Goal: Task Accomplishment & Management: Complete application form

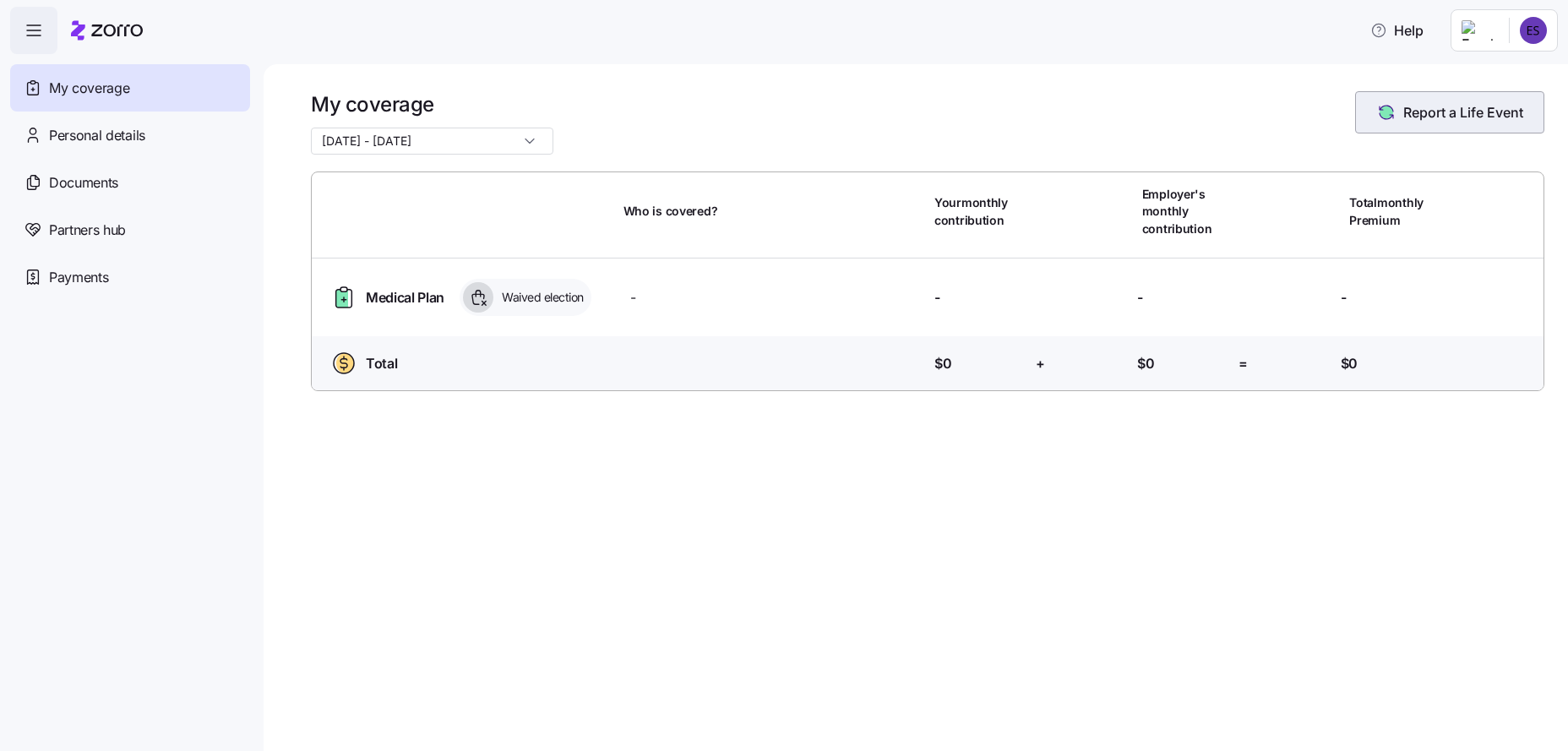
click at [1401, 125] on button "Report a Life Event" at bounding box center [1450, 112] width 190 height 42
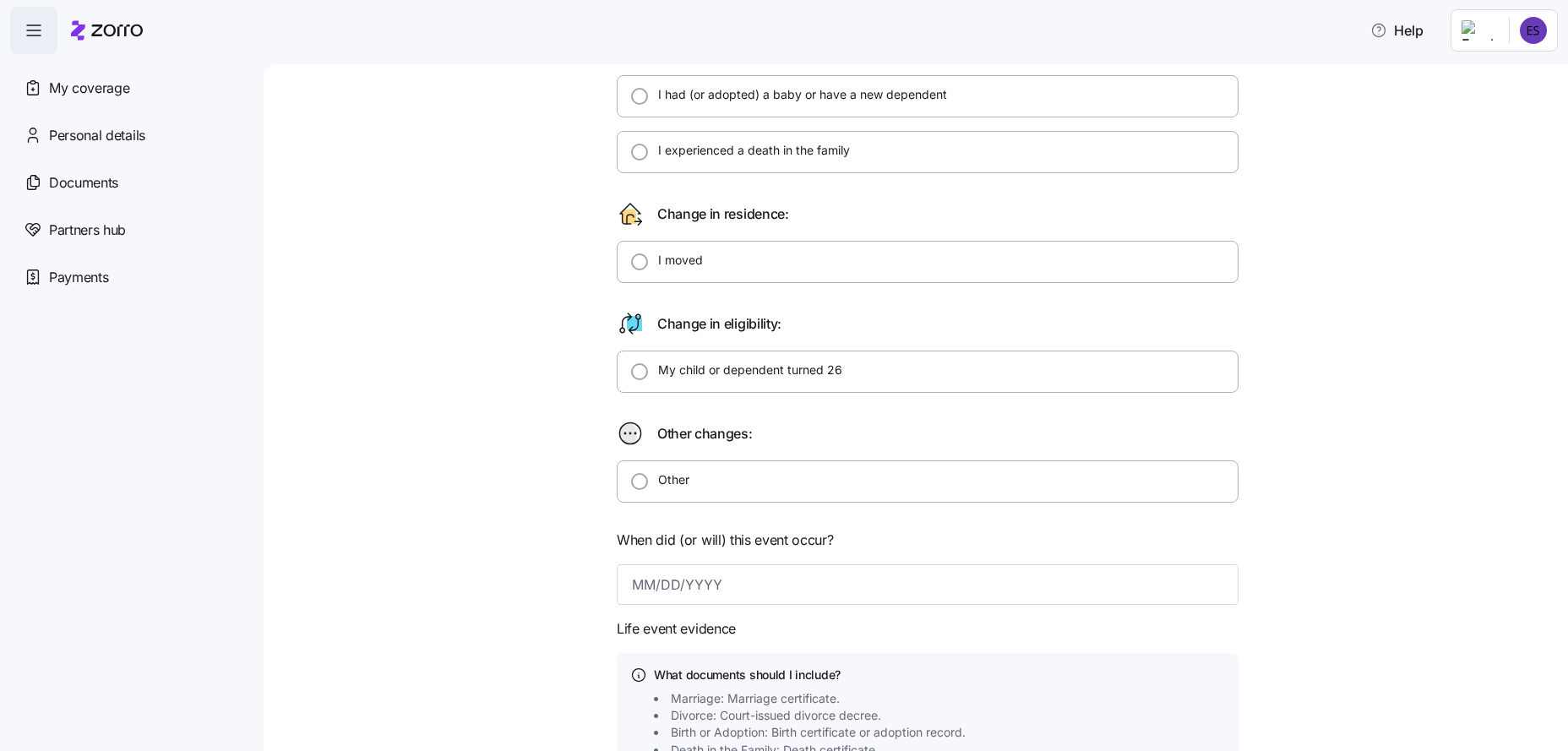
scroll to position [269, 0]
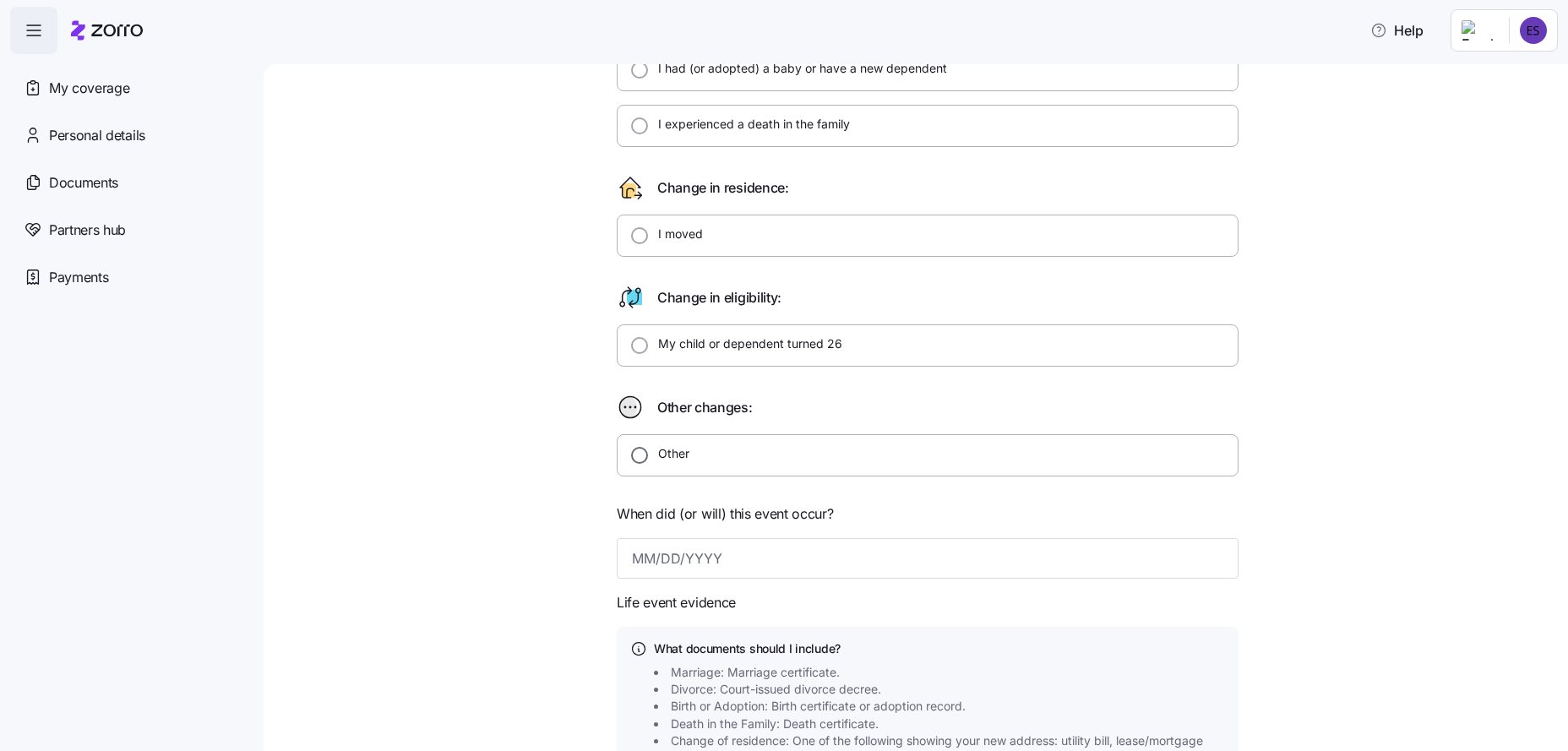
click at [632, 450] on input "Other" at bounding box center [640, 455] width 17 height 17
radio input "true"
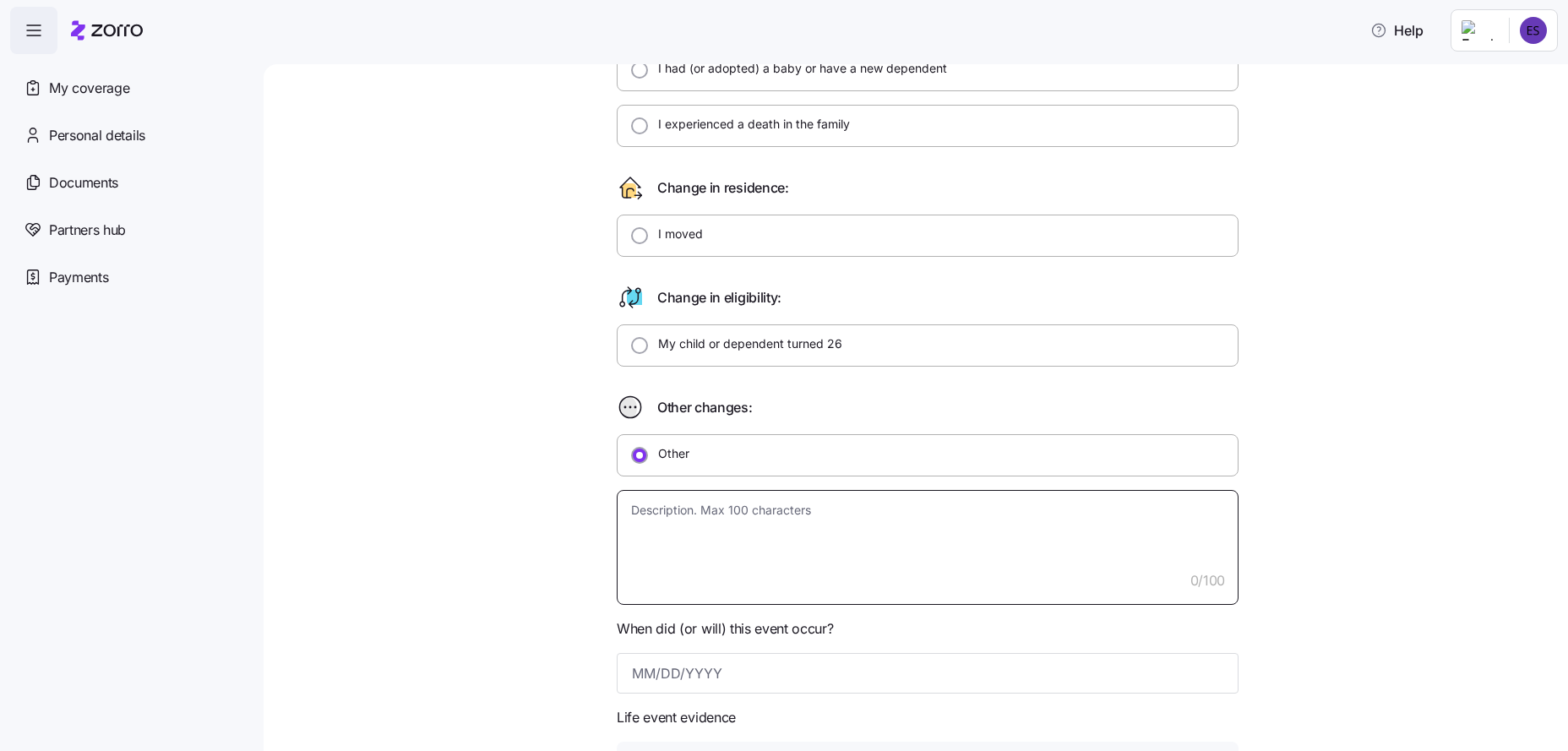
click at [640, 528] on textarea at bounding box center [928, 547] width 622 height 115
type textarea "x"
type textarea "G"
type textarea "x"
type textarea "Go"
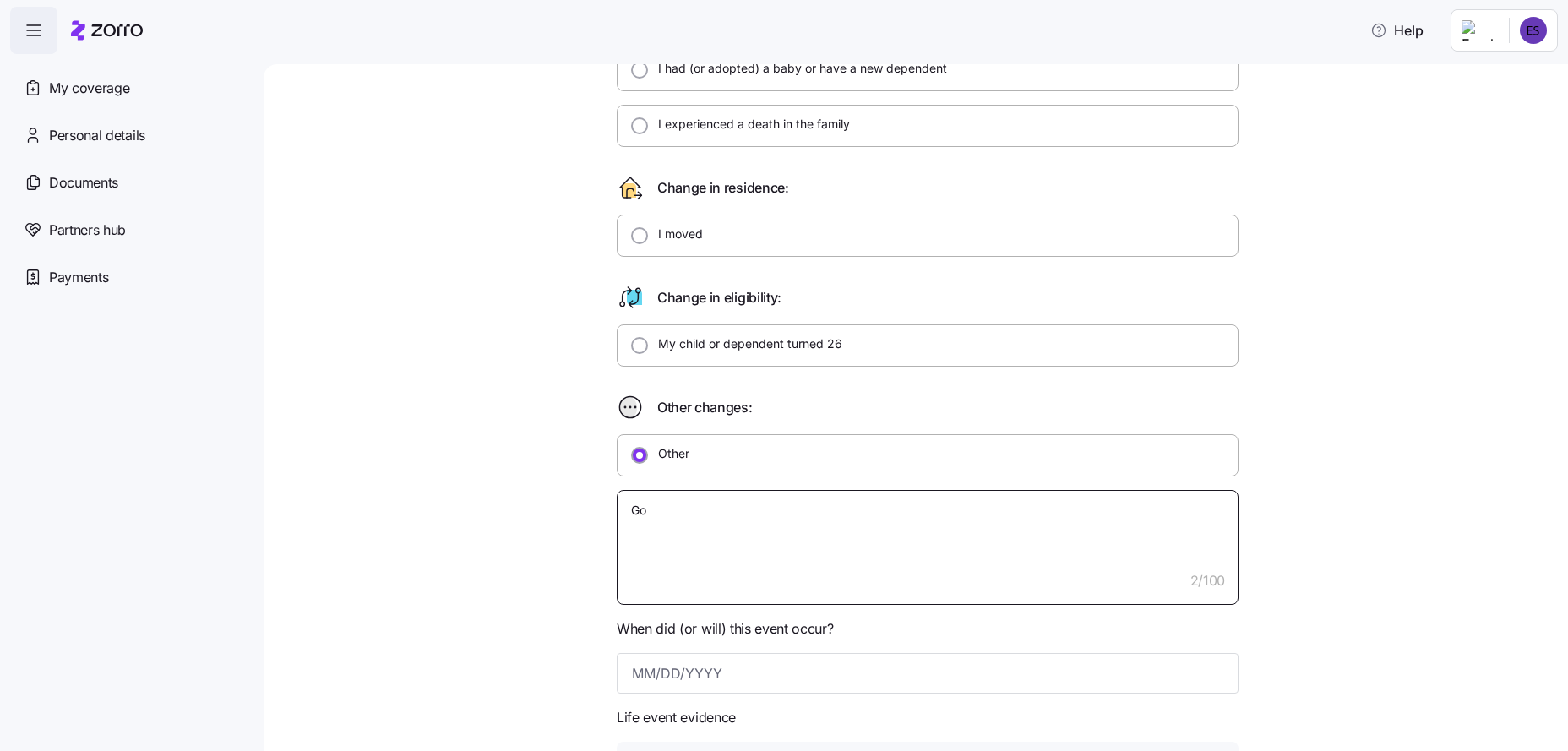
type textarea "x"
type textarea "Goi"
type textarea "x"
type textarea "Goin"
type textarea "x"
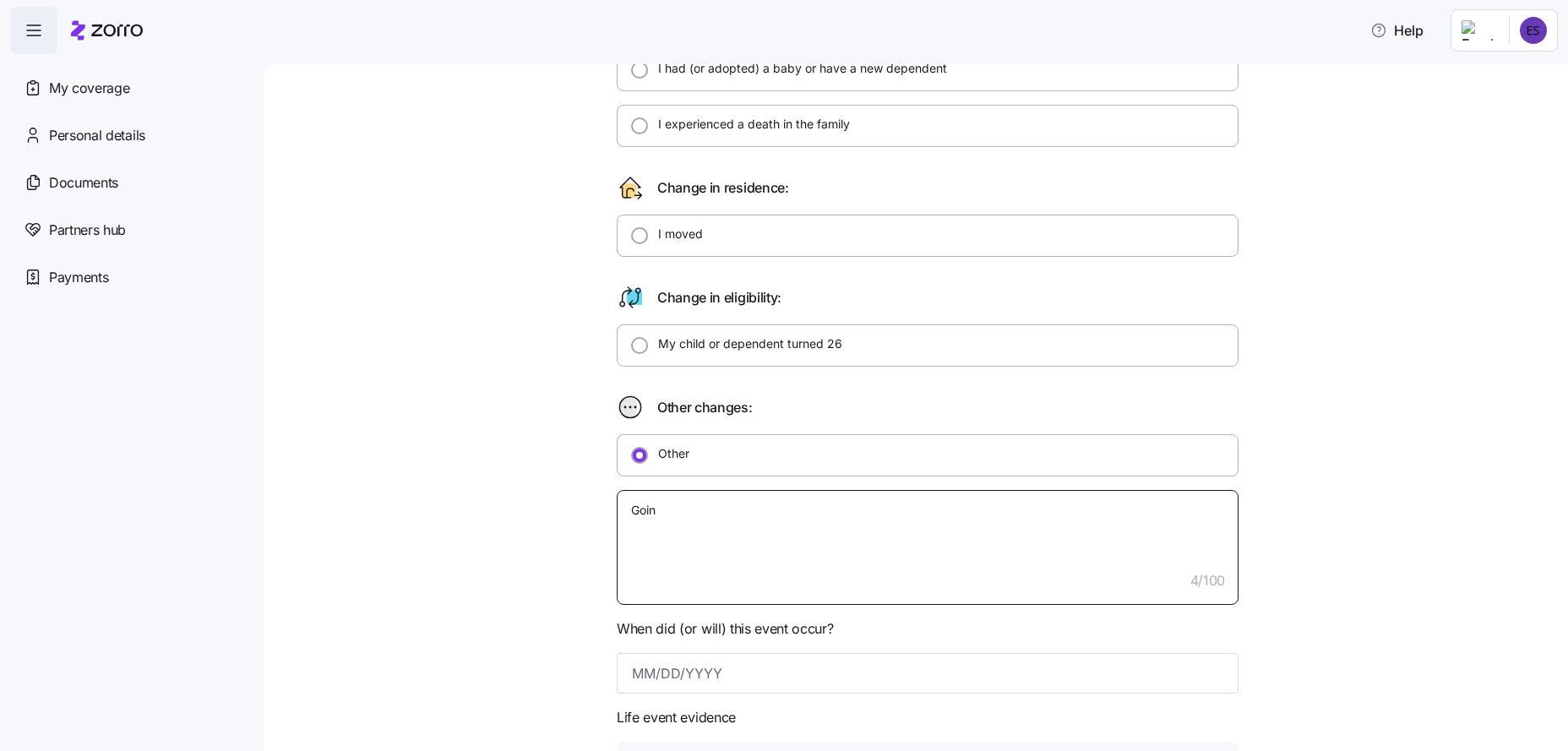
type textarea "Going"
type textarea "x"
type textarea "Going"
type textarea "x"
type textarea "Going o"
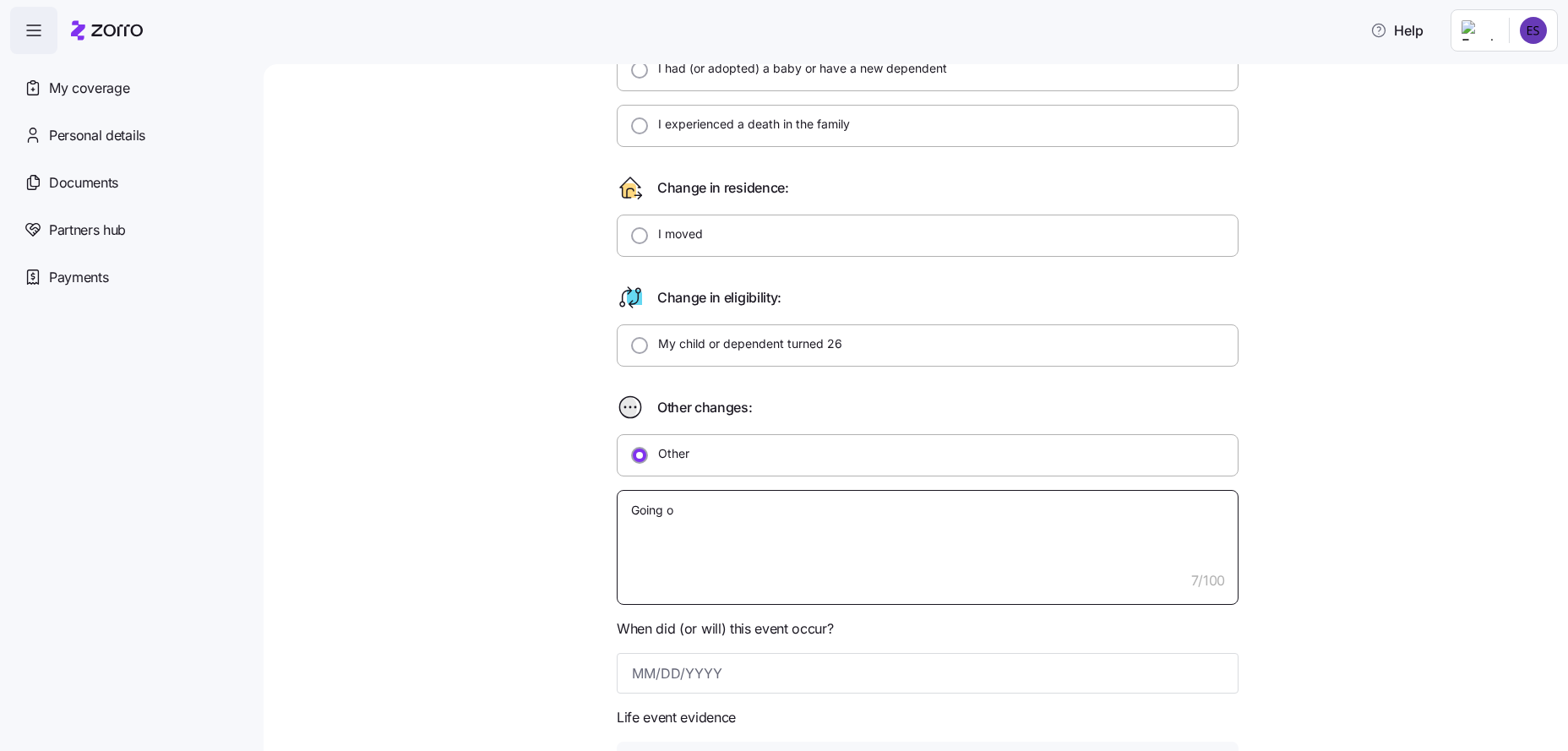
type textarea "x"
type textarea "Going on"
type textarea "x"
type textarea "Going on"
type textarea "x"
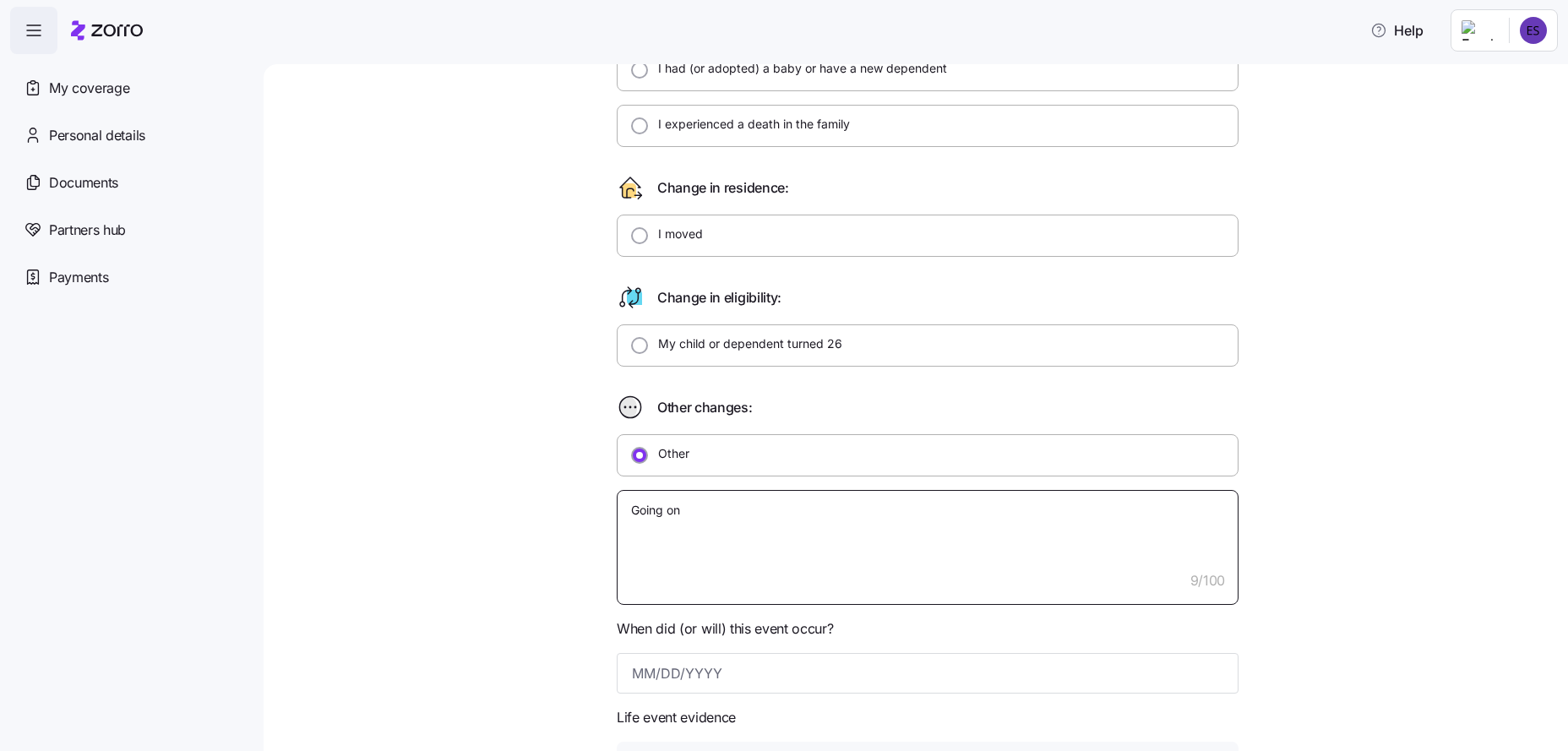
type textarea "Going on m"
type textarea "x"
type textarea "Going on my"
type textarea "x"
type textarea "Going on my"
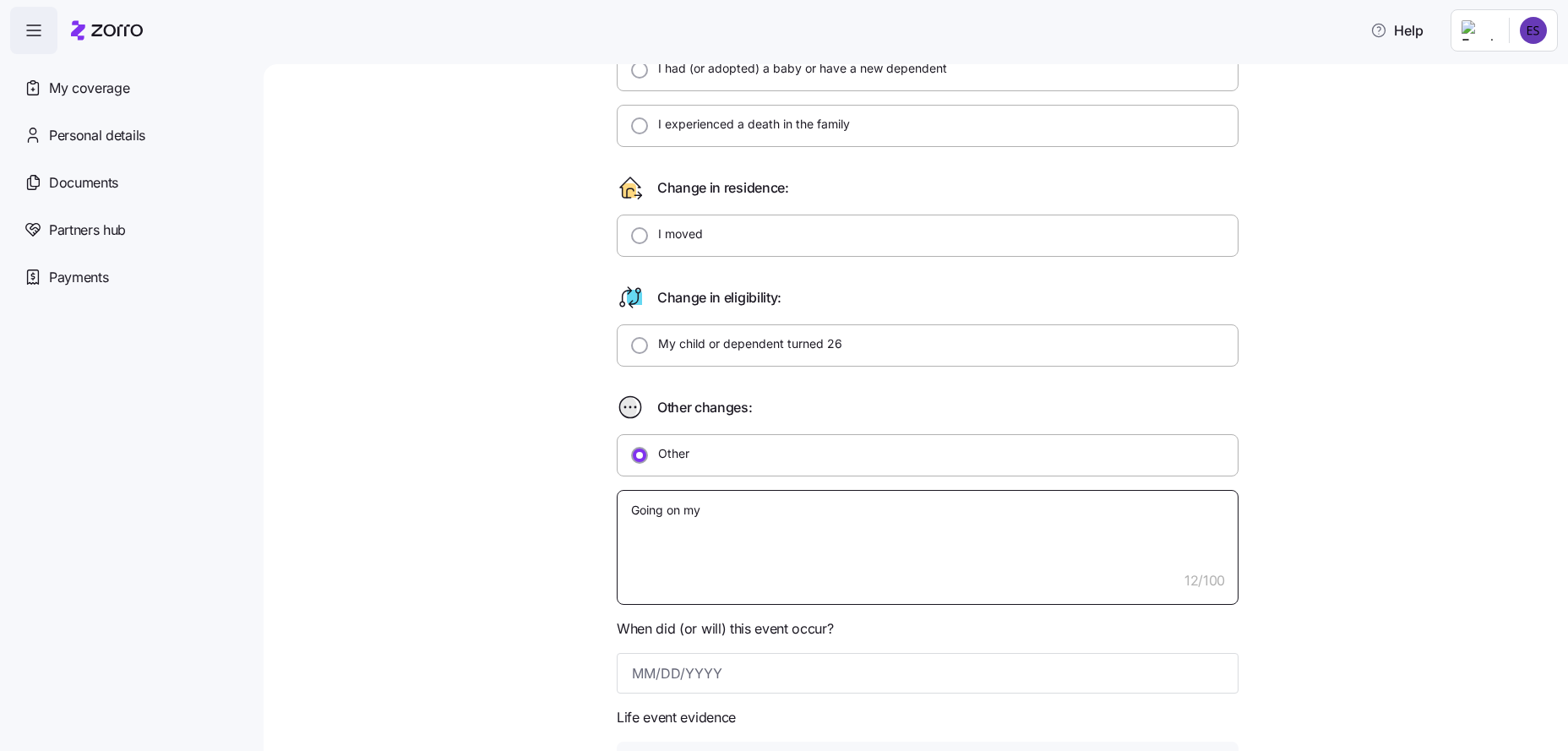
type textarea "x"
type textarea "Going on my w"
type textarea "x"
type textarea "Going on my wi"
type textarea "x"
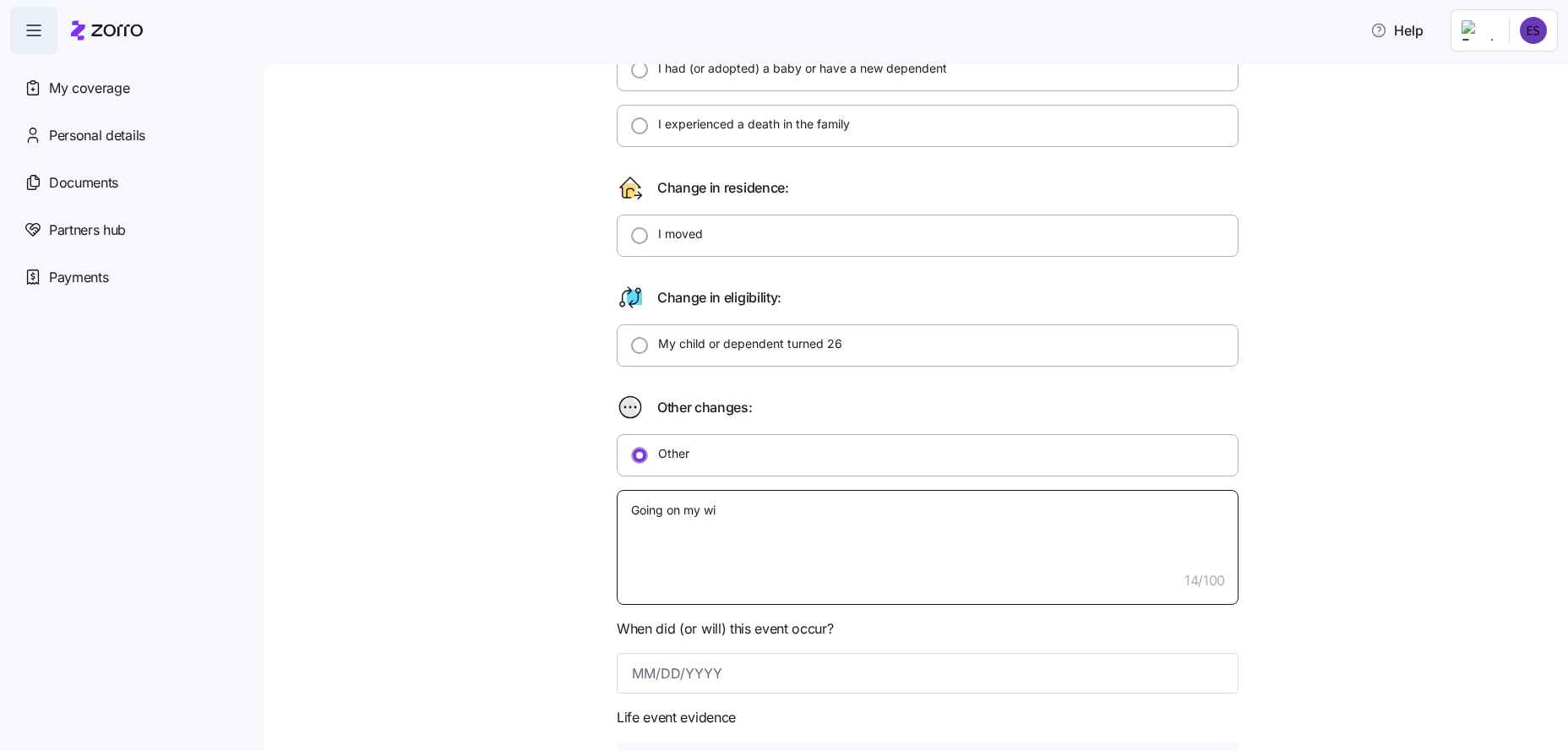
type textarea "Going on my wif"
type textarea "x"
type textarea "Going on my wife"
type textarea "x"
type textarea "Going on my wife'"
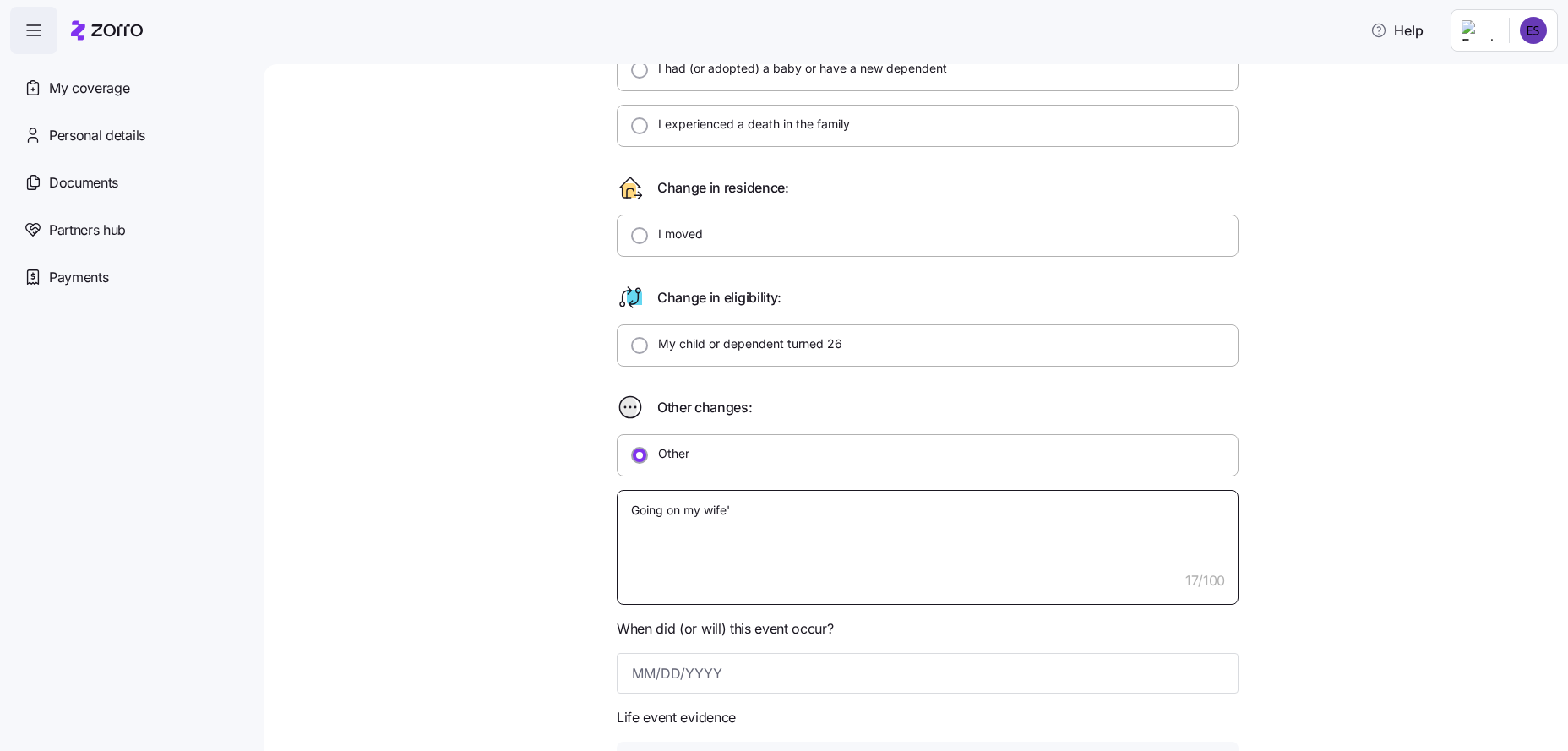
type textarea "x"
type textarea "Going on my wife's"
type textarea "x"
type textarea "Going on my wife's"
type textarea "x"
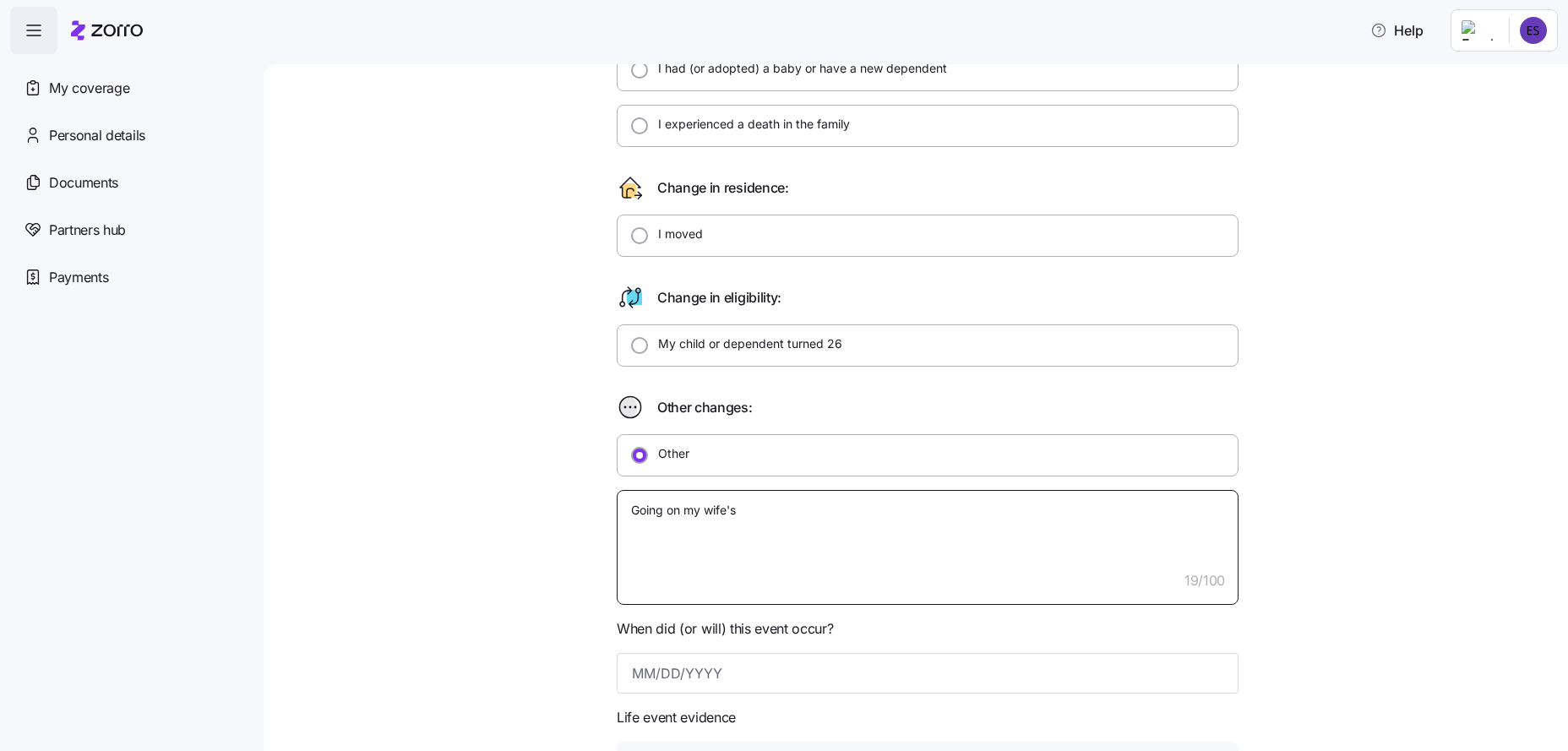
type textarea "Going on my wife's i"
type textarea "x"
type textarea "Going on my wife's in"
type textarea "x"
type textarea "Going on my wife's ins"
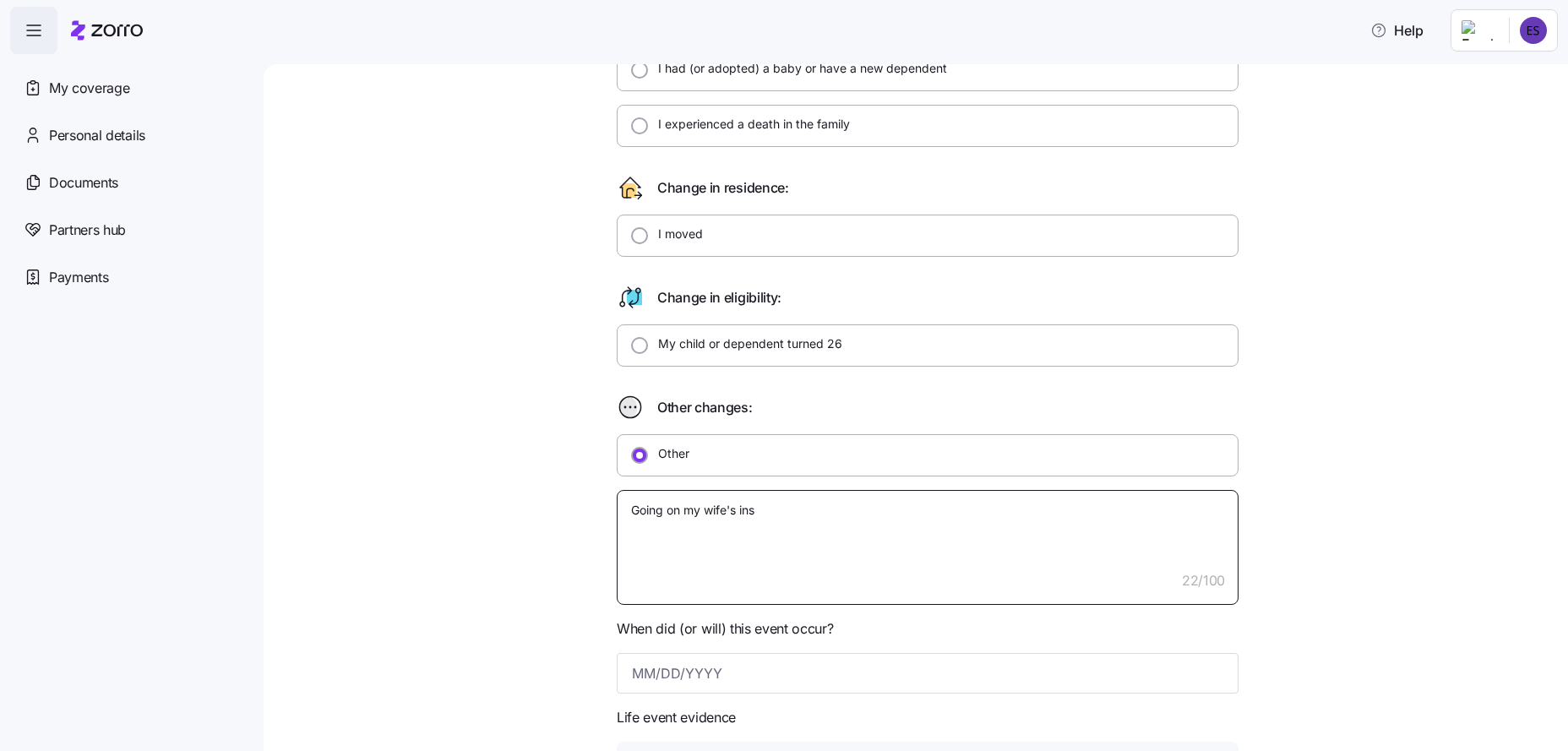
type textarea "x"
type textarea "Going on my wife's insu"
type textarea "x"
type textarea "Going on my wife's insur"
type textarea "x"
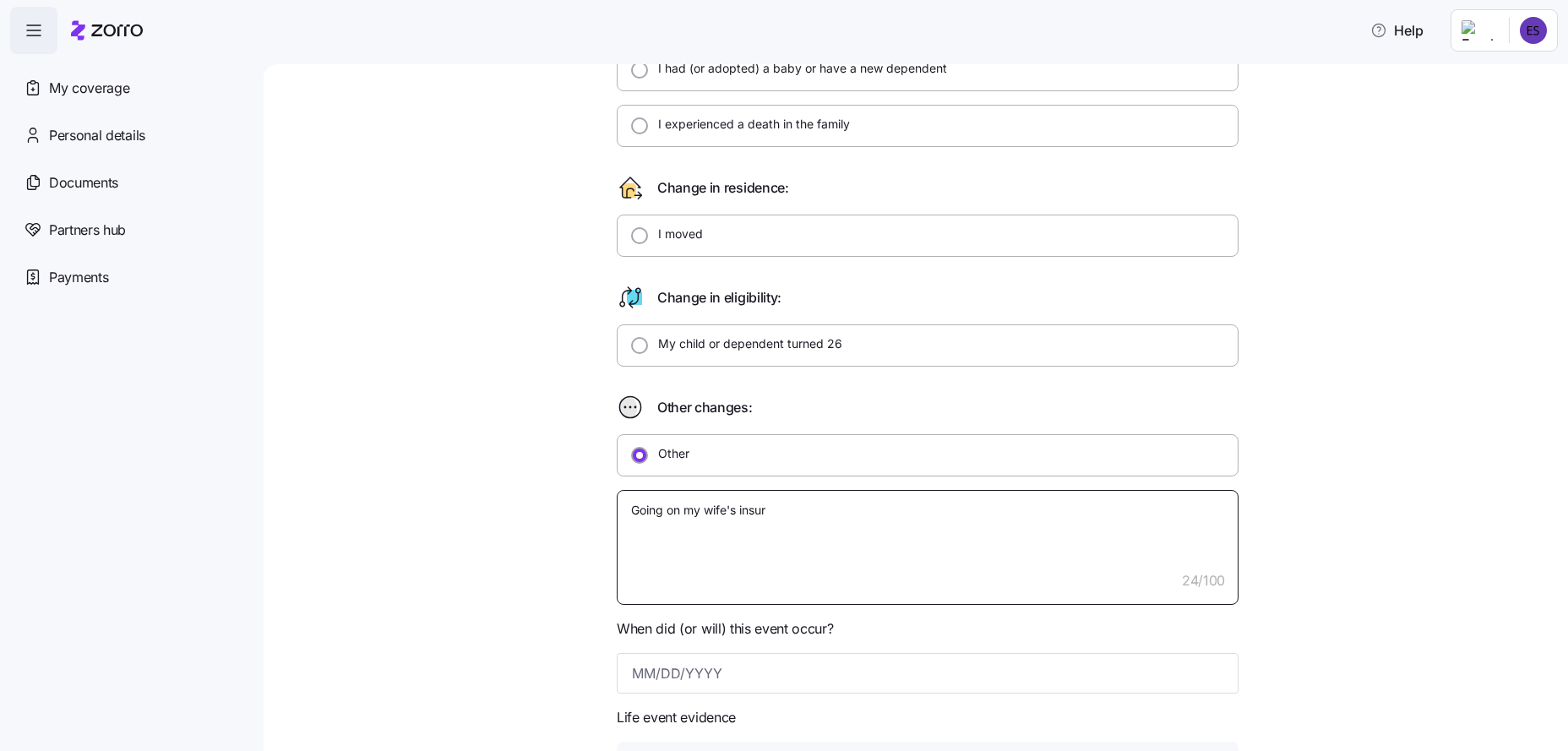
type textarea "Going on my wife's insura"
type textarea "x"
type textarea "Going on my wife's insuran"
type textarea "x"
type textarea "Going on my wife's insuranc"
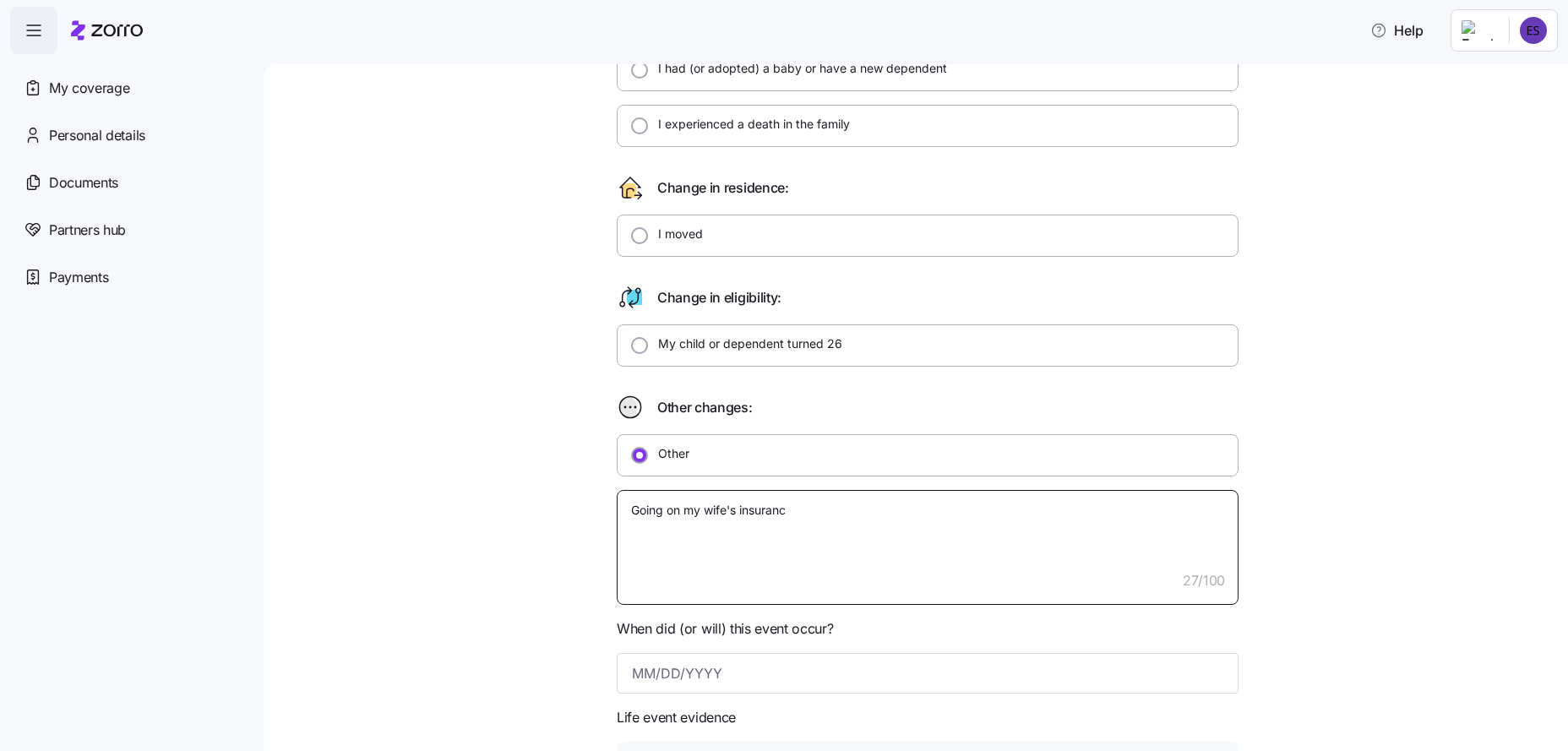
type textarea "x"
type textarea "Going on my wife's insurance"
type textarea "x"
type textarea "Going on my wife's insurance."
type textarea "x"
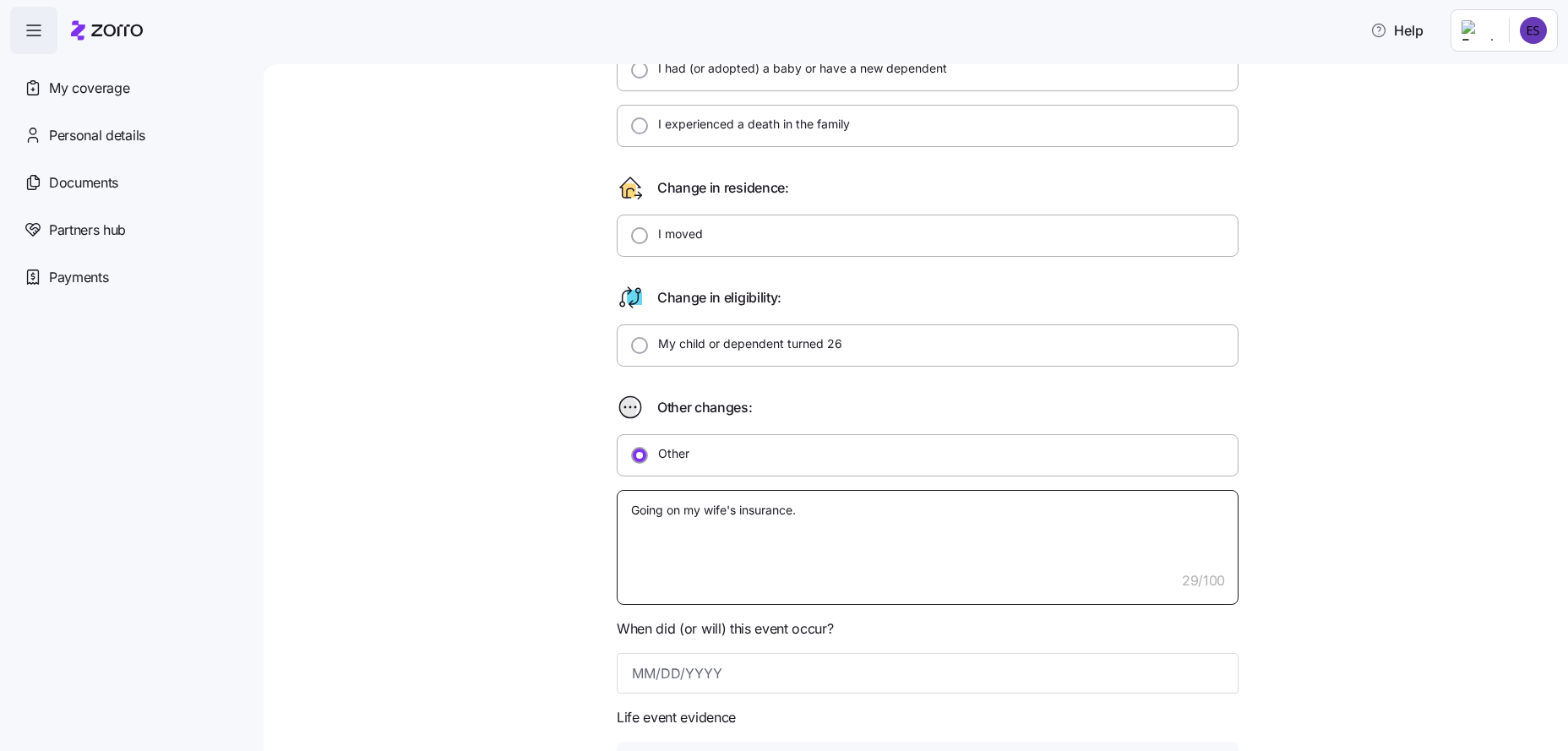
type textarea "Going on my wife's insurance."
type textarea "x"
type textarea "Going on my wife's insurance."
type textarea "x"
type textarea "Going on my wife's insurance. B"
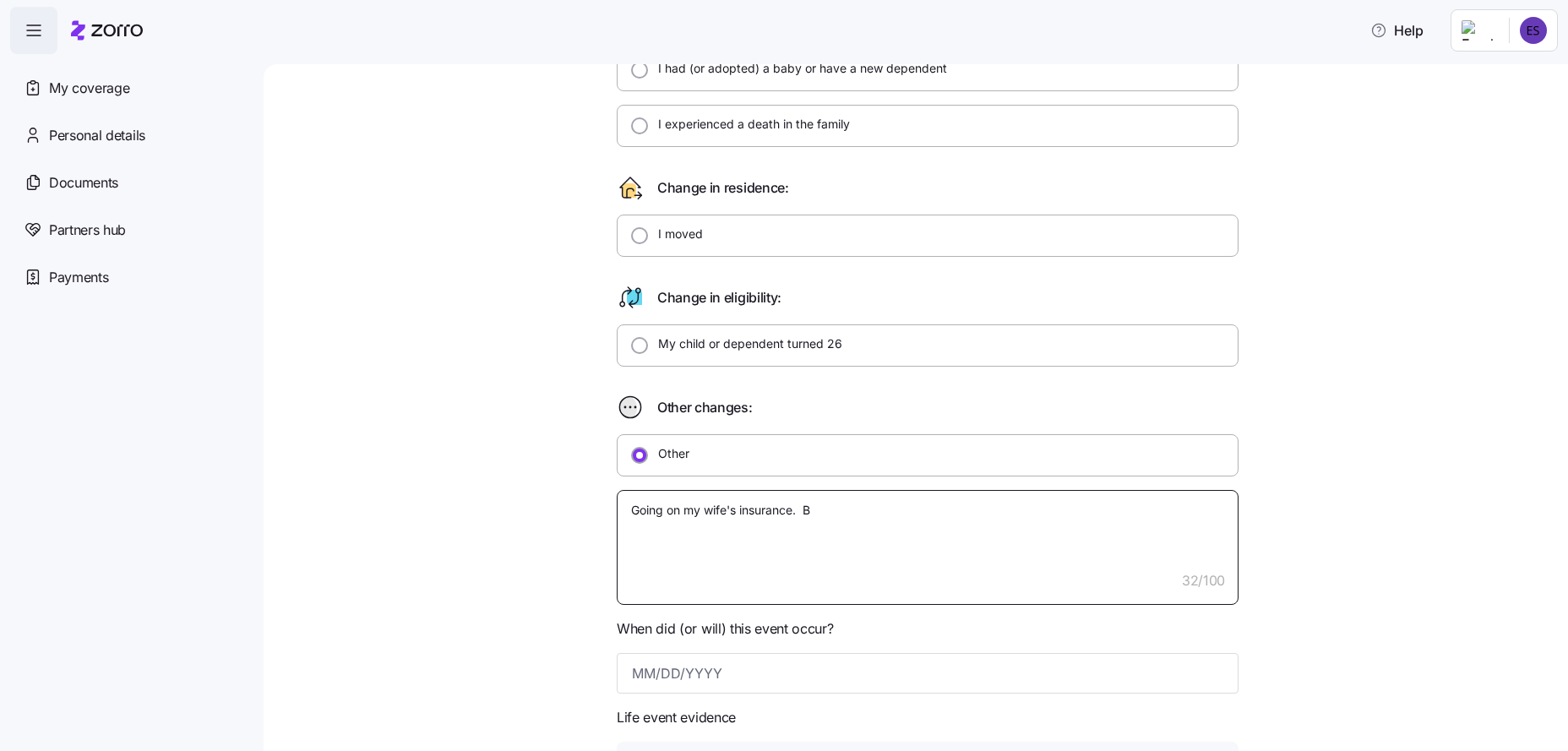
type textarea "x"
type textarea "Going on my wife's insurance. Be"
type textarea "x"
type textarea "Going on my wife's insurance. Bet"
type textarea "x"
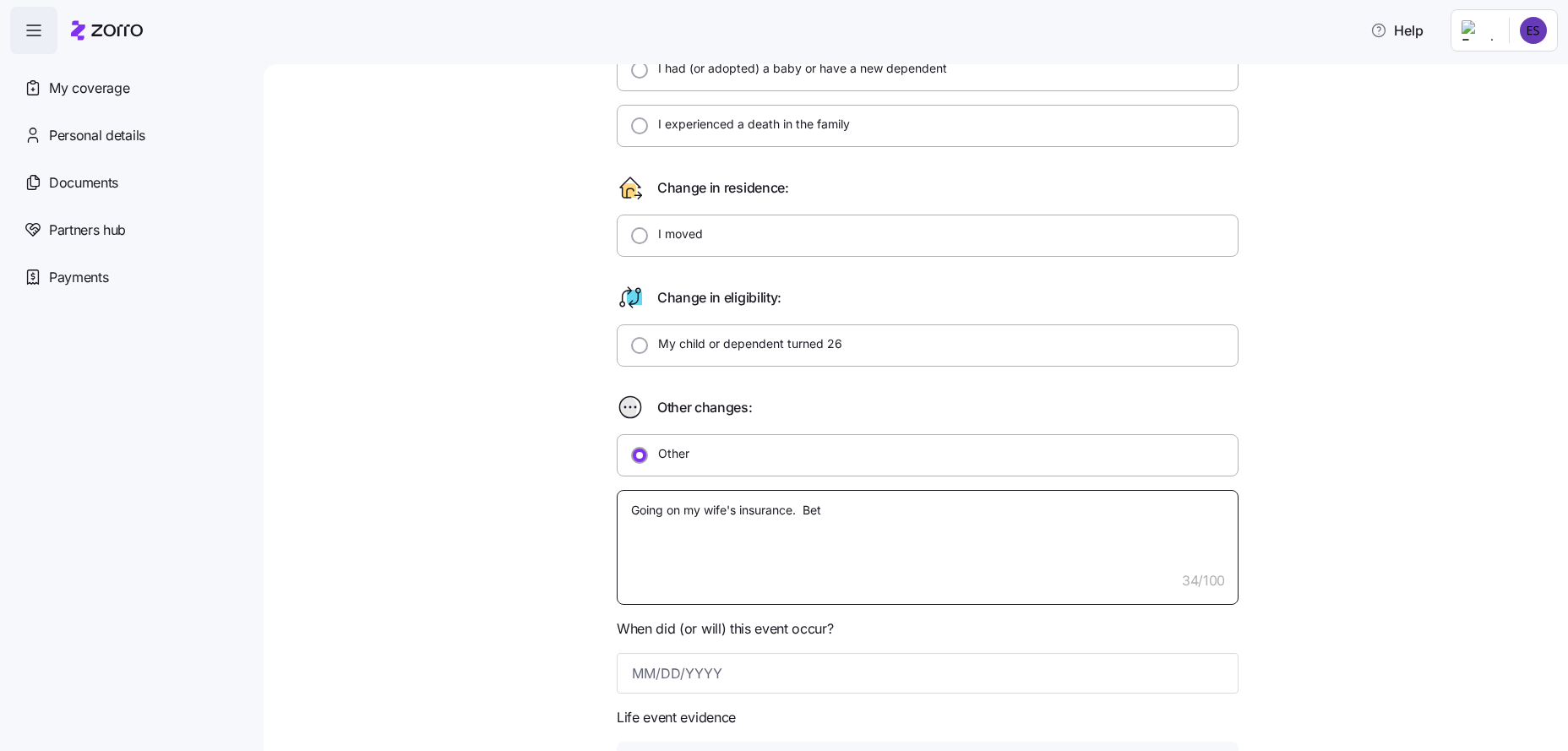
type textarea "Going on my wife's insurance. Bett"
type textarea "x"
type textarea "Going on my wife's insurance. Bette"
type textarea "x"
type textarea "Going on my wife's insurance. Better"
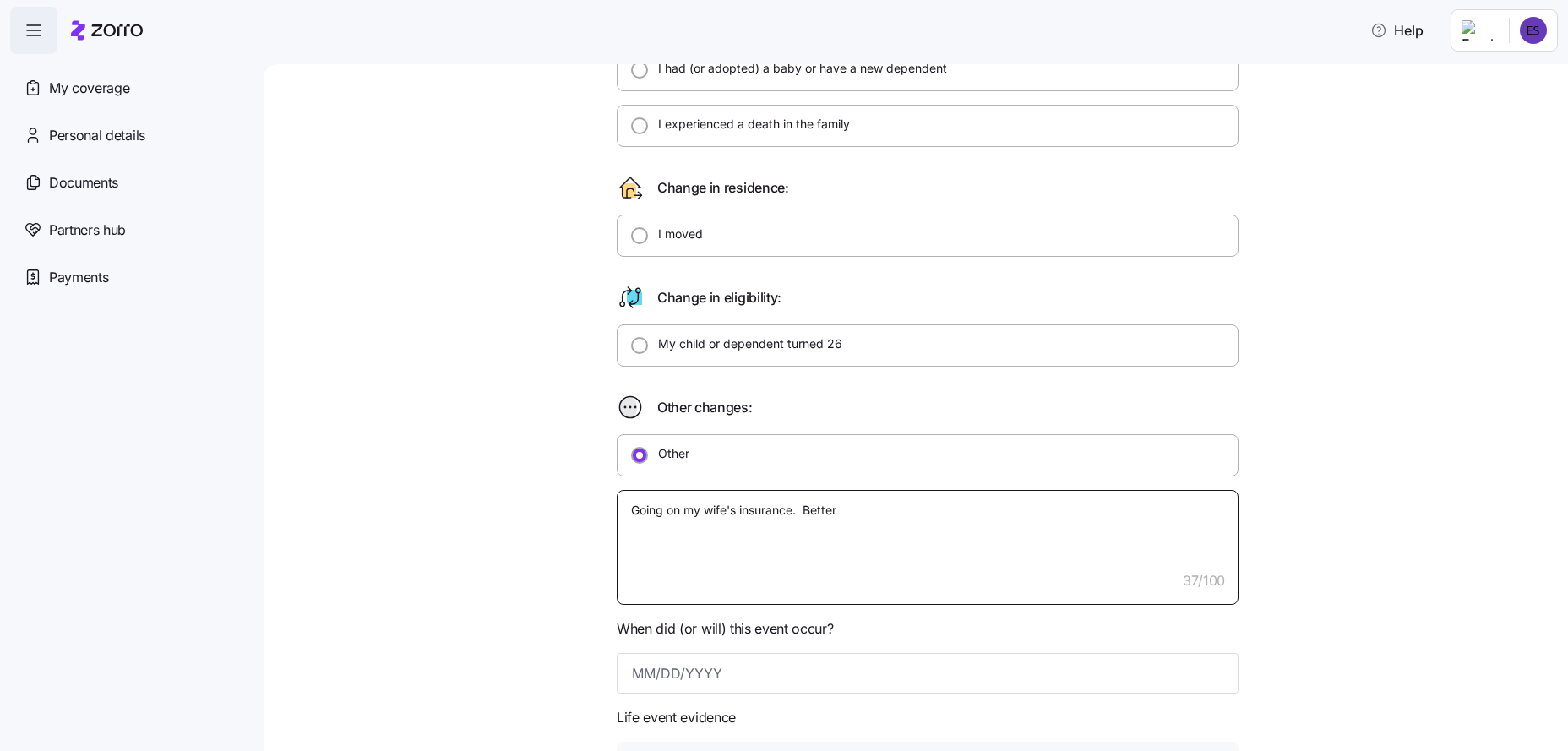
type textarea "x"
type textarea "Going on my wife's insurance. Better"
type textarea "x"
type textarea "Going on my wife's insurance. Better b"
type textarea "x"
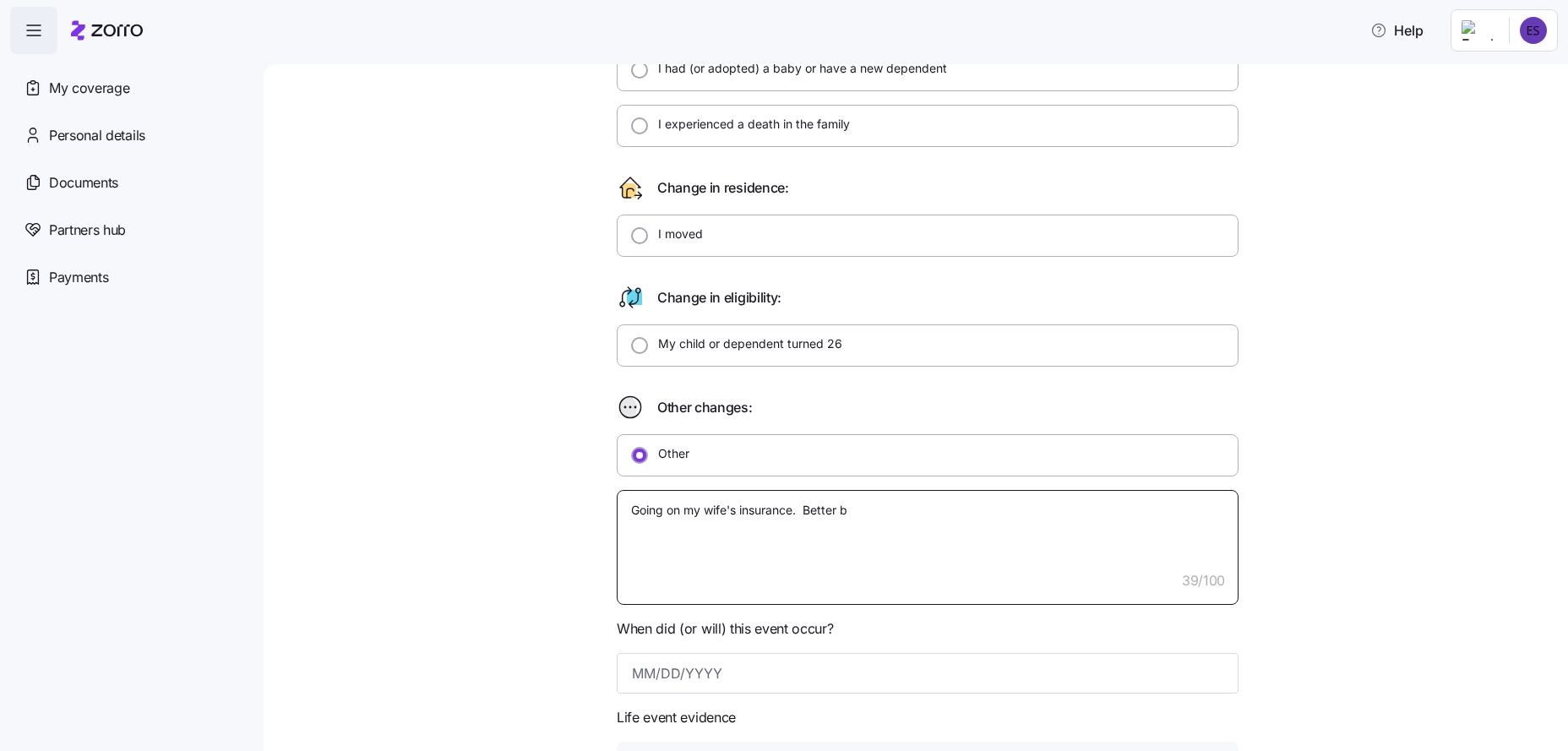
type textarea "Going on my wife's insurance. Better be"
type textarea "x"
type textarea "Going on my wife's insurance. Better ben"
type textarea "x"
type textarea "Going on my wife's insurance. Better bene"
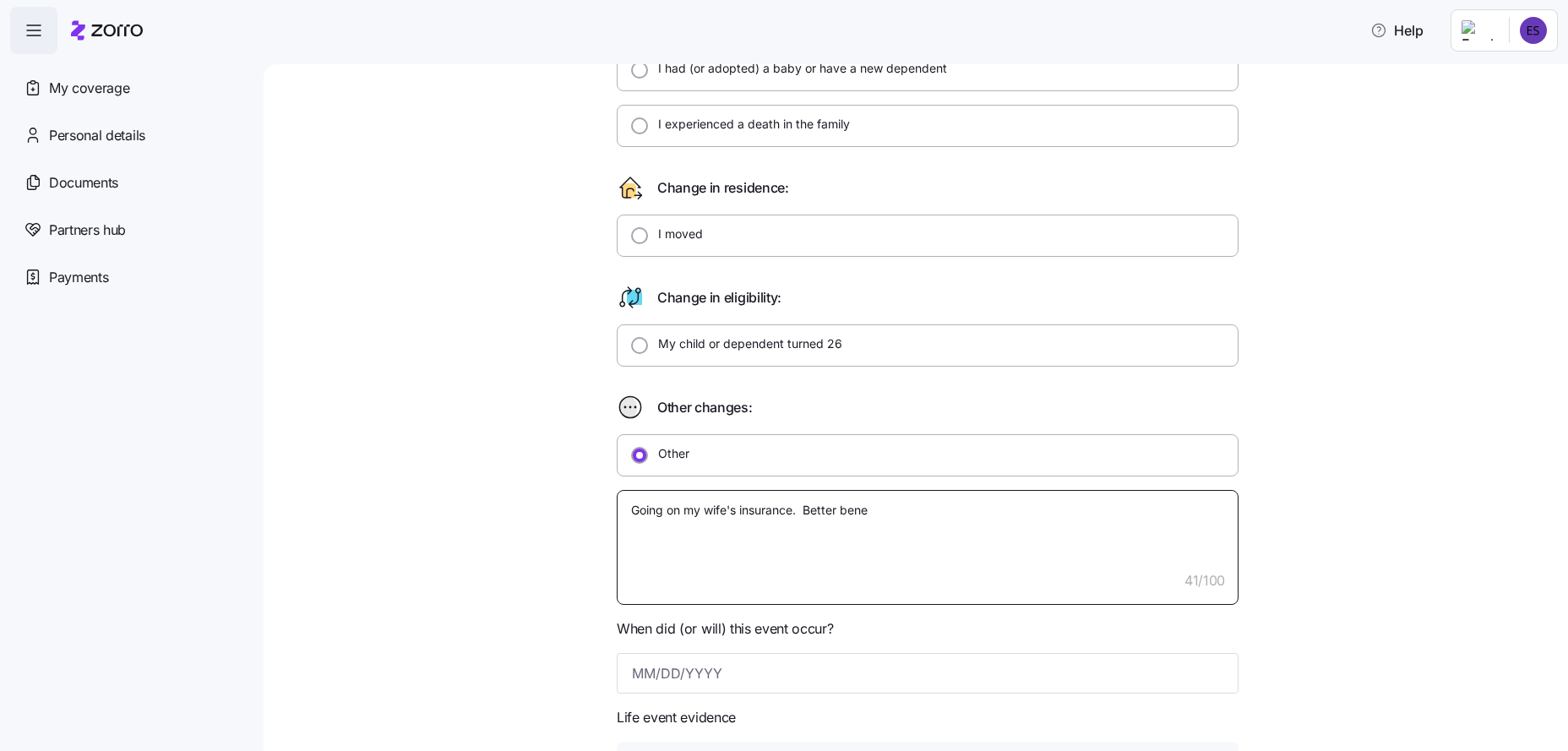
type textarea "x"
type textarea "Going on my wife's insurance. Better benef"
type textarea "x"
type textarea "Going on my wife's insurance. Better benefi"
type textarea "x"
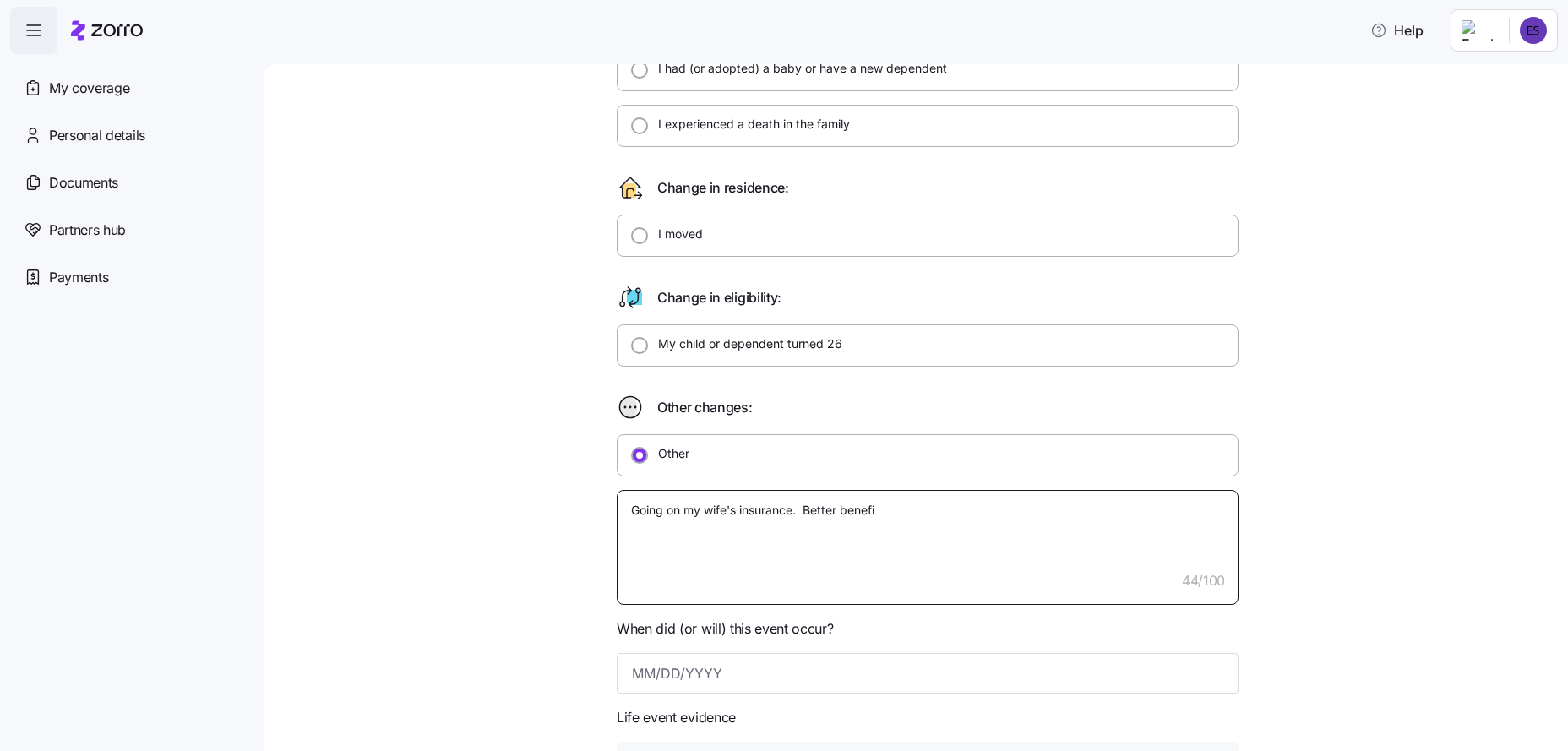
type textarea "Going on my wife's insurance. Better benefit"
type textarea "x"
type textarea "Going on my wife's insurance. Better benefits"
type textarea "x"
type textarea "Going on my wife's insurance. Better benefits"
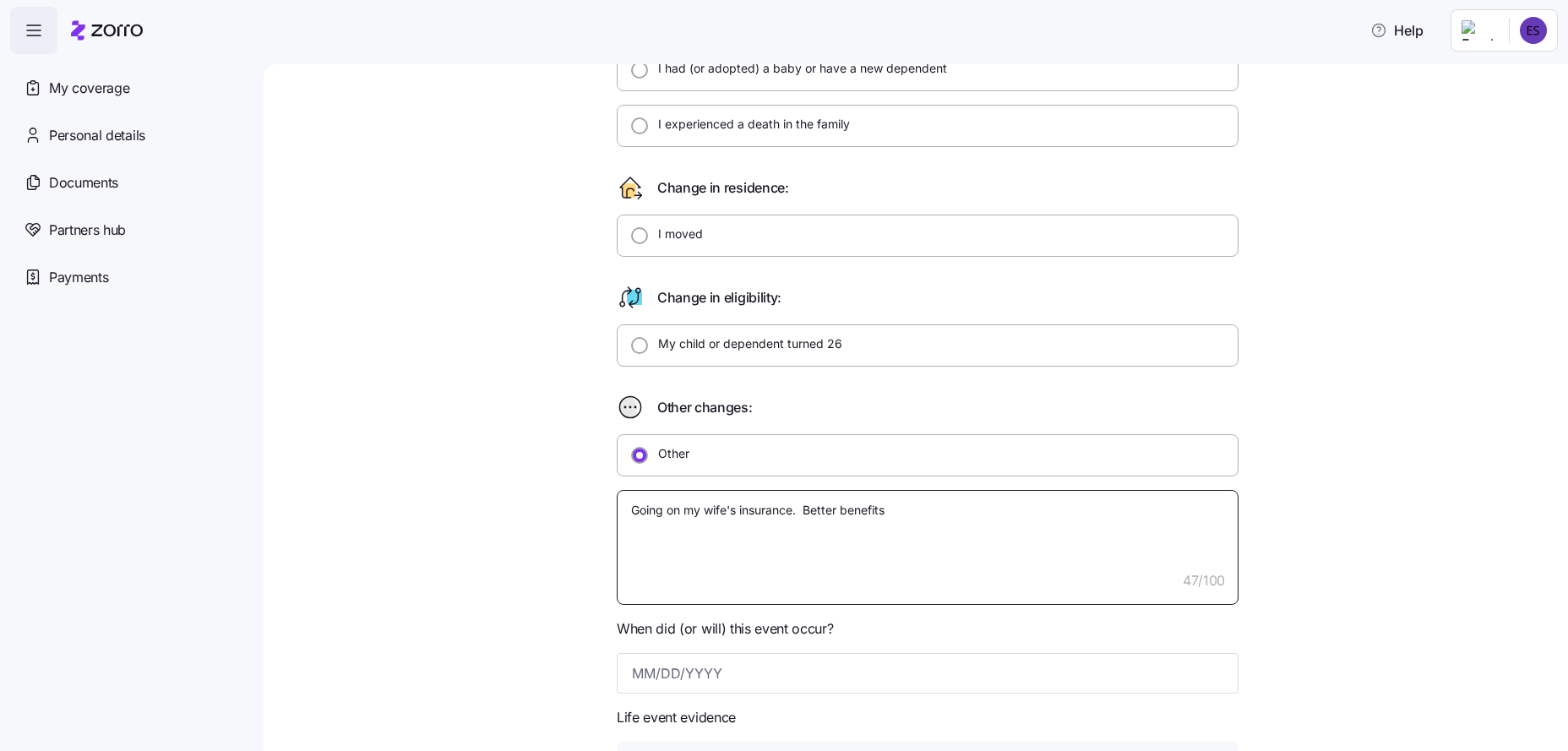
type textarea "x"
type textarea "Going on my wife's insurance. Better benefits a"
type textarea "x"
type textarea "Going on my wife's insurance. Better benefits an"
type textarea "x"
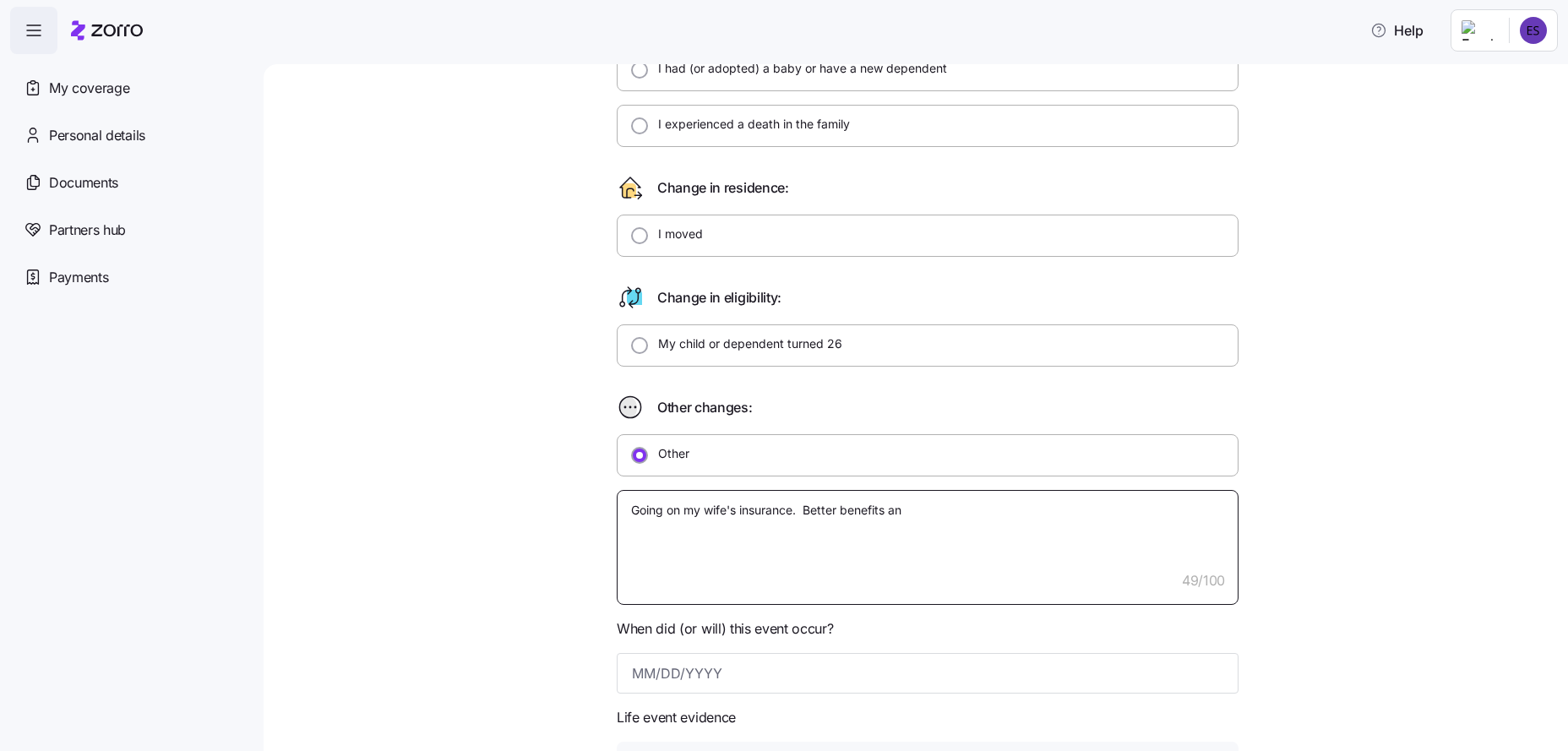
type textarea "Going on my wife's insurance. Better benefits and"
type textarea "x"
type textarea "Going on my wife's insurance. Better benefits and"
type textarea "x"
type textarea "Going on my wife's insurance. Better benefits and c"
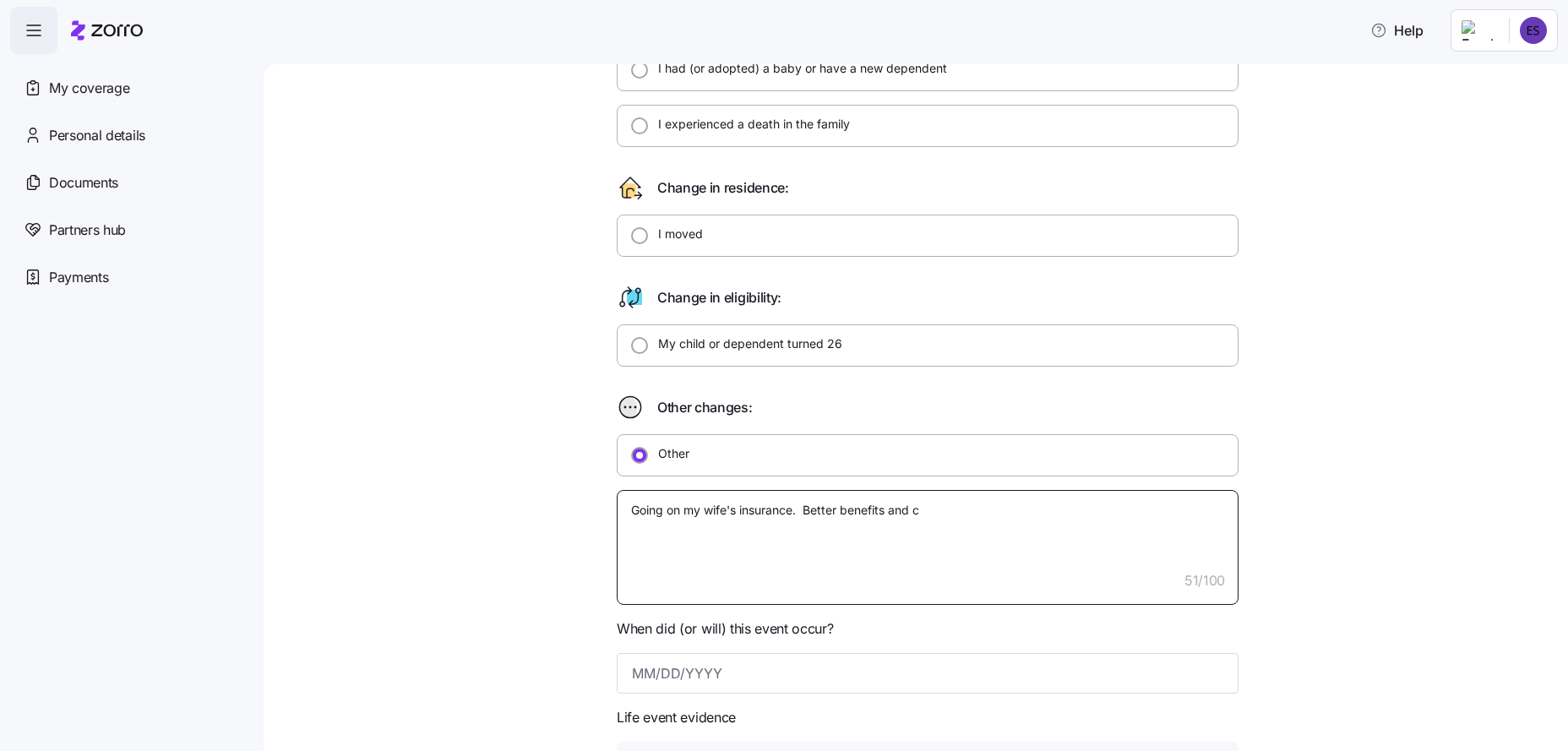
type textarea "x"
type textarea "Going on my wife's insurance. Better benefits and co"
type textarea "x"
type textarea "Going on my wife's insurance. Better benefits and cos"
type textarea "x"
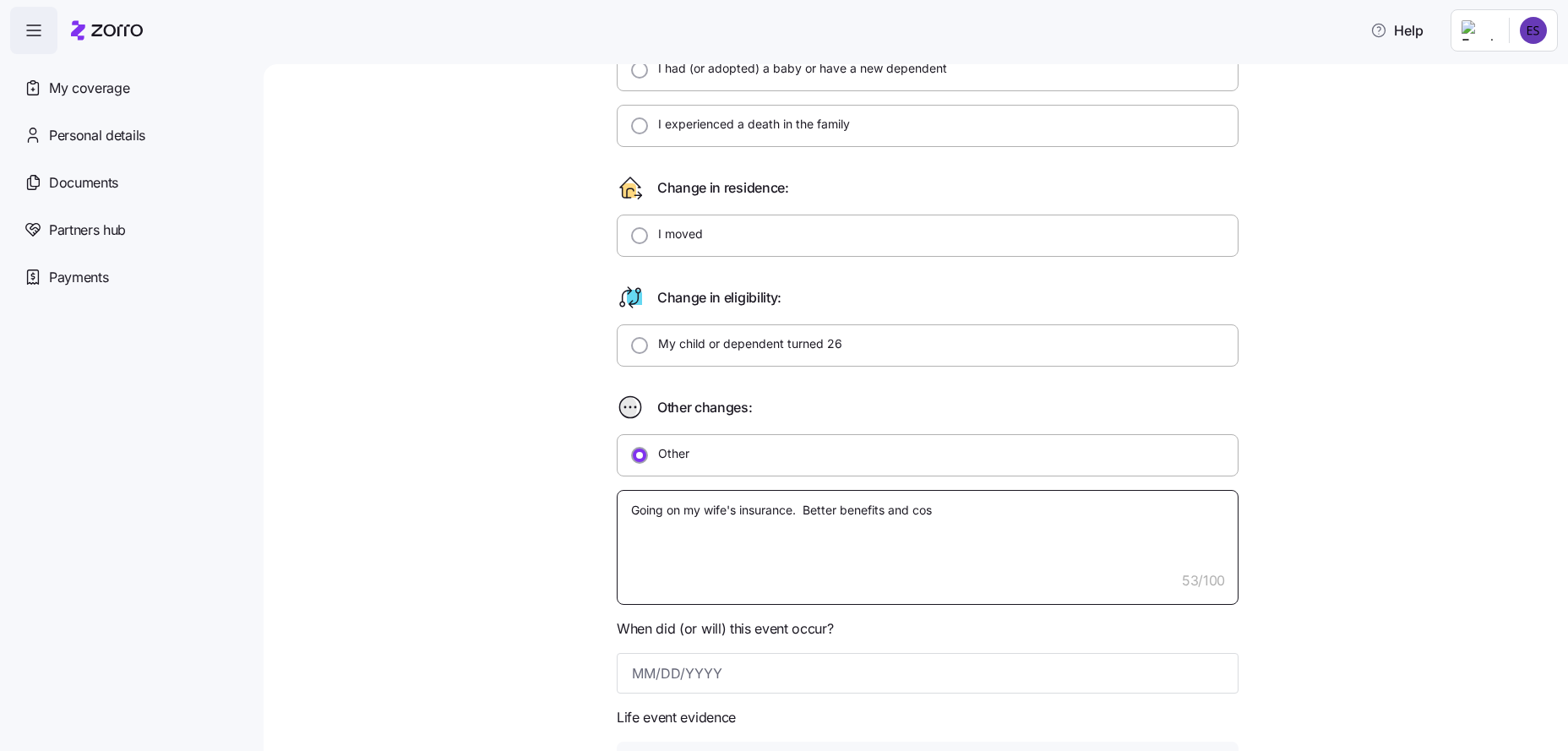
type textarea "Going on my wife's insurance. Better benefits and cost"
type textarea "x"
type textarea "Going on my wife's insurance. Better benefits and cost"
type textarea "x"
type textarea "Going on my wife's insurance. Better benefits and cost l"
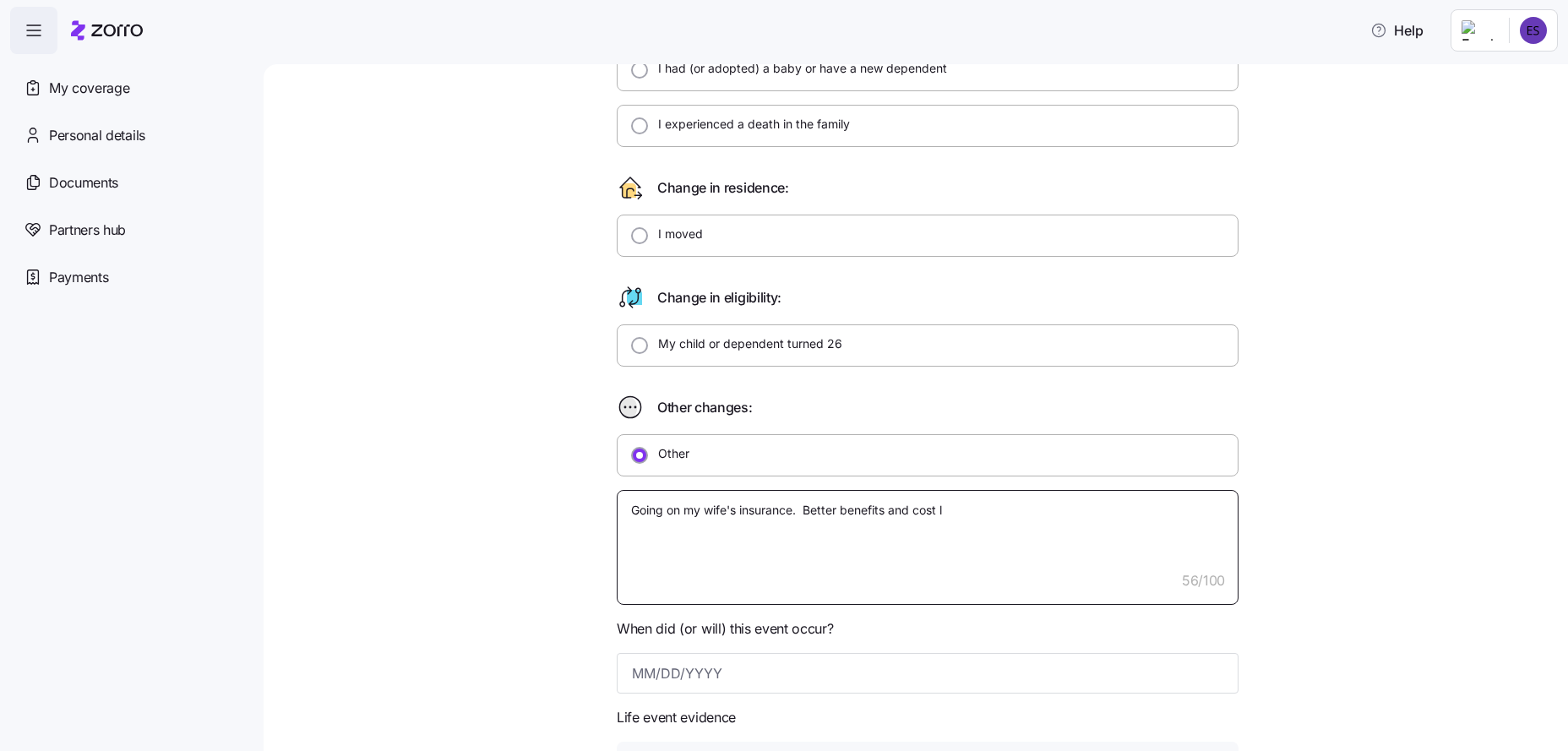
type textarea "x"
type textarea "Going on my wife's insurance. Better benefits and cost le"
type textarea "x"
type textarea "Going on my wife's insurance. Better benefits and cost les"
type textarea "x"
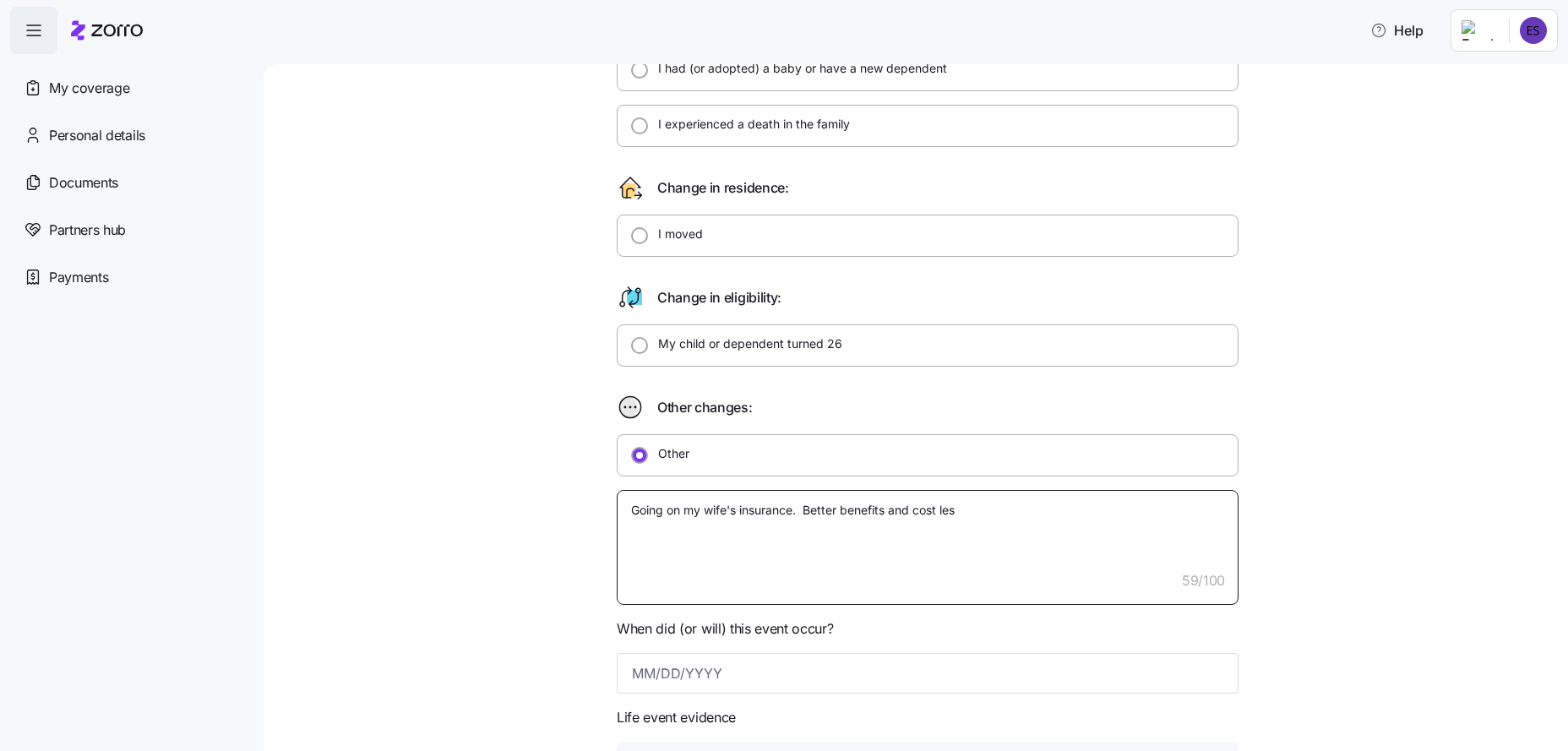
type textarea "Going on my wife's insurance. Better benefits and cost less"
type textarea "x"
type textarea "Going on my wife's insurance. Better benefits and cost les"
type textarea "x"
type textarea "Going on my wife's insurance. Better benefits and cost le"
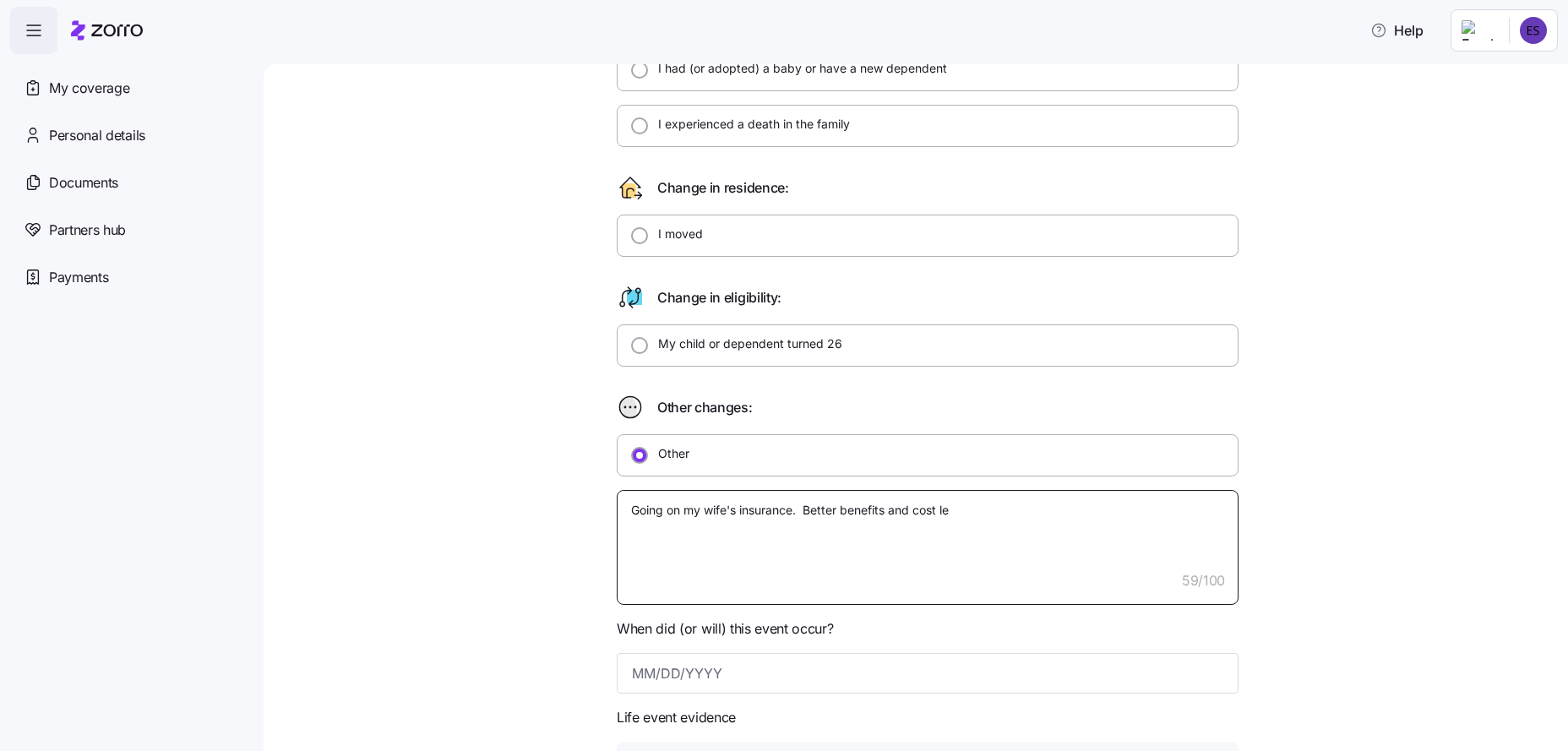
type textarea "x"
type textarea "Going on my wife's insurance. Better benefits and cost l"
type textarea "x"
type textarea "Going on my wife's insurance. Better benefits and cost"
type textarea "x"
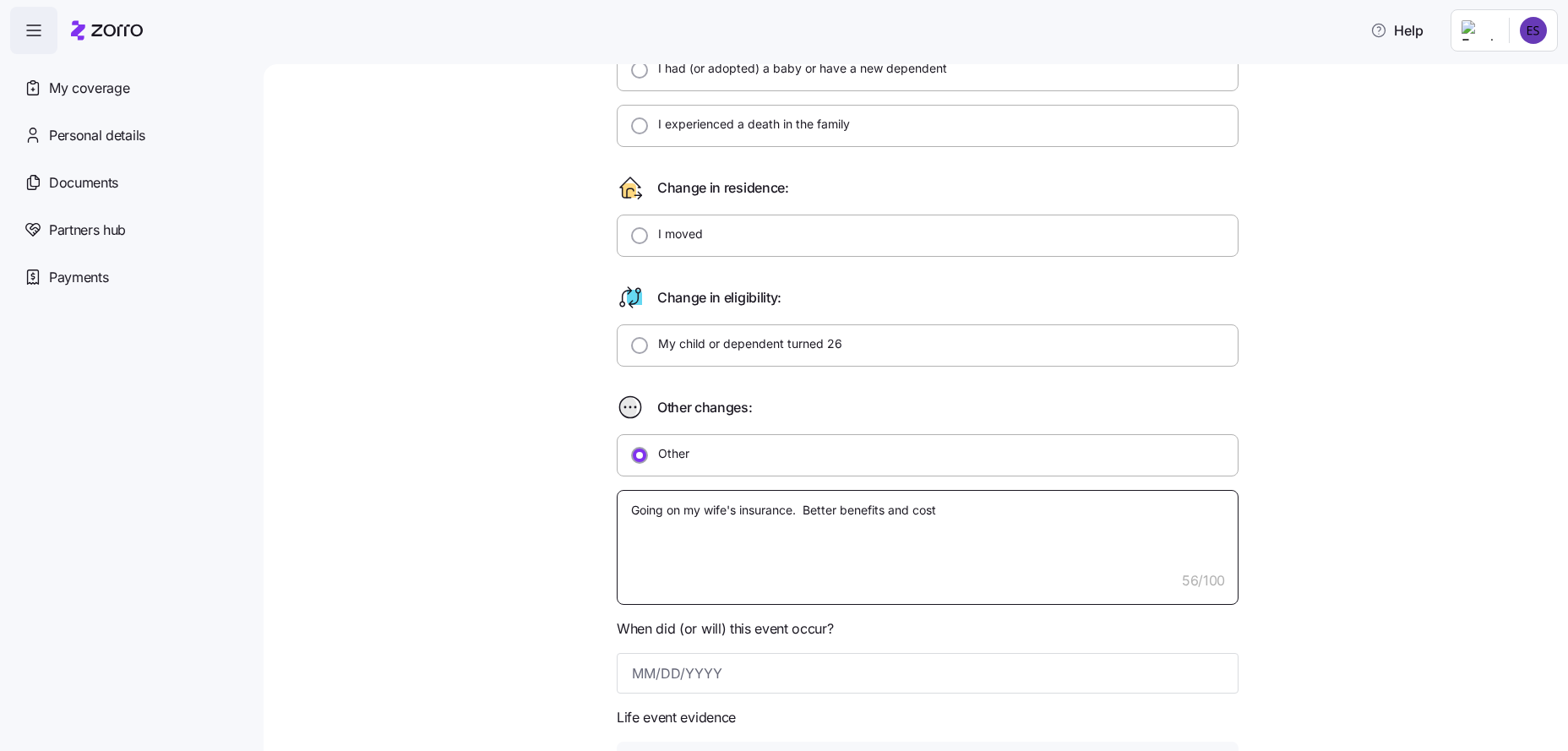
type textarea "Going on my wife's insurance. Better benefits and cost"
type textarea "x"
type textarea "Going on my wife's insurance. Better benefits and cos"
type textarea "x"
type textarea "Going on my wife's insurance. Better benefits and co"
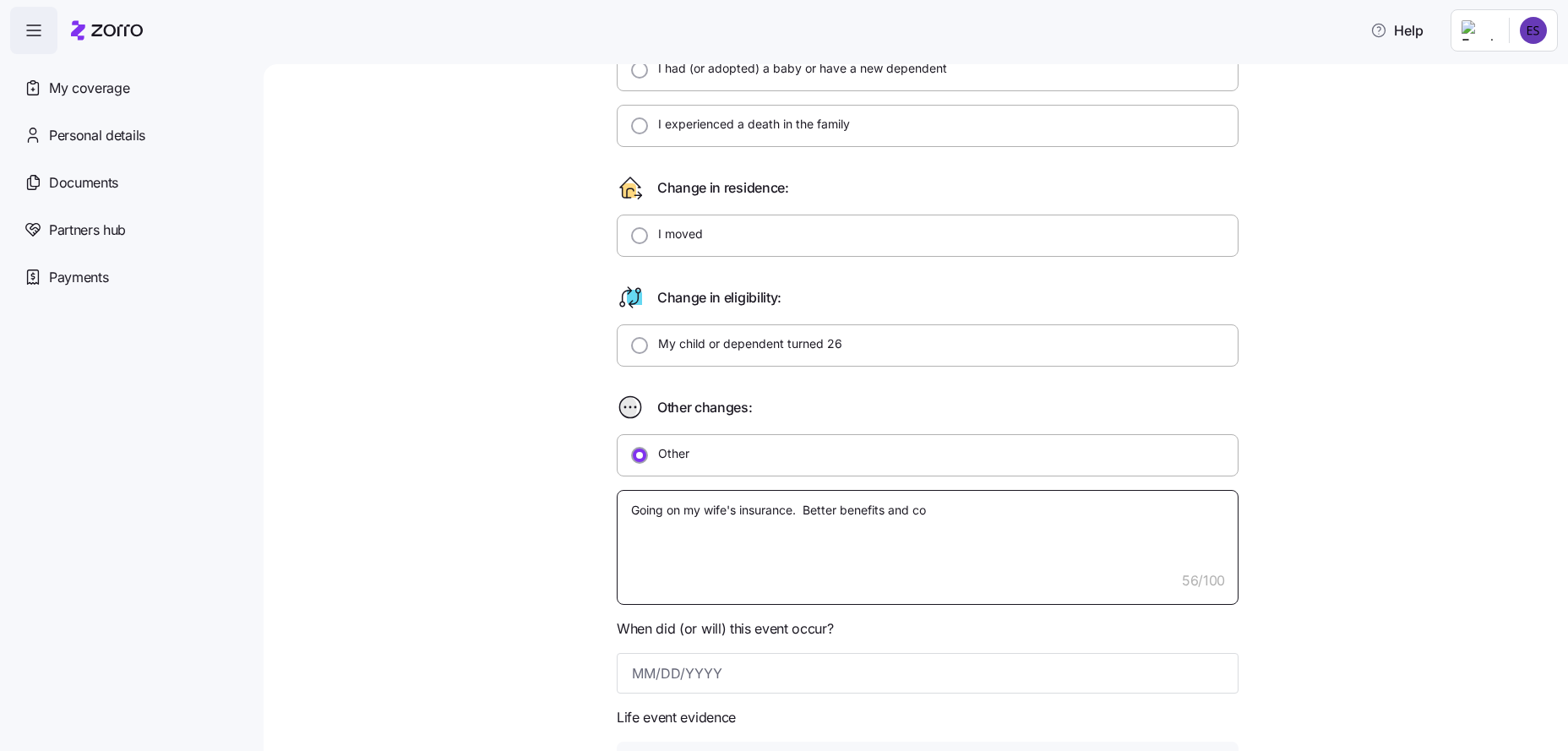
type textarea "x"
type textarea "Going on my wife's insurance. Better benefits and c"
type textarea "x"
type textarea "Going on my wife's insurance. Better benefits and"
type textarea "x"
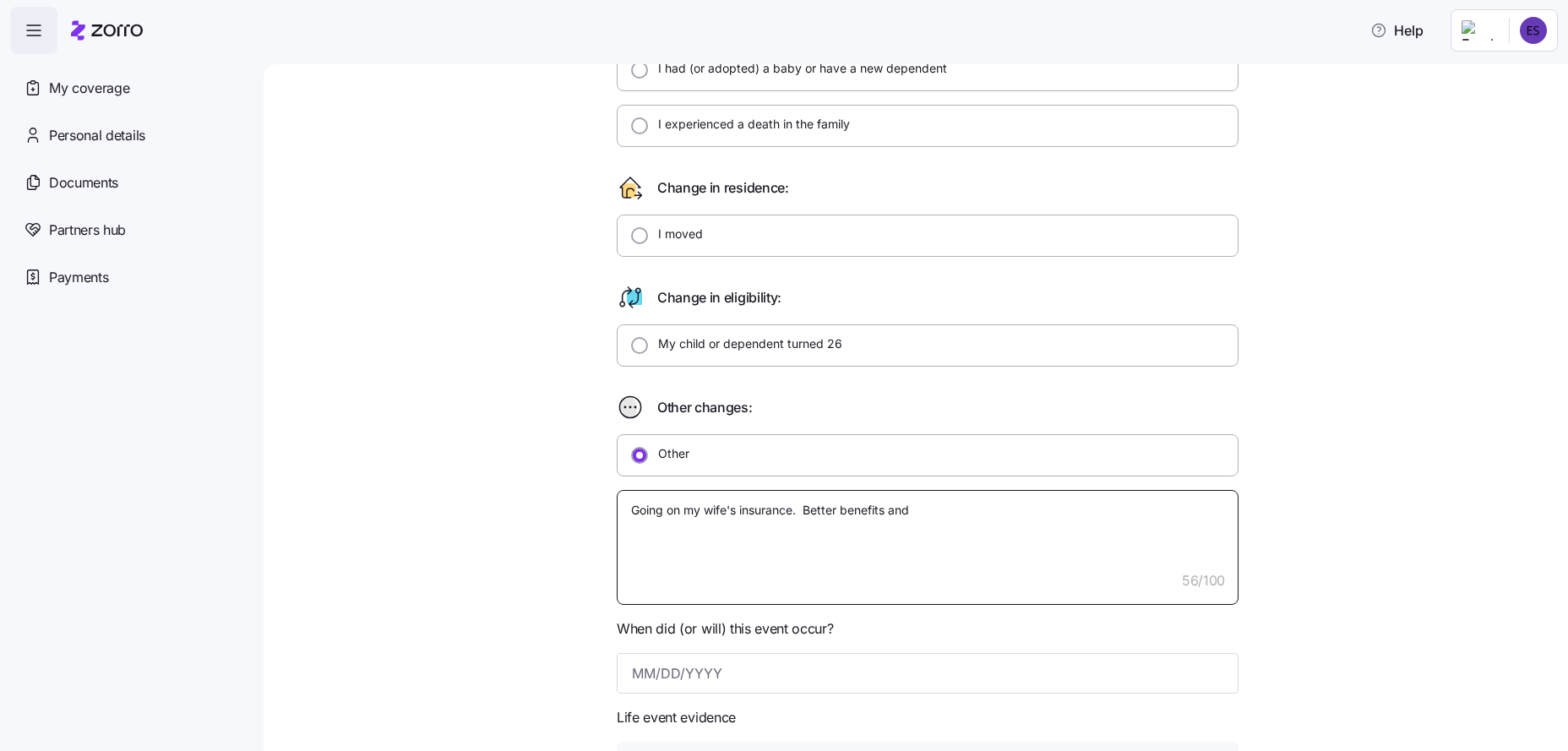
type textarea "Going on my wife's insurance. Better benefits and"
type textarea "x"
type textarea "Going on my wife's insurance. Better benefits an"
type textarea "x"
type textarea "Going on my wife's insurance. Better benefits a"
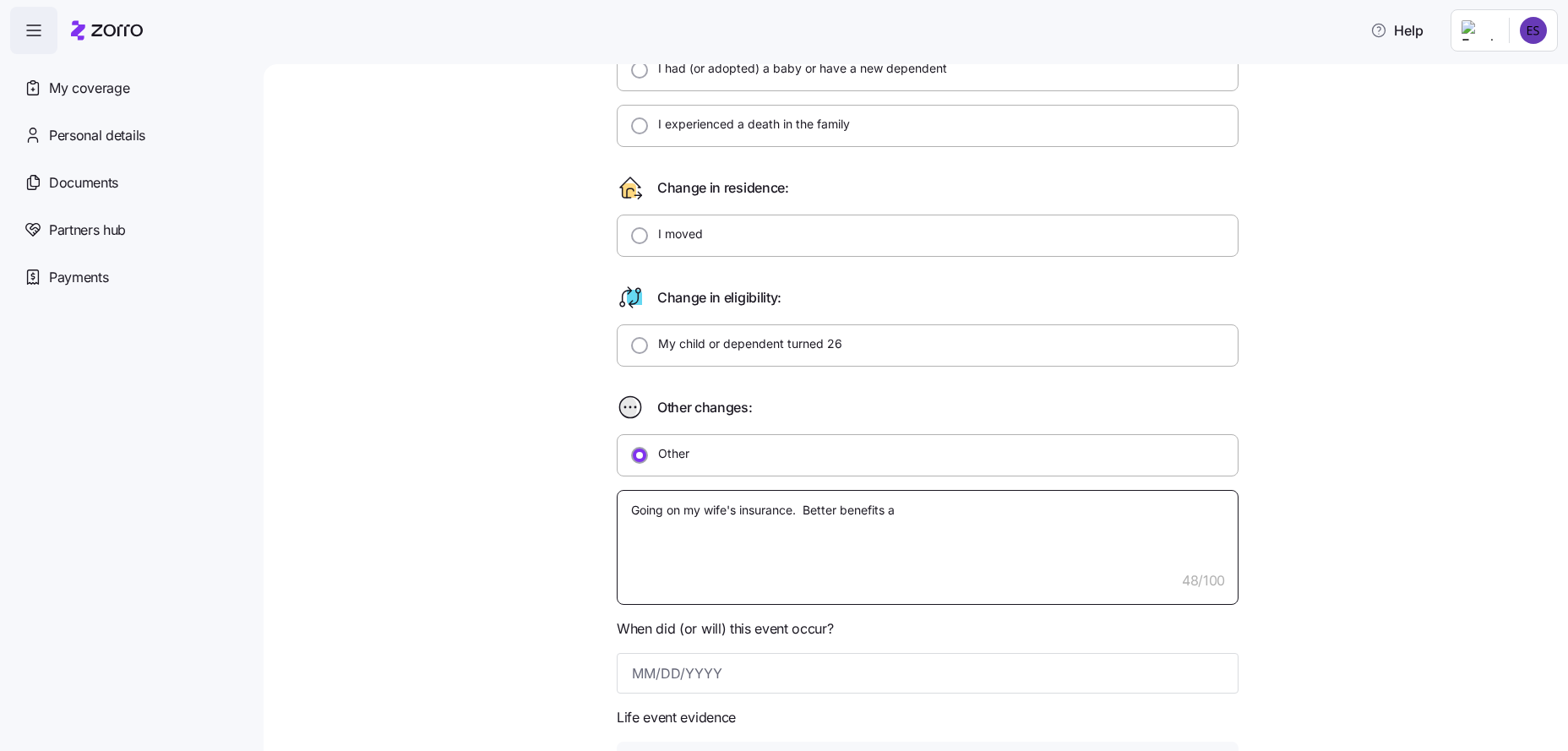
type textarea "x"
type textarea "Going on my wife's insurance. Better benefits"
type textarea "x"
type textarea "Going on my wife's insurance. Better benefits"
type textarea "x"
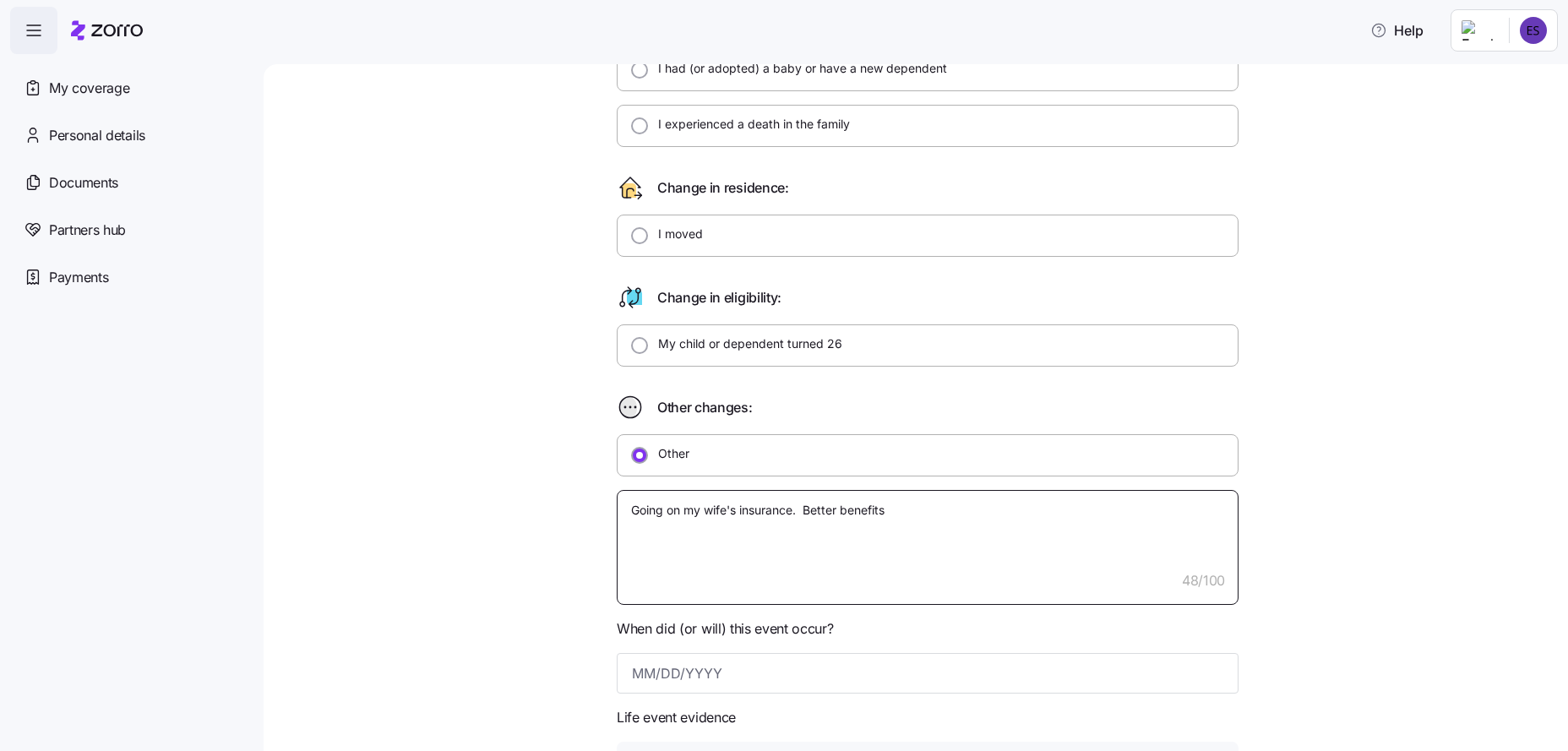
type textarea "Going on my wife's insurance. Better benefit"
type textarea "x"
type textarea "Going on my wife's insurance. Better benefi"
type textarea "x"
type textarea "Going on my wife's insurance. Better benef"
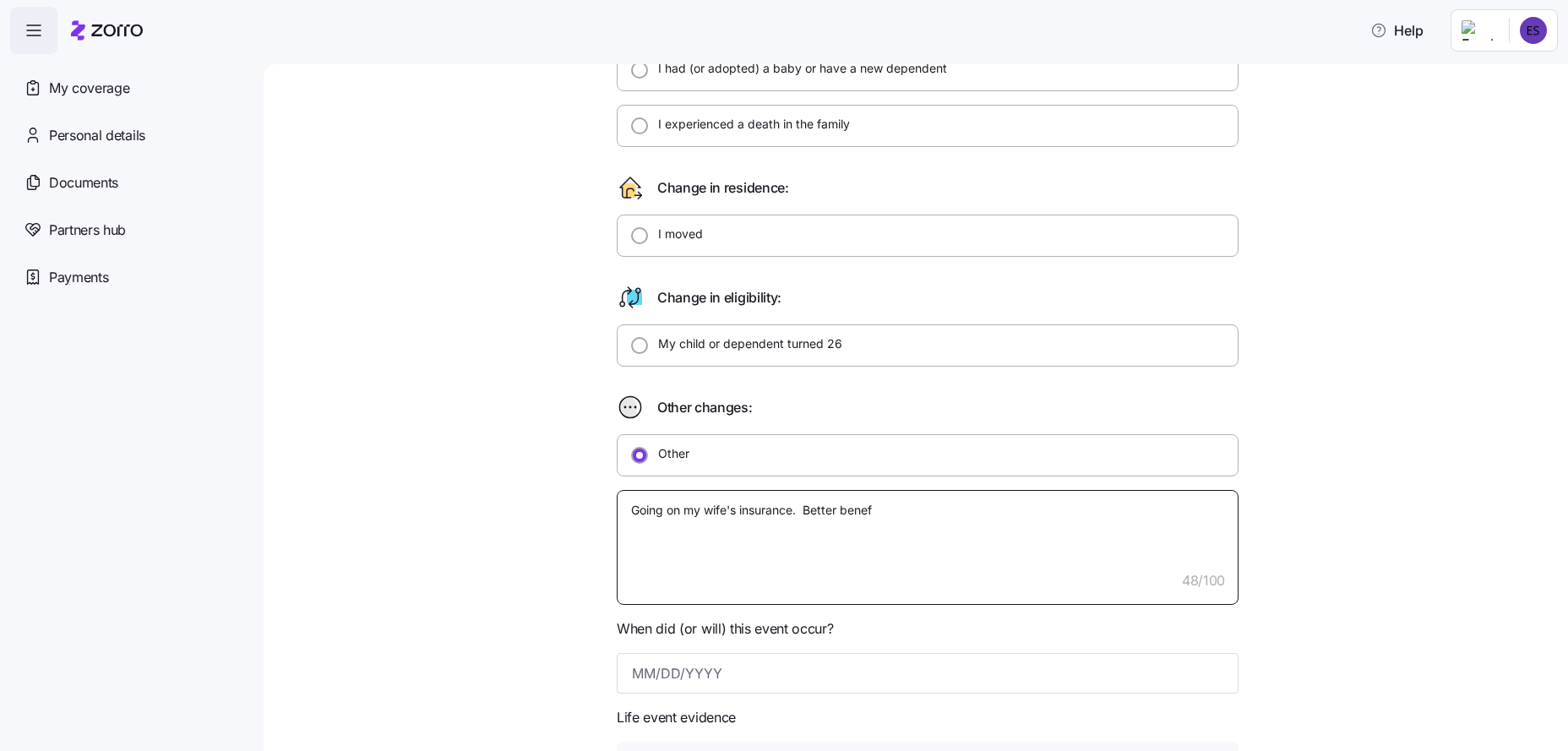
type textarea "x"
type textarea "Going on my wife's insurance. Better bene"
type textarea "x"
type textarea "Going on my wife's insurance. Better ben"
type textarea "x"
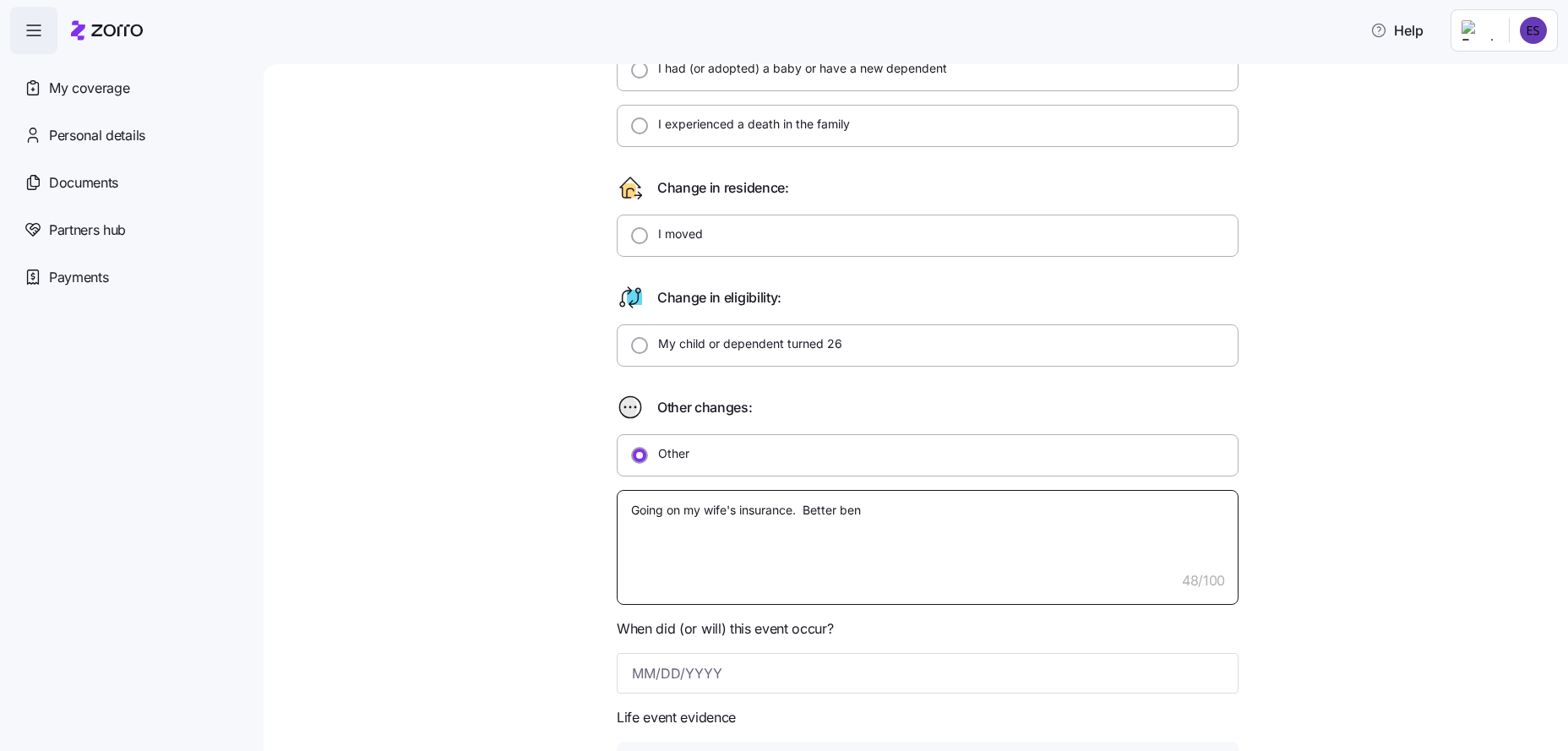
type textarea "Going on my wife's insurance. Better be"
type textarea "x"
type textarea "Going on my wife's insurance. Better b"
type textarea "x"
type textarea "Going on my wife's insurance. Better"
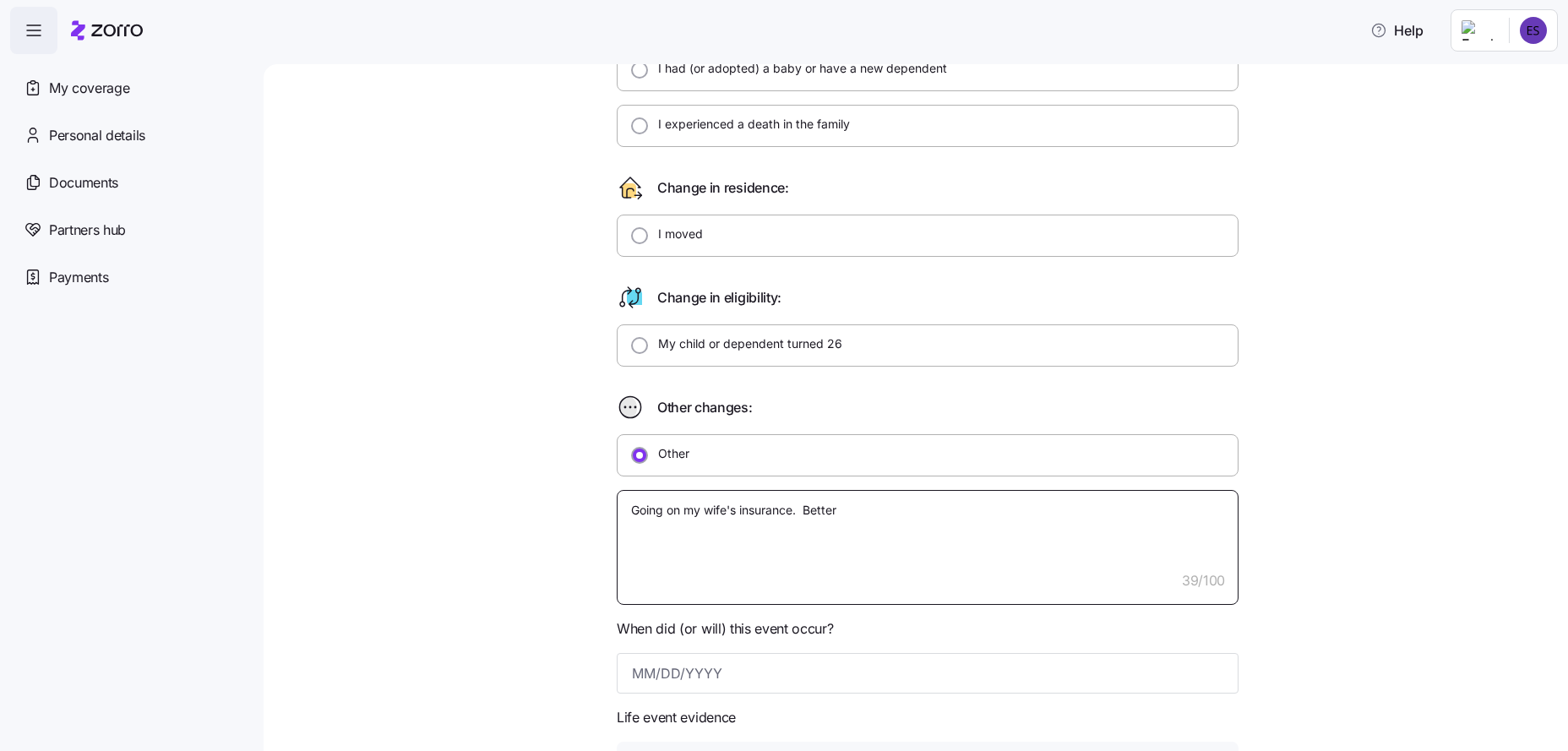
type textarea "x"
type textarea "Going on my wife's insurance. Better"
type textarea "x"
type textarea "Going on my wife's insurance. Bette"
type textarea "x"
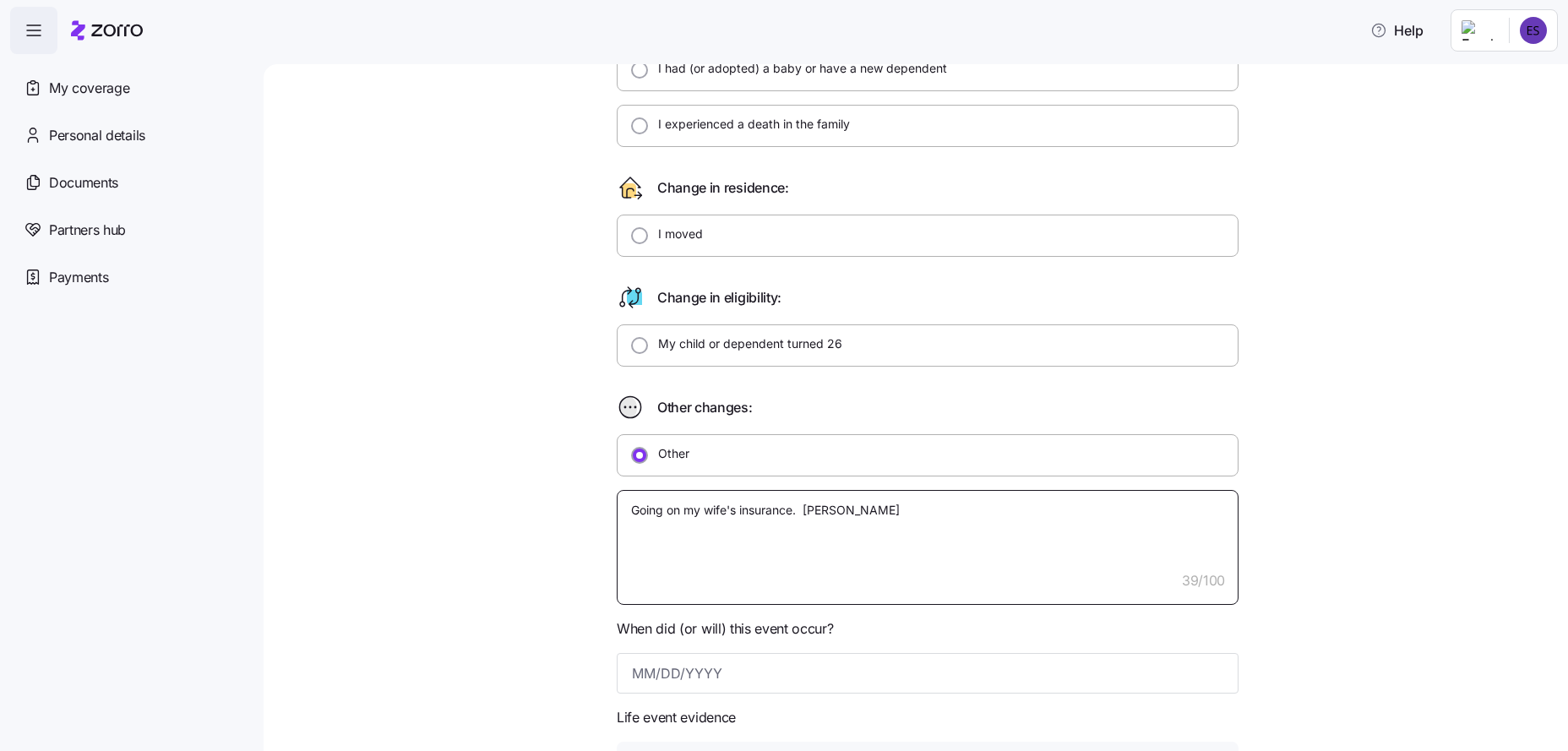
type textarea "Going on my wife's insurance. Bett"
type textarea "x"
type textarea "Going on my wife's insurance. Bet"
type textarea "x"
type textarea "Going on my wife's insurance. Be"
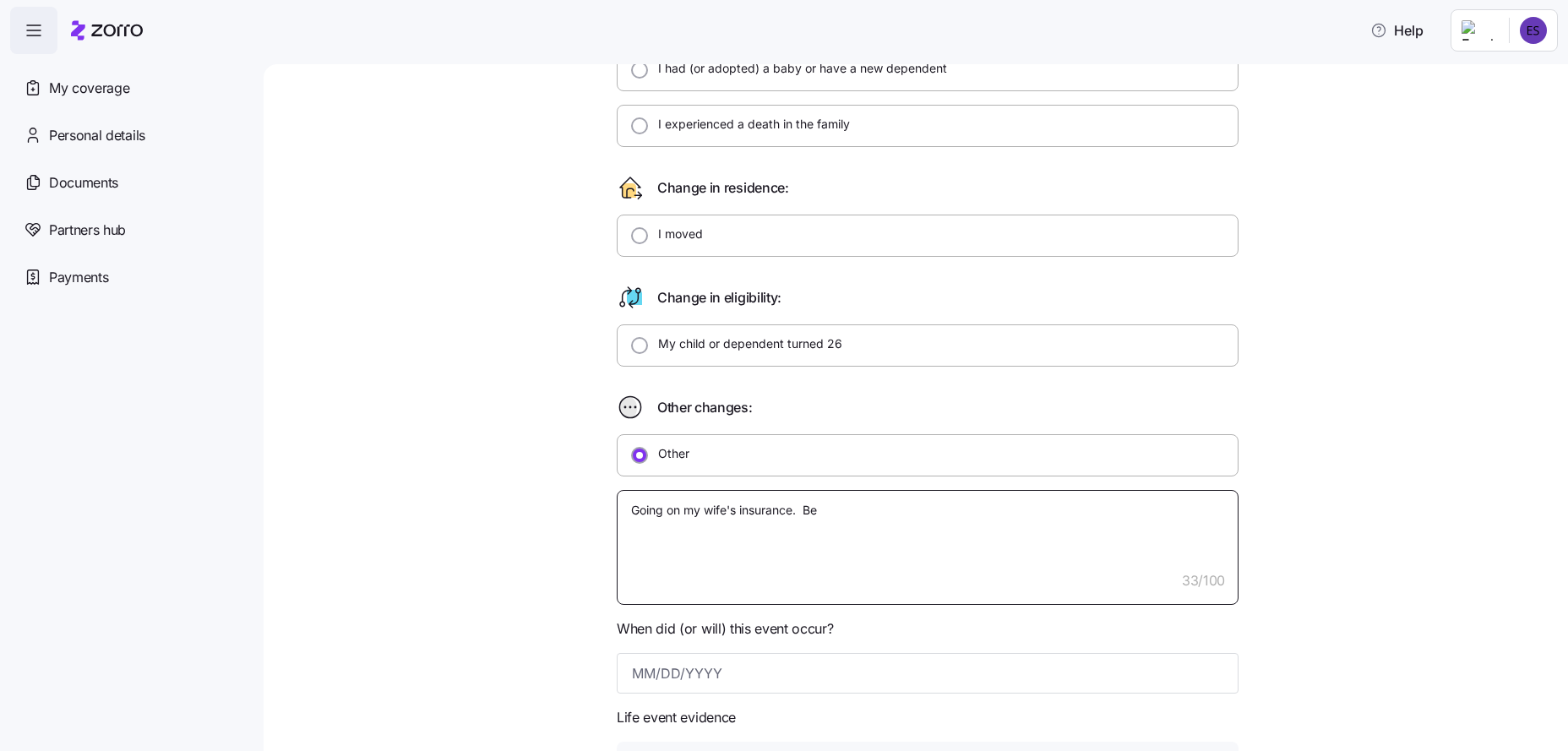
type textarea "x"
type textarea "Going on my wife's insurance. B"
type textarea "x"
type textarea "Going on my wife's insurance."
click at [725, 675] on input at bounding box center [928, 673] width 622 height 40
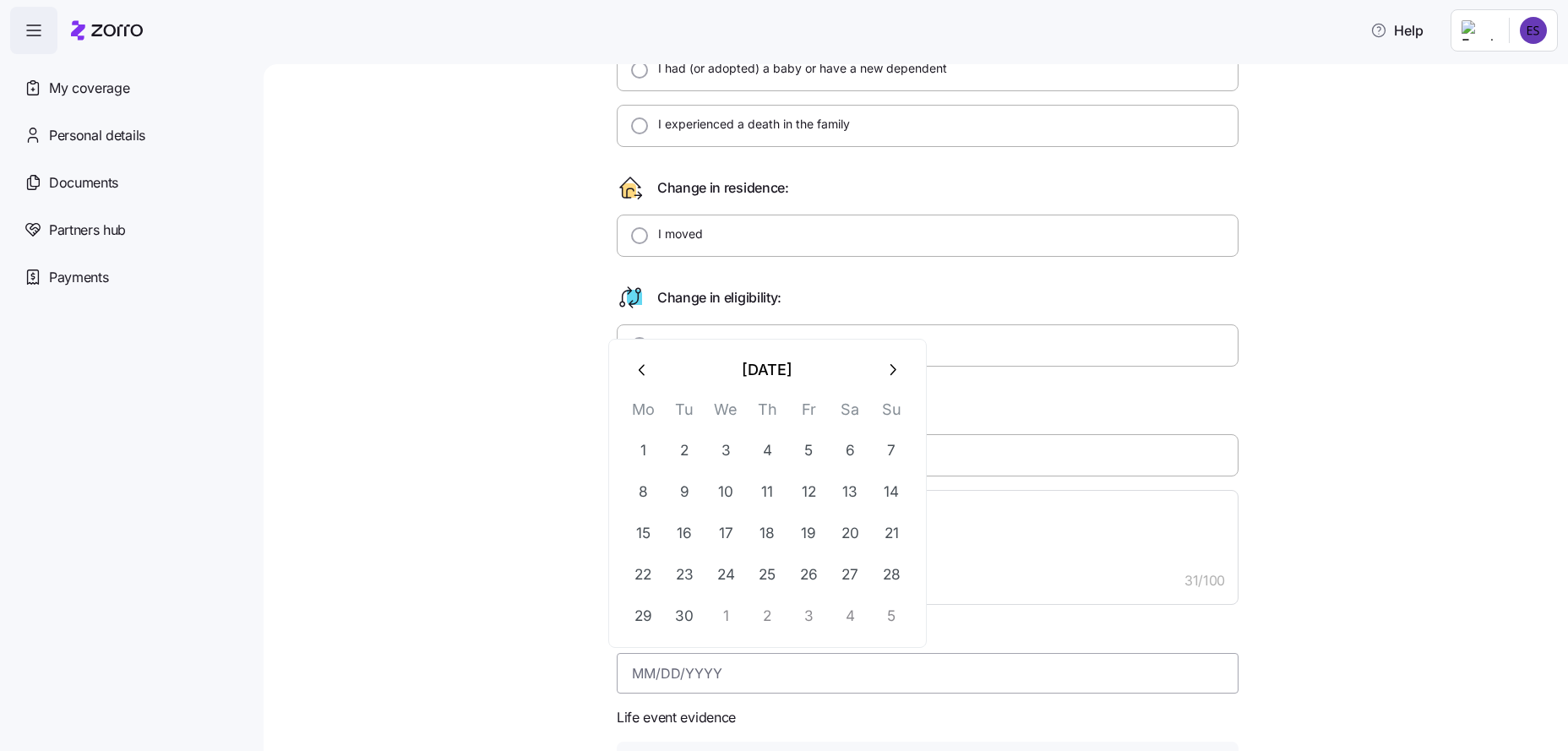
click at [649, 672] on input at bounding box center [928, 673] width 622 height 40
type input "[DATE]"
type textarea "x"
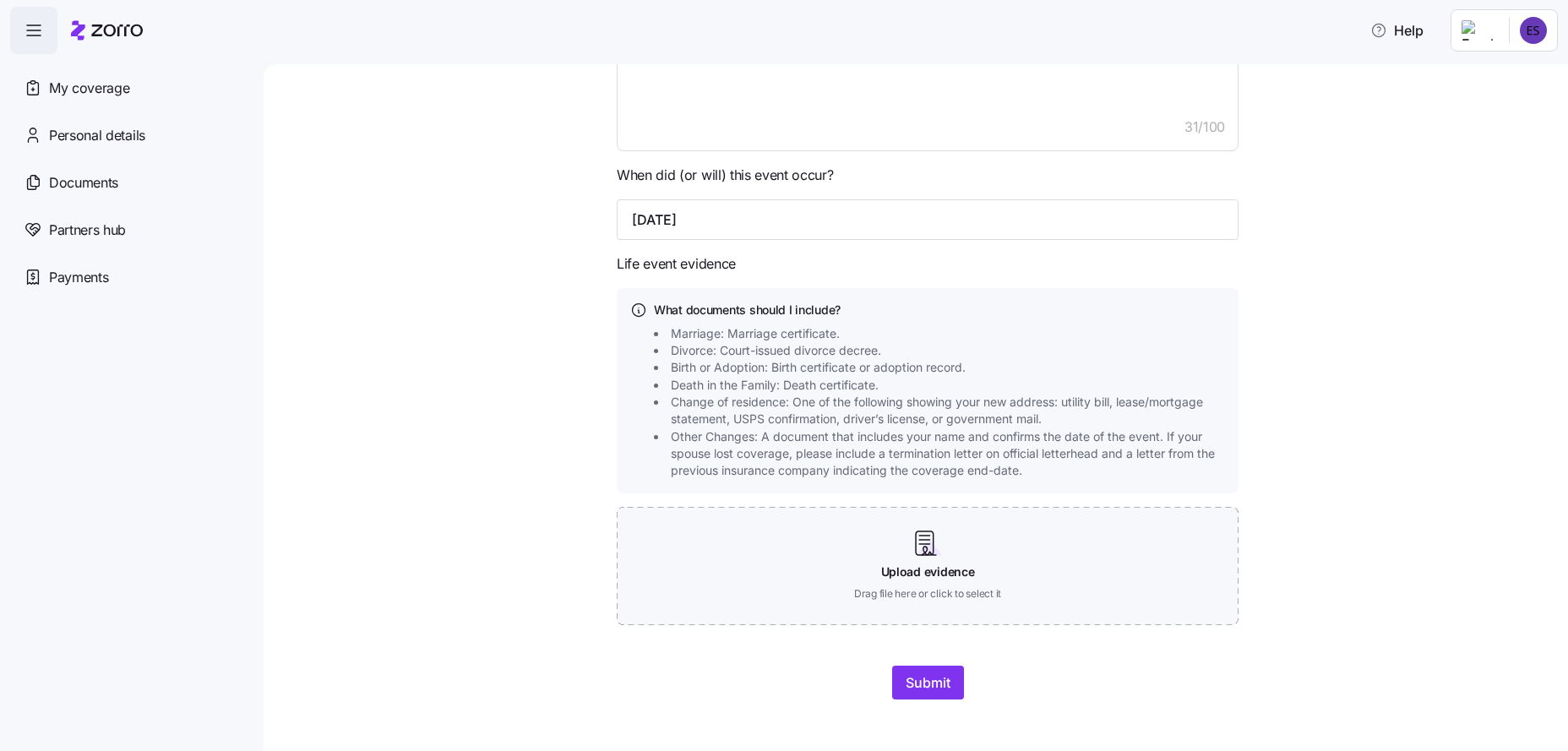
scroll to position [735, 0]
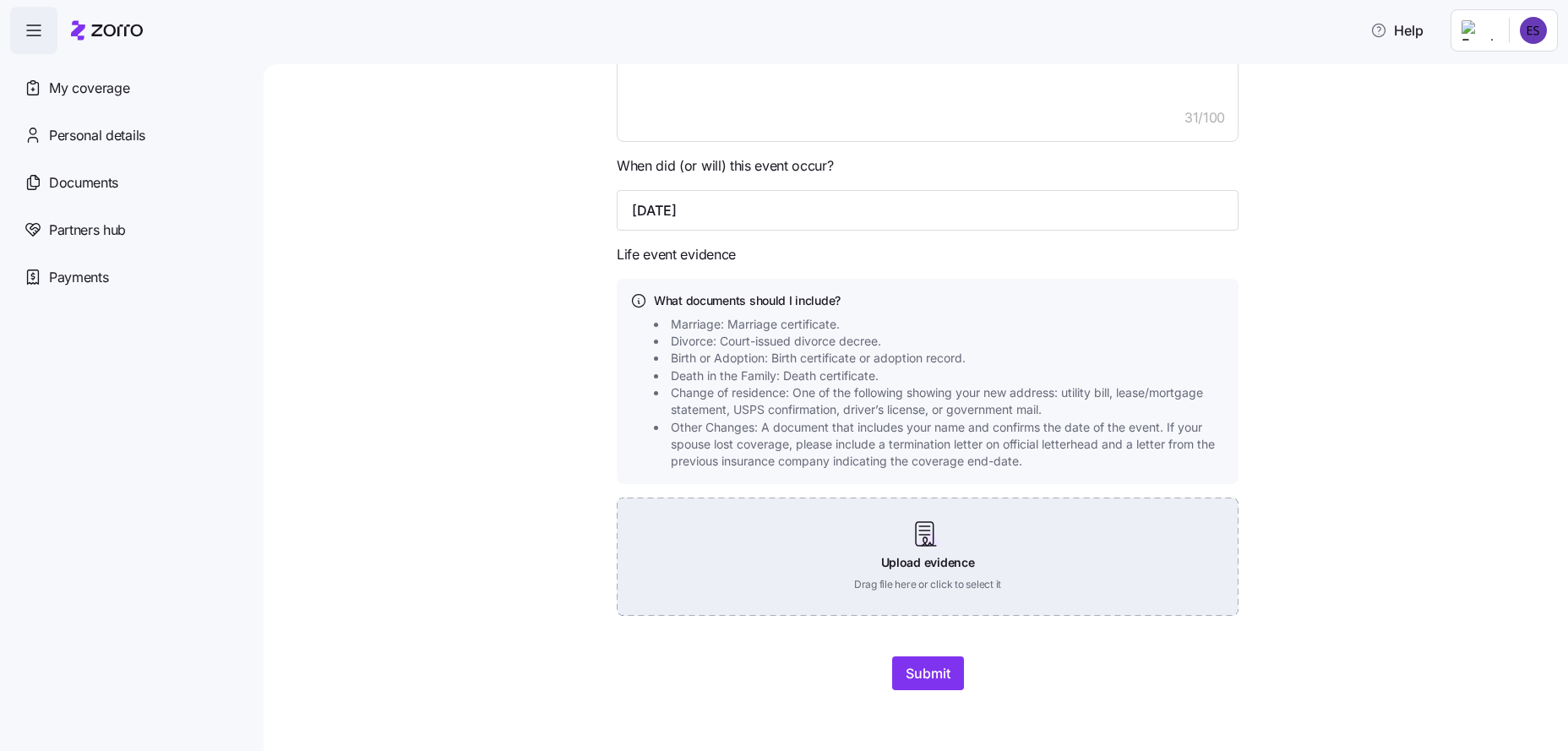
type input "[DATE]"
click at [908, 555] on div "Upload evidence Drag file here or click to select it" at bounding box center [928, 557] width 622 height 119
type input "C:\fakepath\ins card 2025.pdf"
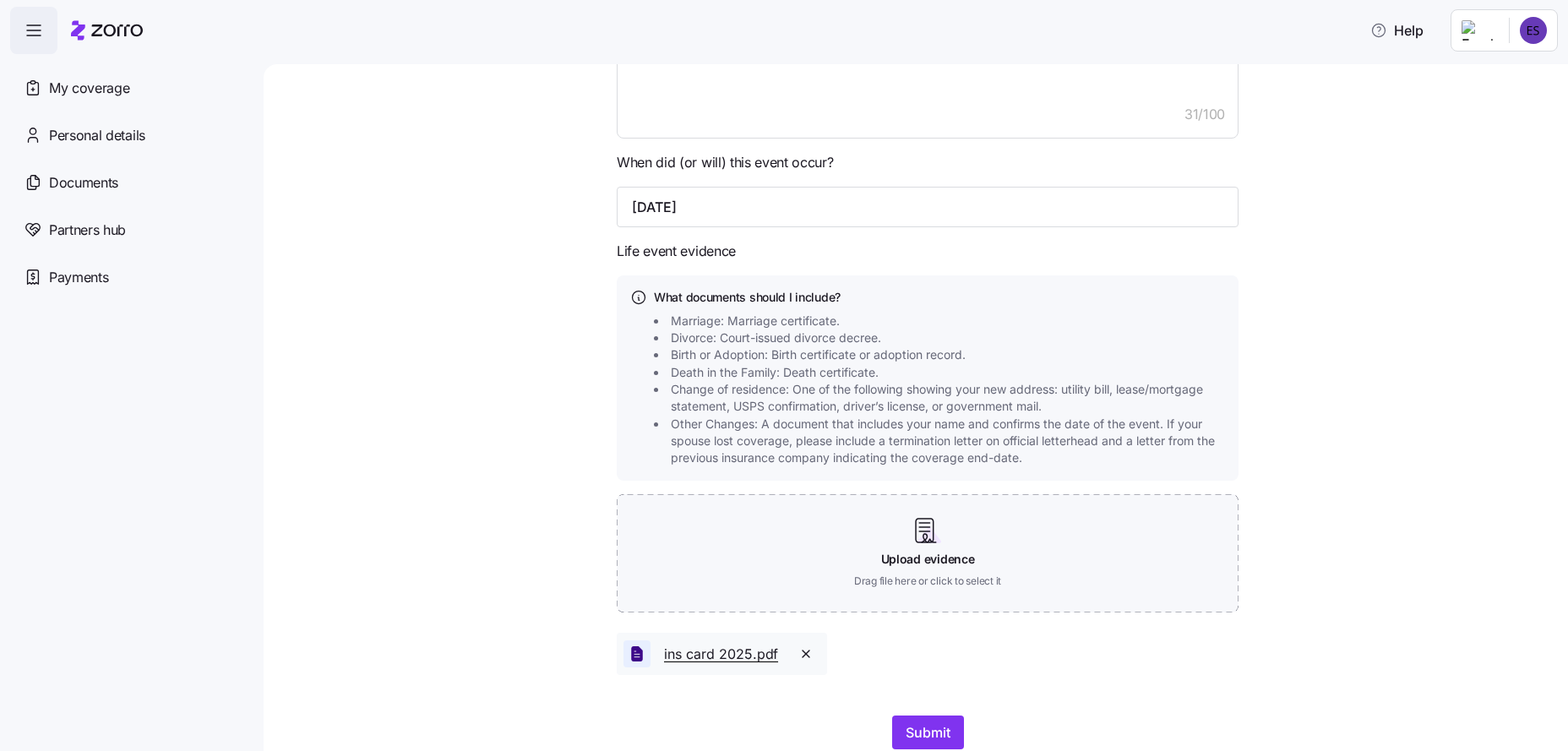
click at [757, 661] on span "pdf" at bounding box center [767, 654] width 21 height 21
click at [731, 664] on span "ins card 2025." at bounding box center [710, 654] width 93 height 21
click at [664, 659] on span "ins card 2025." at bounding box center [710, 654] width 93 height 21
click at [632, 658] on icon at bounding box center [637, 654] width 12 height 15
click at [693, 656] on span "ins card 2025." at bounding box center [710, 654] width 93 height 21
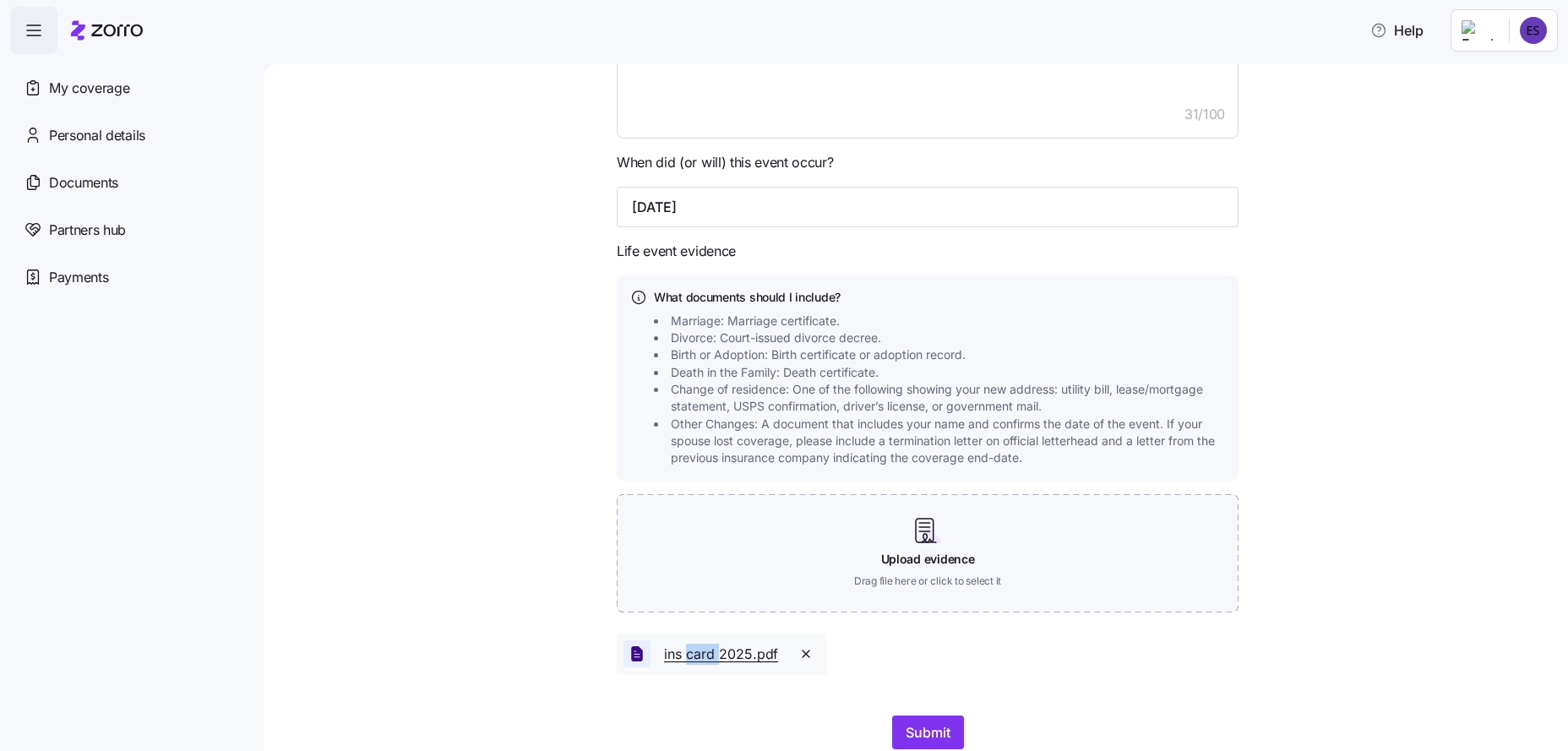
click at [693, 656] on span "ins card 2025." at bounding box center [710, 654] width 93 height 21
click at [799, 660] on icon "button" at bounding box center [805, 654] width 13 height 13
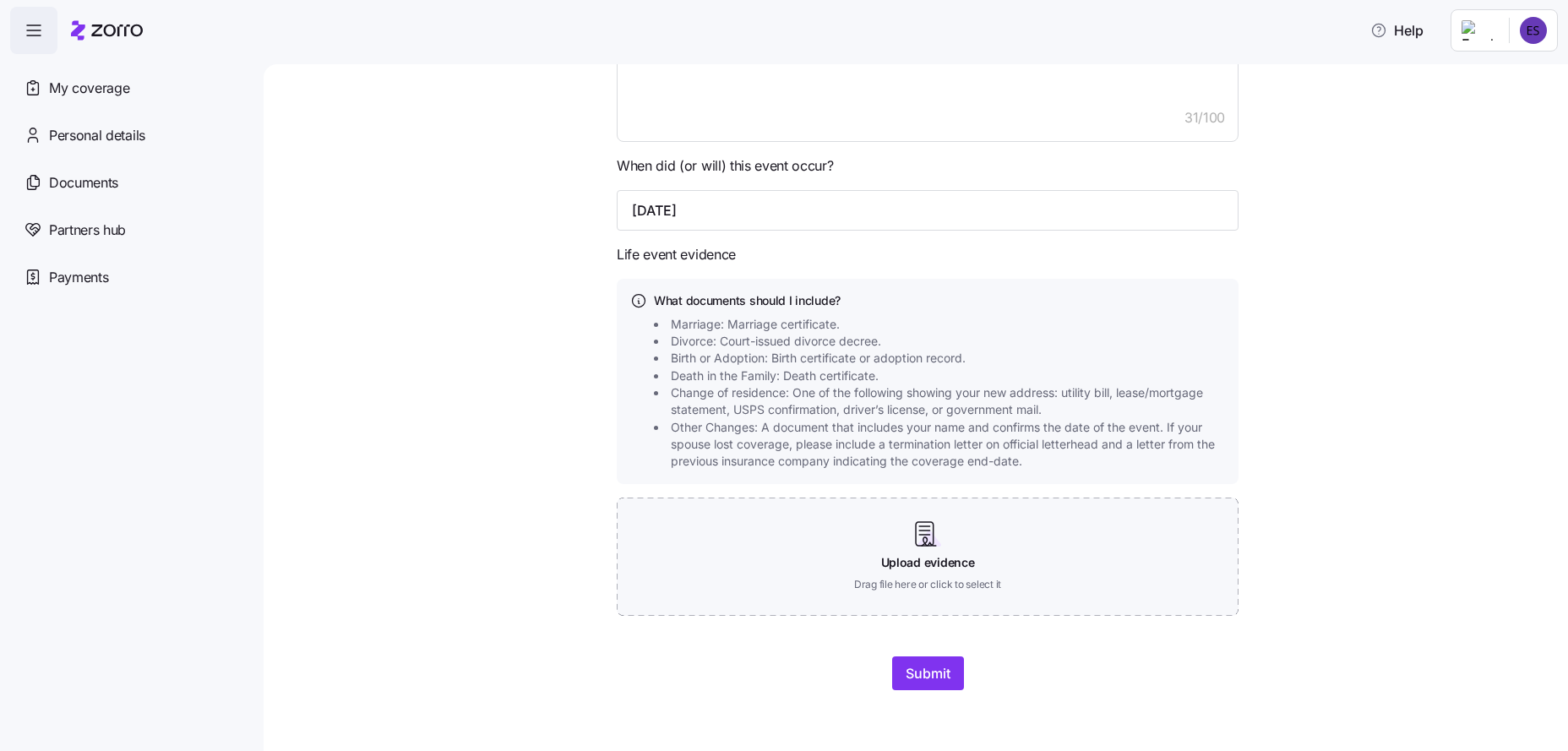
type textarea "x"
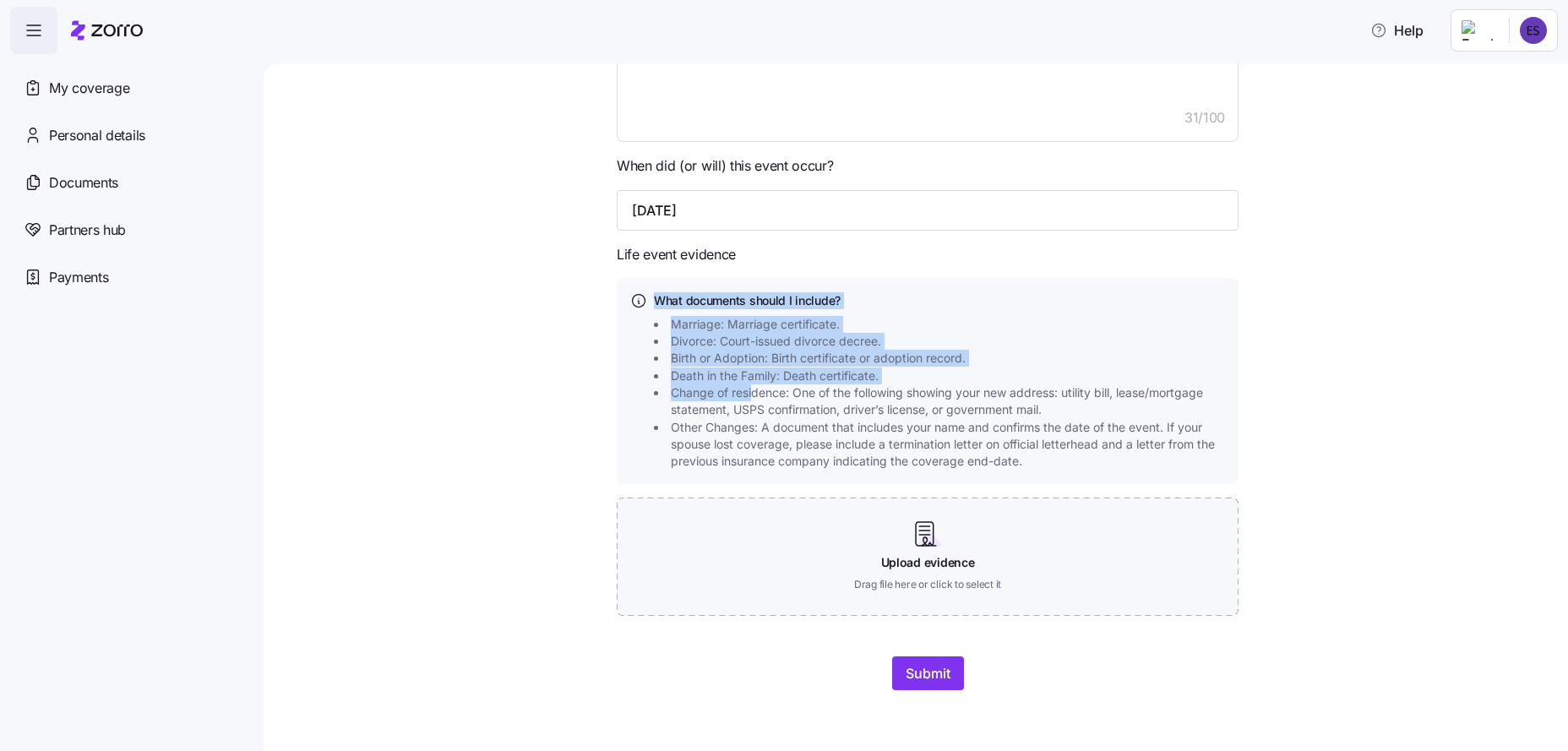
drag, startPoint x: 279, startPoint y: 158, endPoint x: 741, endPoint y: 388, distance: 516.1
click at [741, 388] on div "Qualifying Life Event Report Form What type of life change did you experience? …" at bounding box center [916, 407] width 1304 height 687
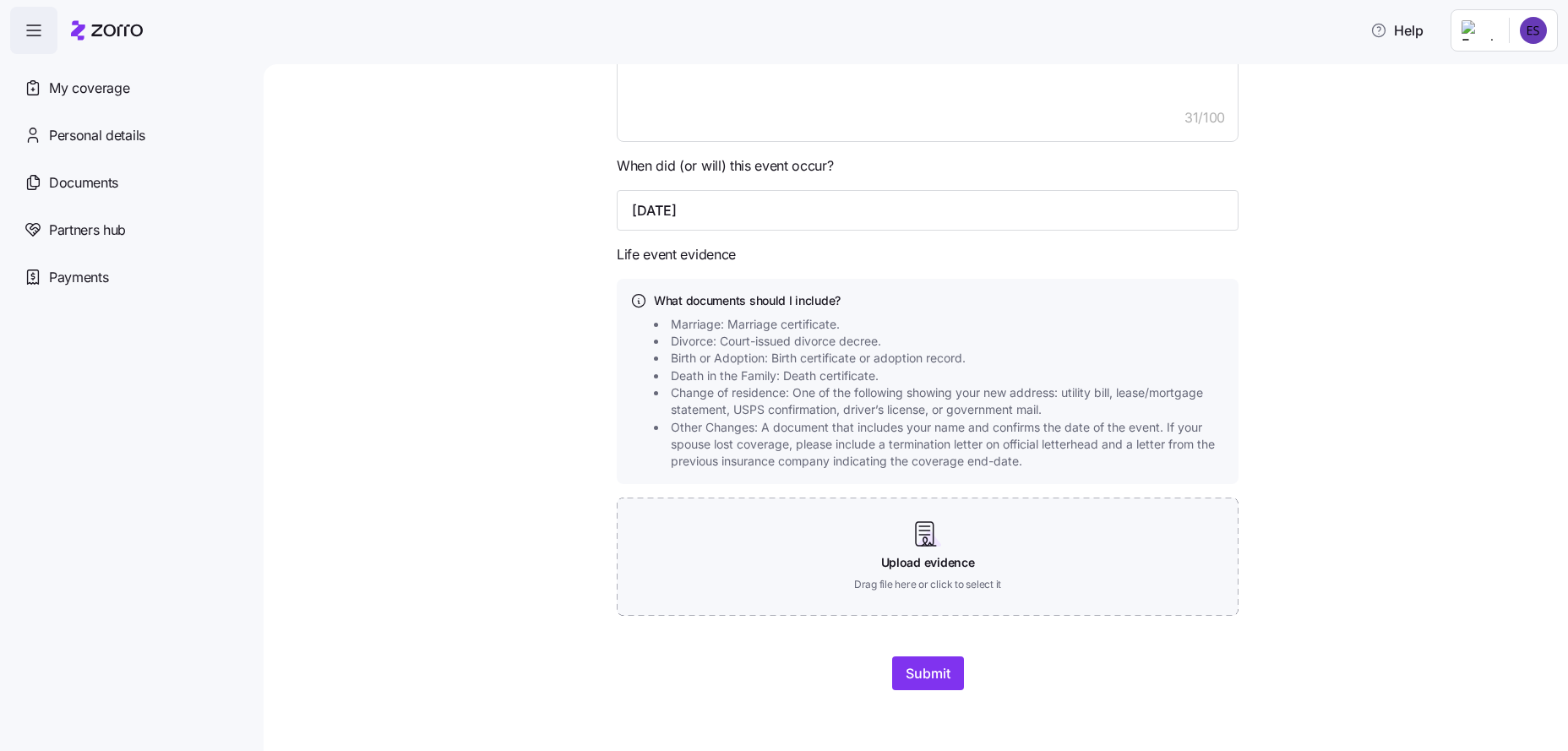
click at [420, 355] on div "Qualifying Life Event Report Form What type of life change did you experience? …" at bounding box center [928, 35] width 1233 height 1351
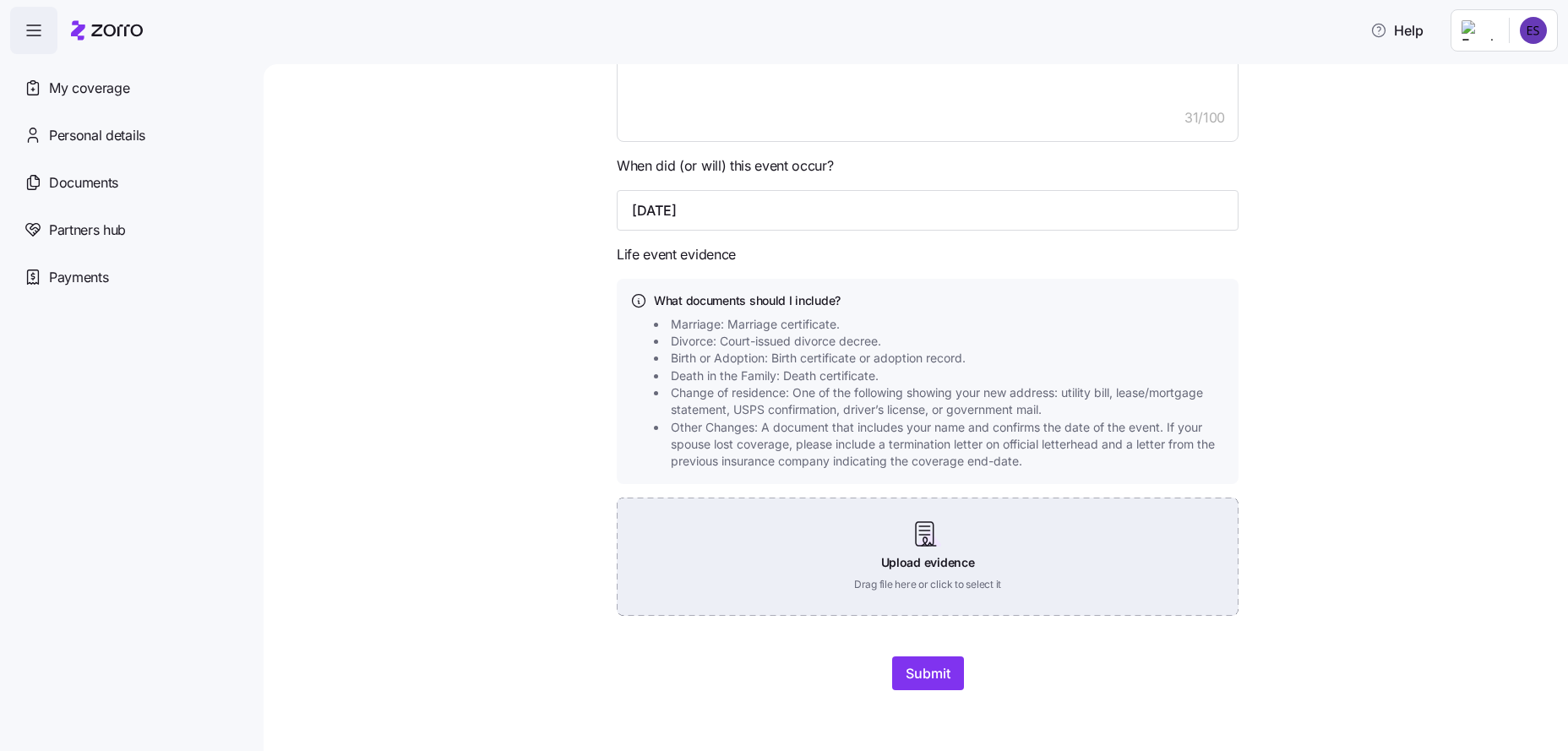
click at [919, 568] on div "Upload evidence Drag file here or click to select it" at bounding box center [928, 557] width 622 height 119
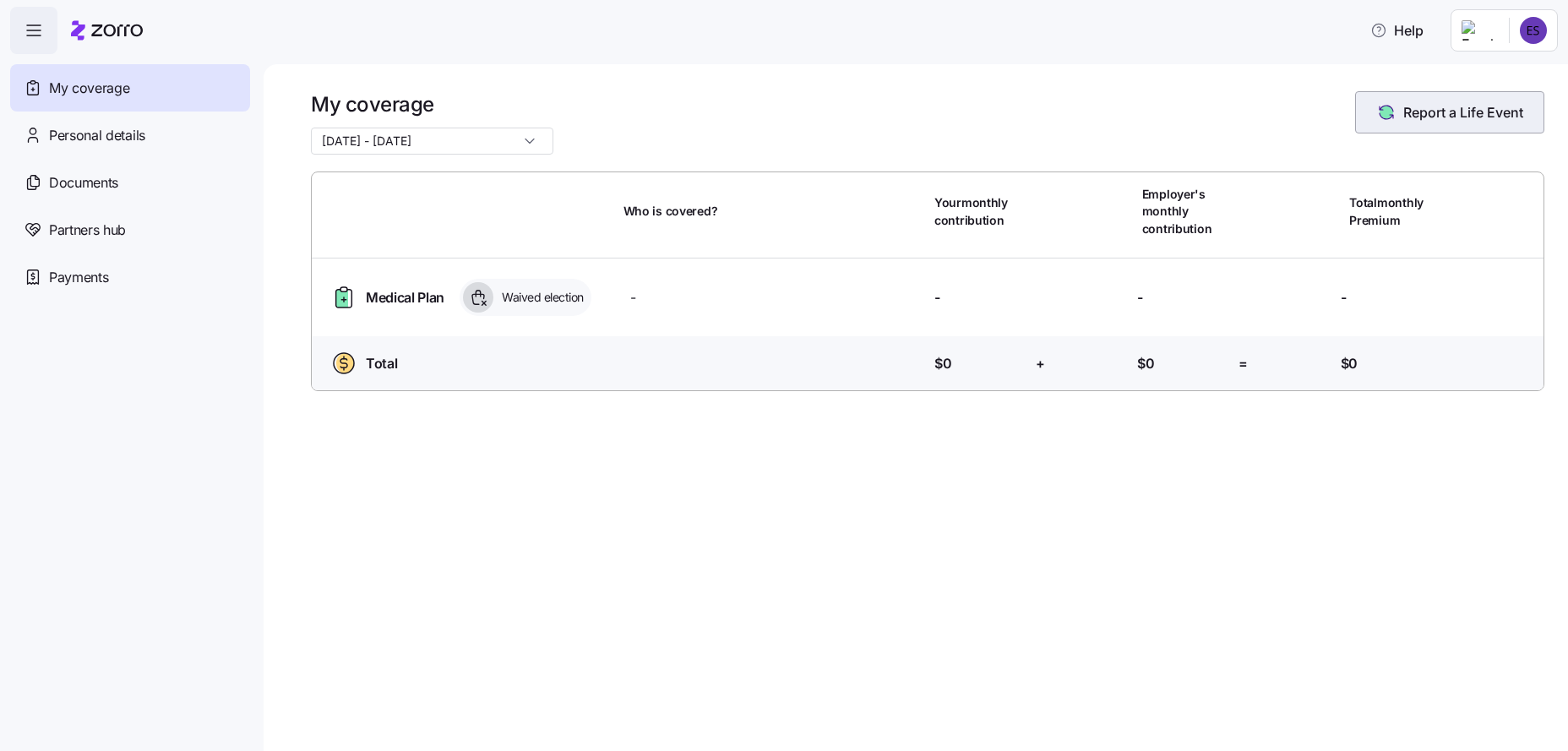
click at [1415, 110] on span "Report a Life Event" at bounding box center [1463, 112] width 120 height 21
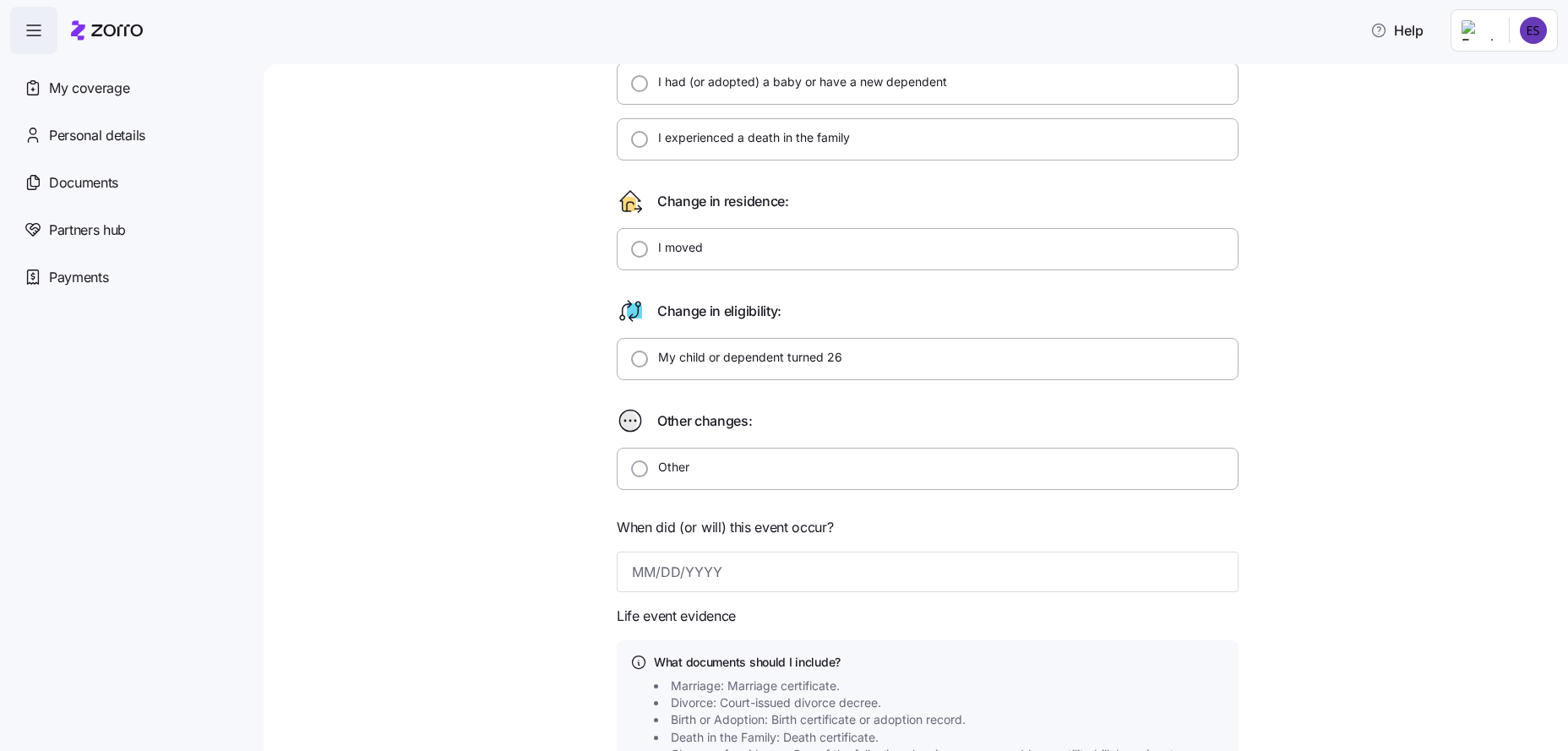
scroll to position [261, 0]
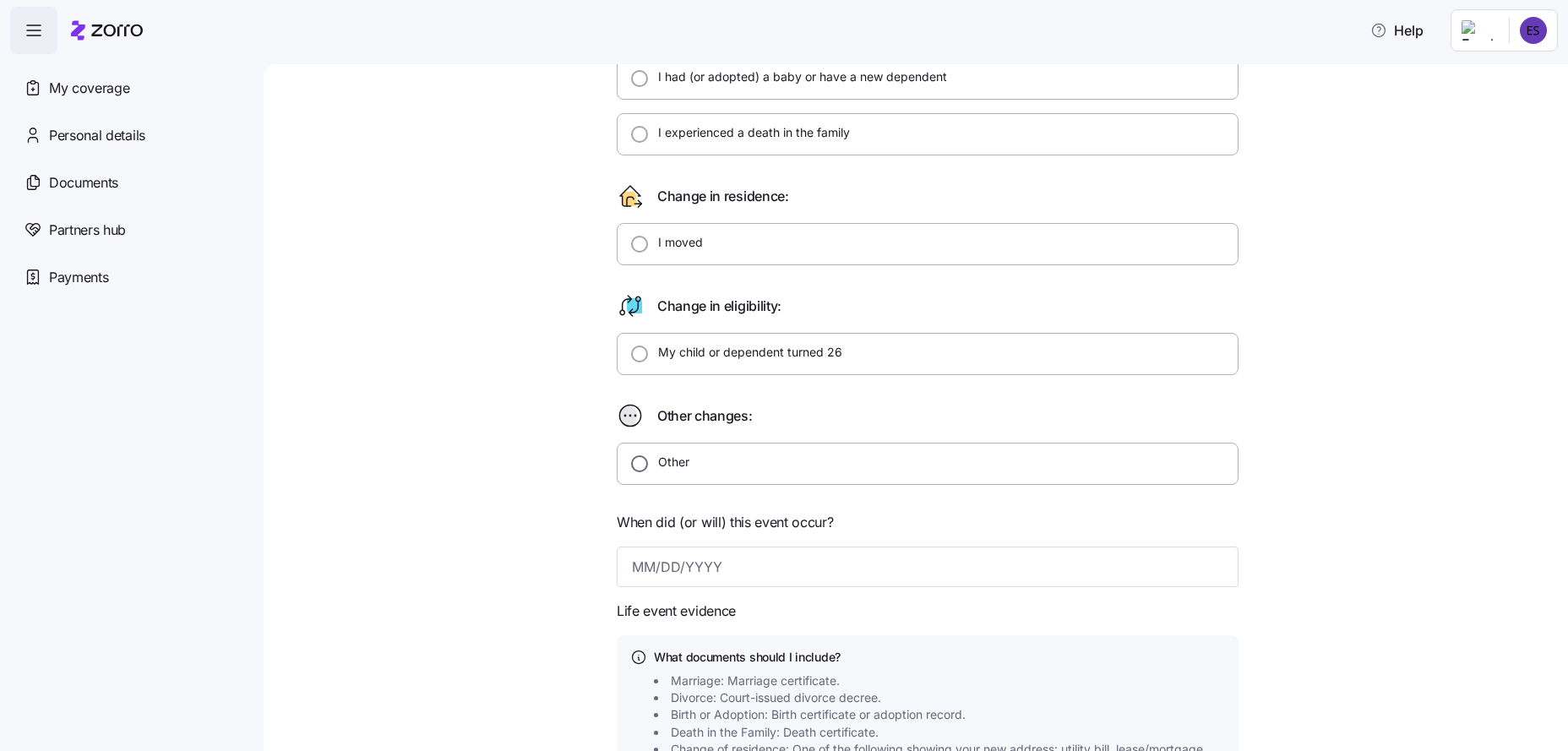
click at [632, 463] on input "Other" at bounding box center [640, 463] width 17 height 17
radio input "true"
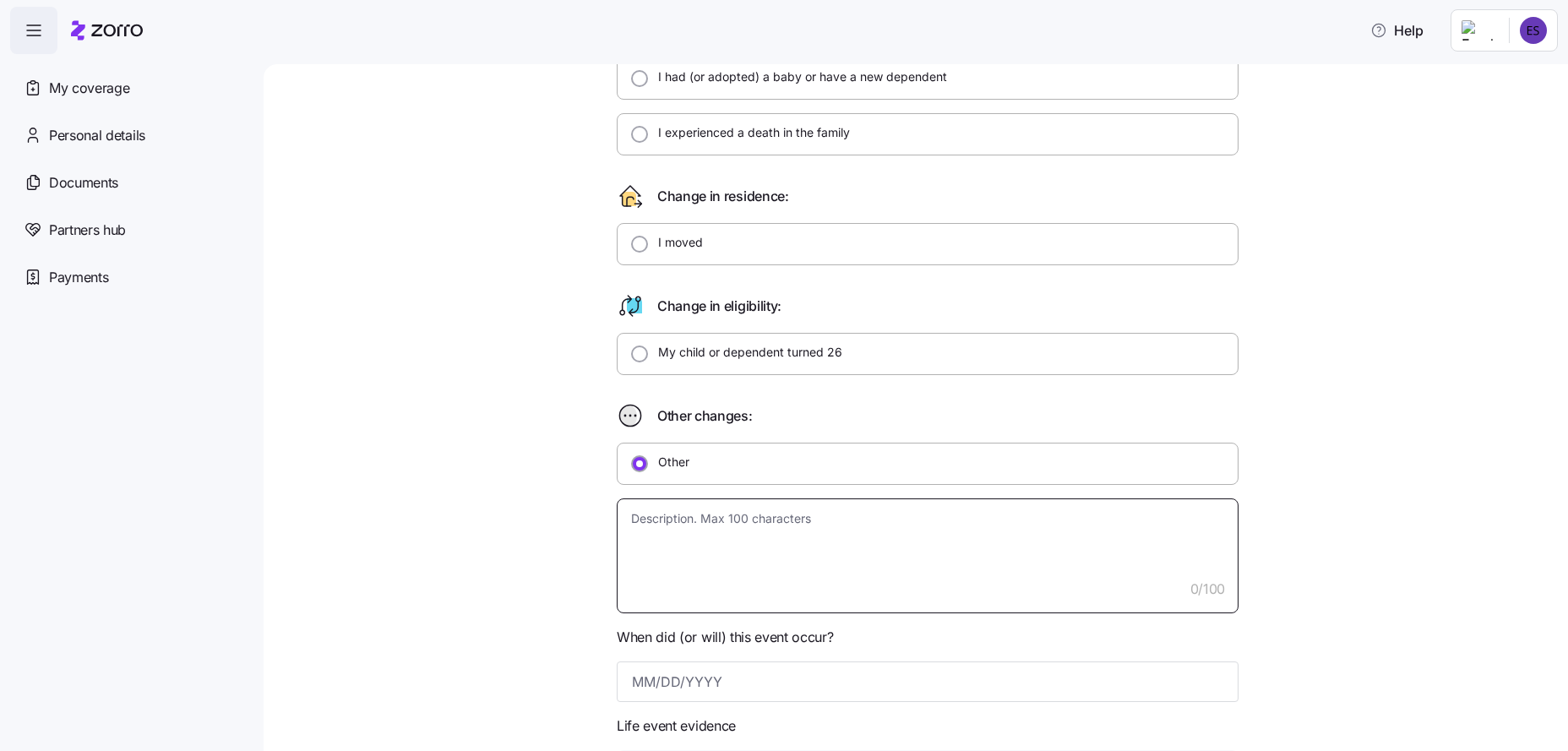
click at [645, 520] on textarea at bounding box center [928, 556] width 622 height 115
type textarea "x"
type textarea "w"
type textarea "x"
type textarea "we"
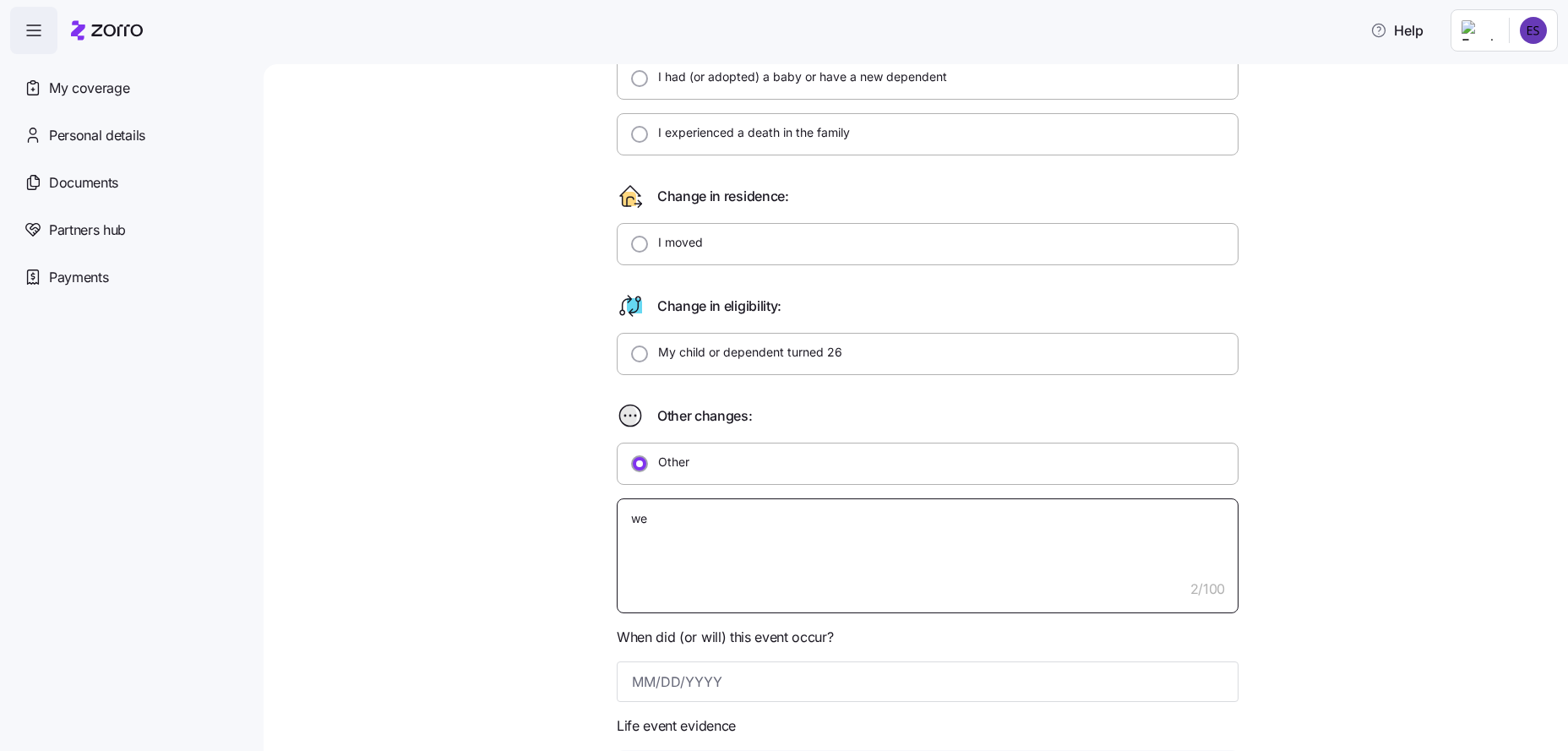
type textarea "x"
type textarea "wen"
type textarea "x"
type textarea "went"
type textarea "x"
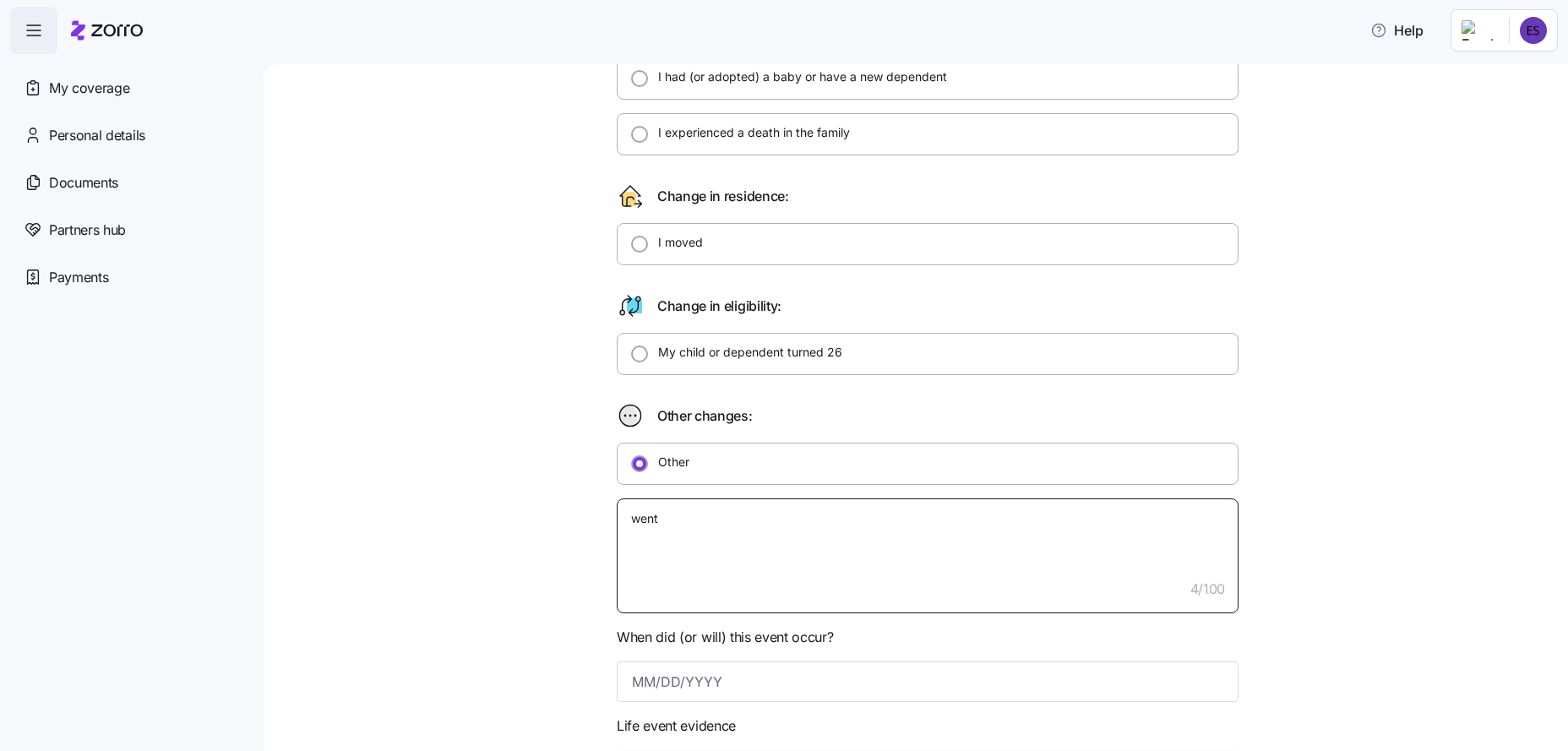
type textarea "went"
type textarea "x"
type textarea "went o"
type textarea "x"
type textarea "went on"
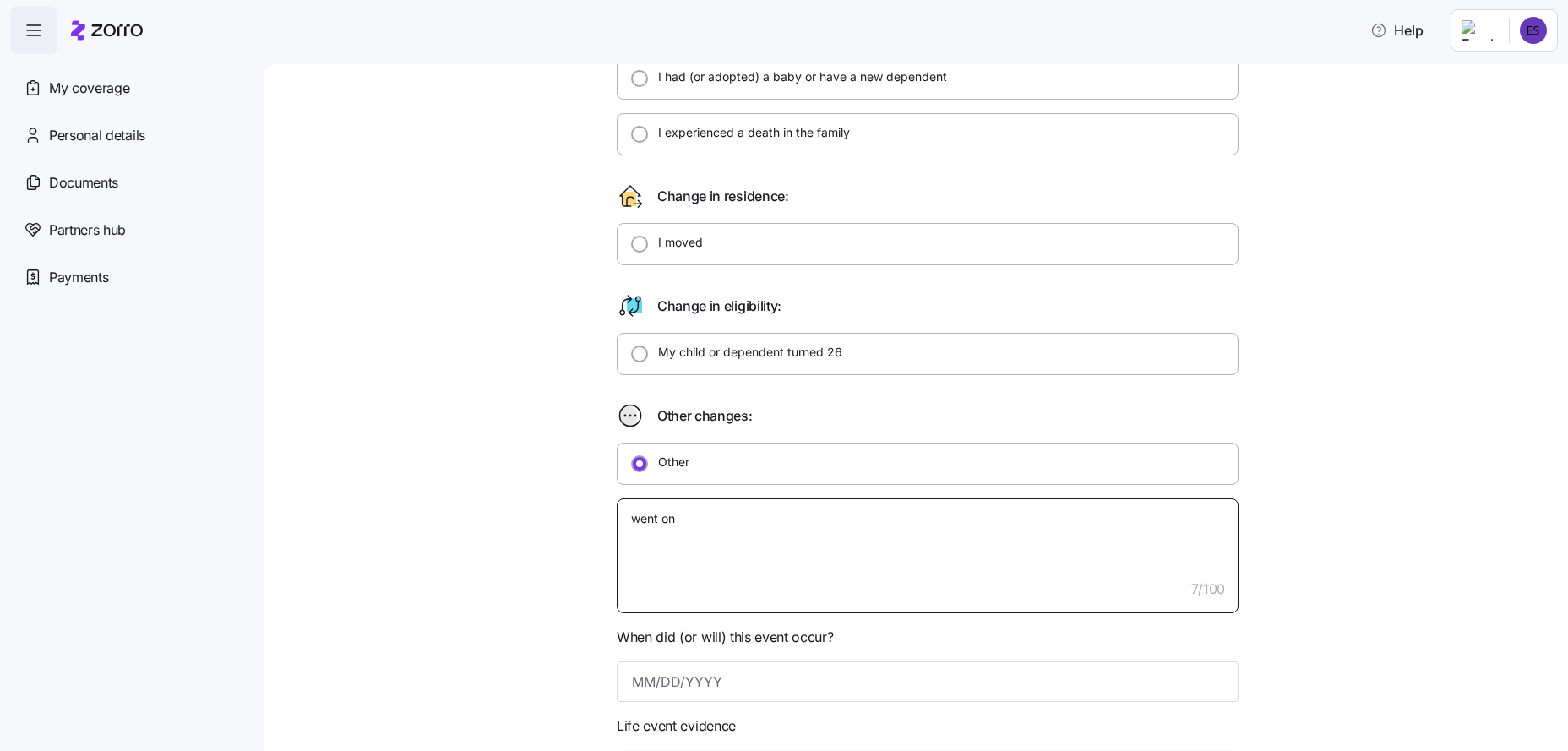
type textarea "x"
type textarea "went on"
type textarea "x"
type textarea "went on m"
type textarea "x"
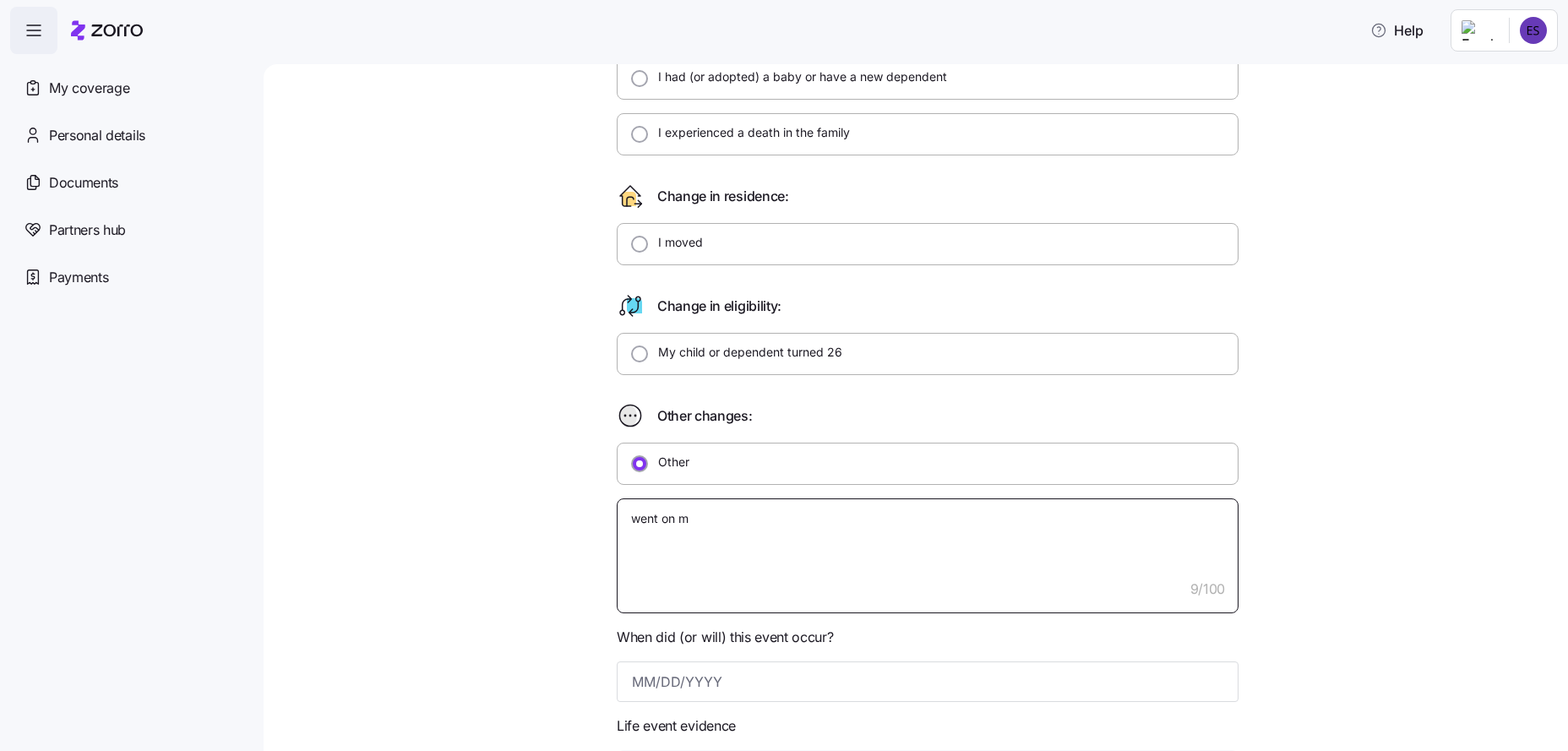
type textarea "went on my"
type textarea "x"
type textarea "went on my"
type textarea "x"
type textarea "went on my s"
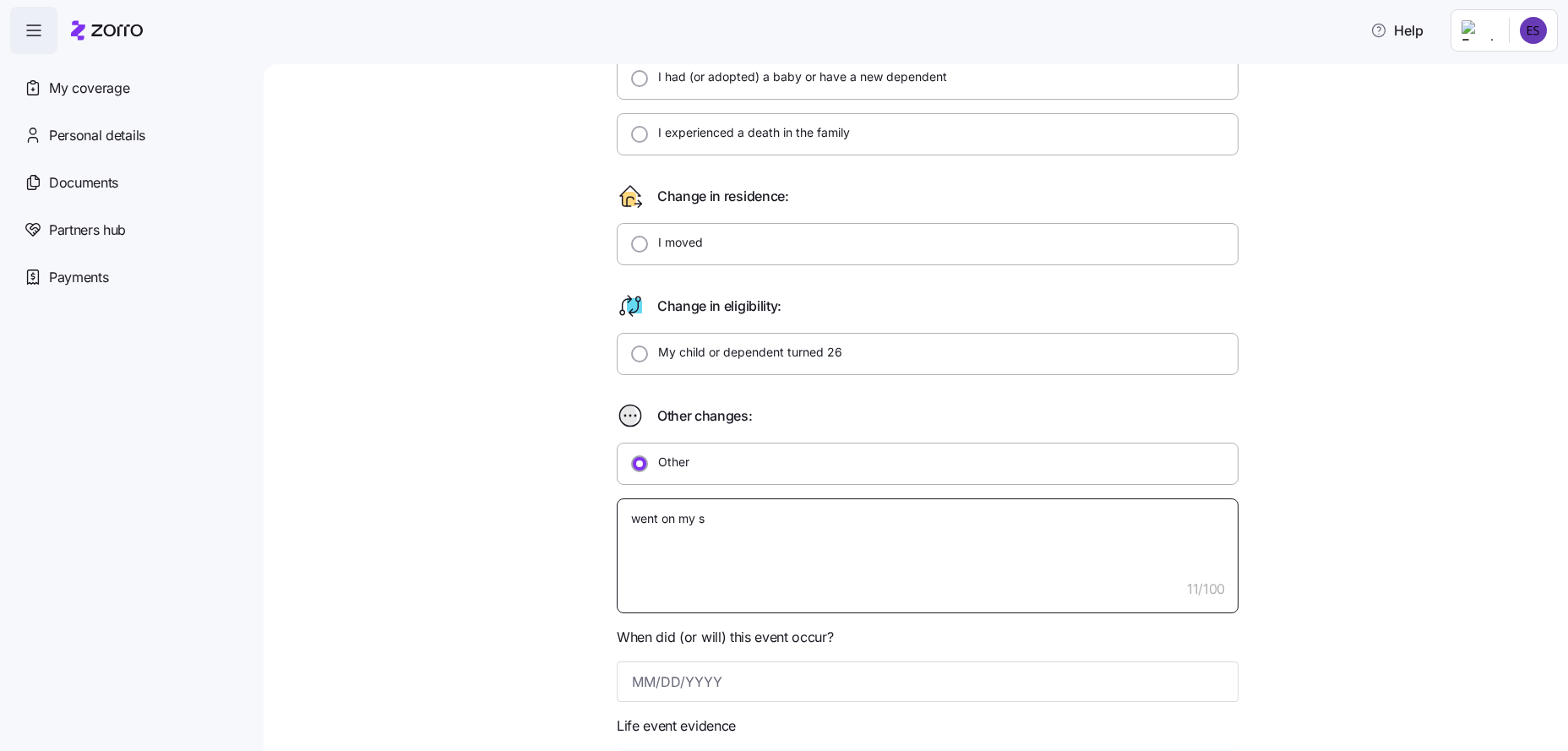
type textarea "x"
type textarea "went on my sp"
type textarea "x"
type textarea "went on my spo"
type textarea "x"
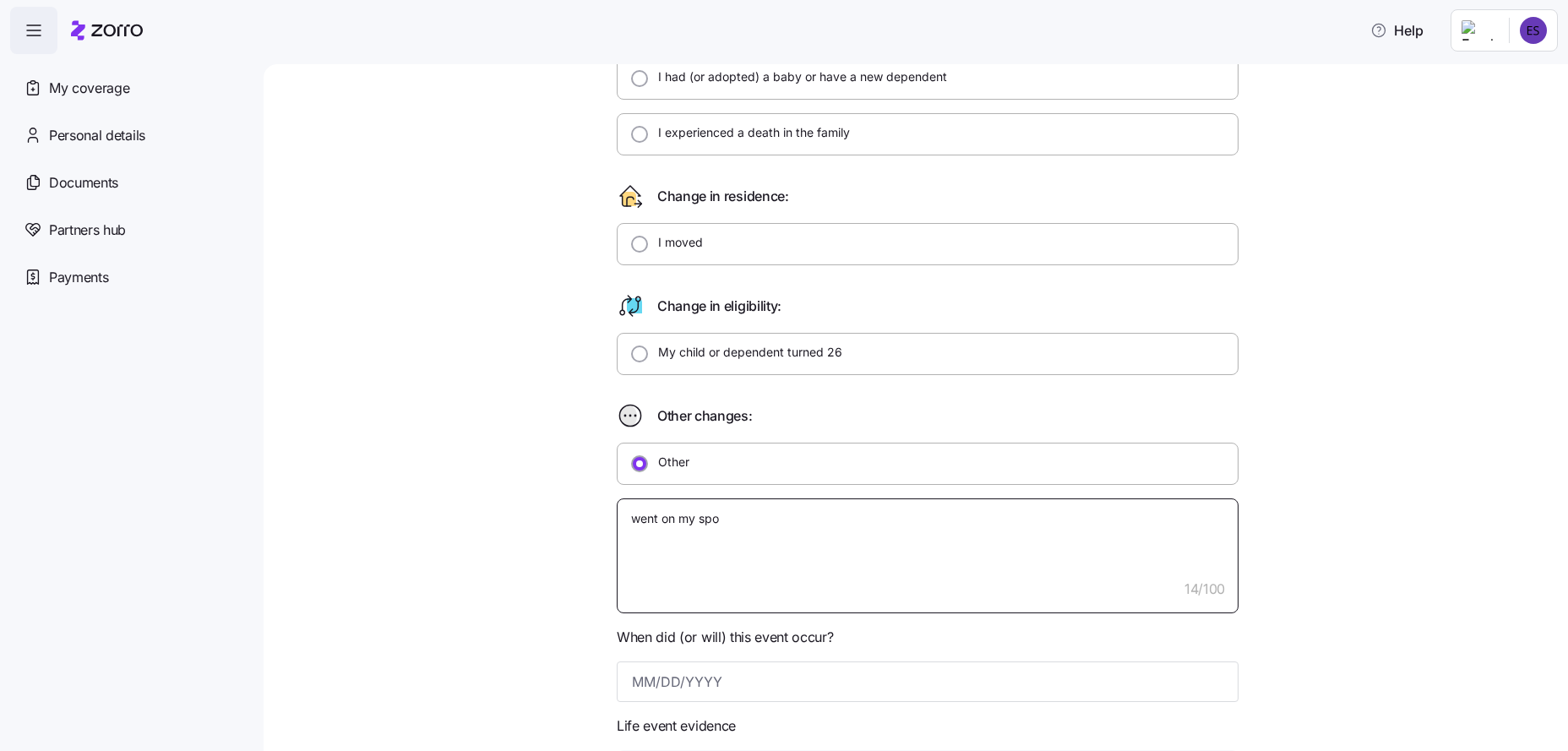
type textarea "went on my spou"
type textarea "x"
type textarea "went on my spous"
type textarea "x"
type textarea "went on my spouse"
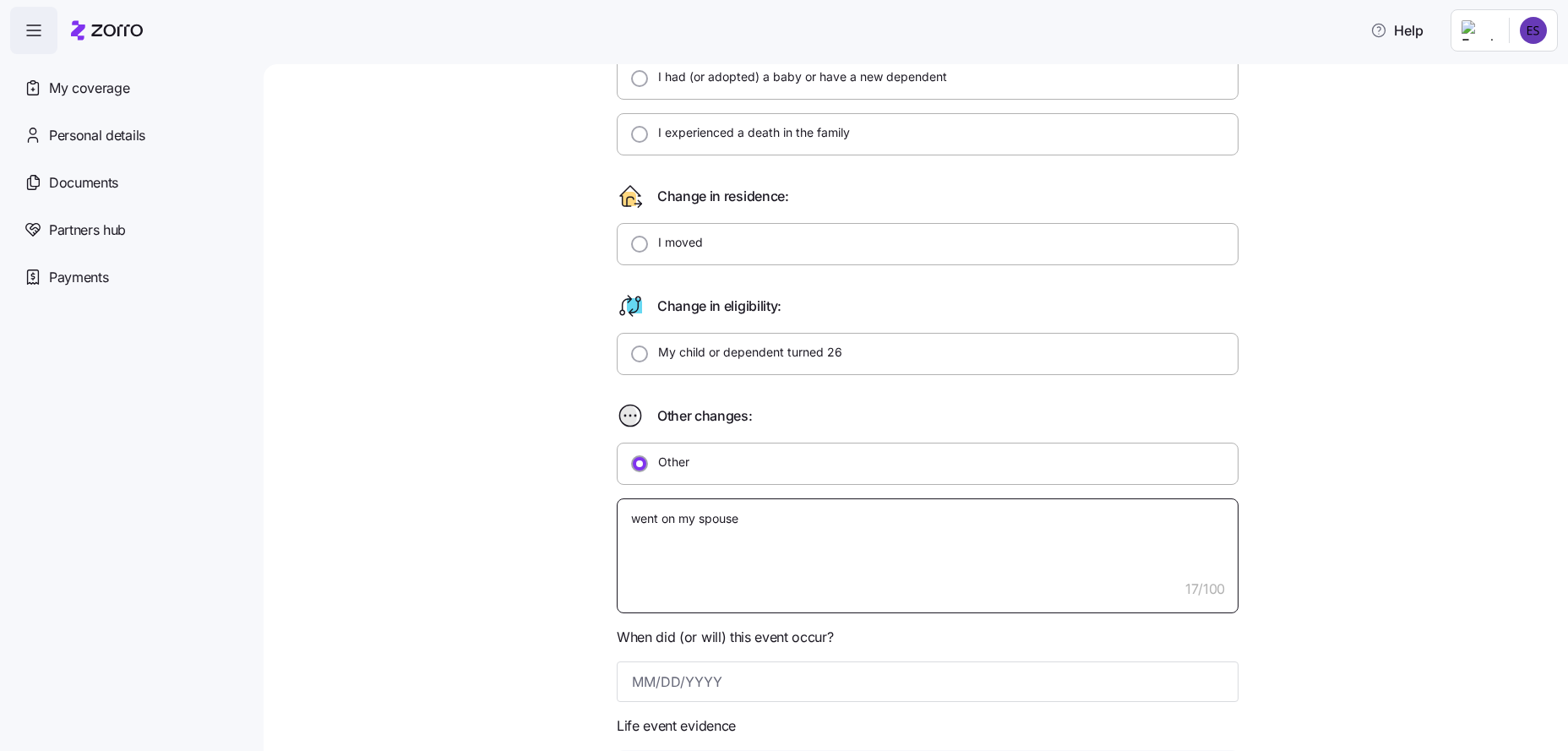
type textarea "x"
type textarea "went on my spouse'"
type textarea "x"
type textarea "went on my spouse's"
type textarea "x"
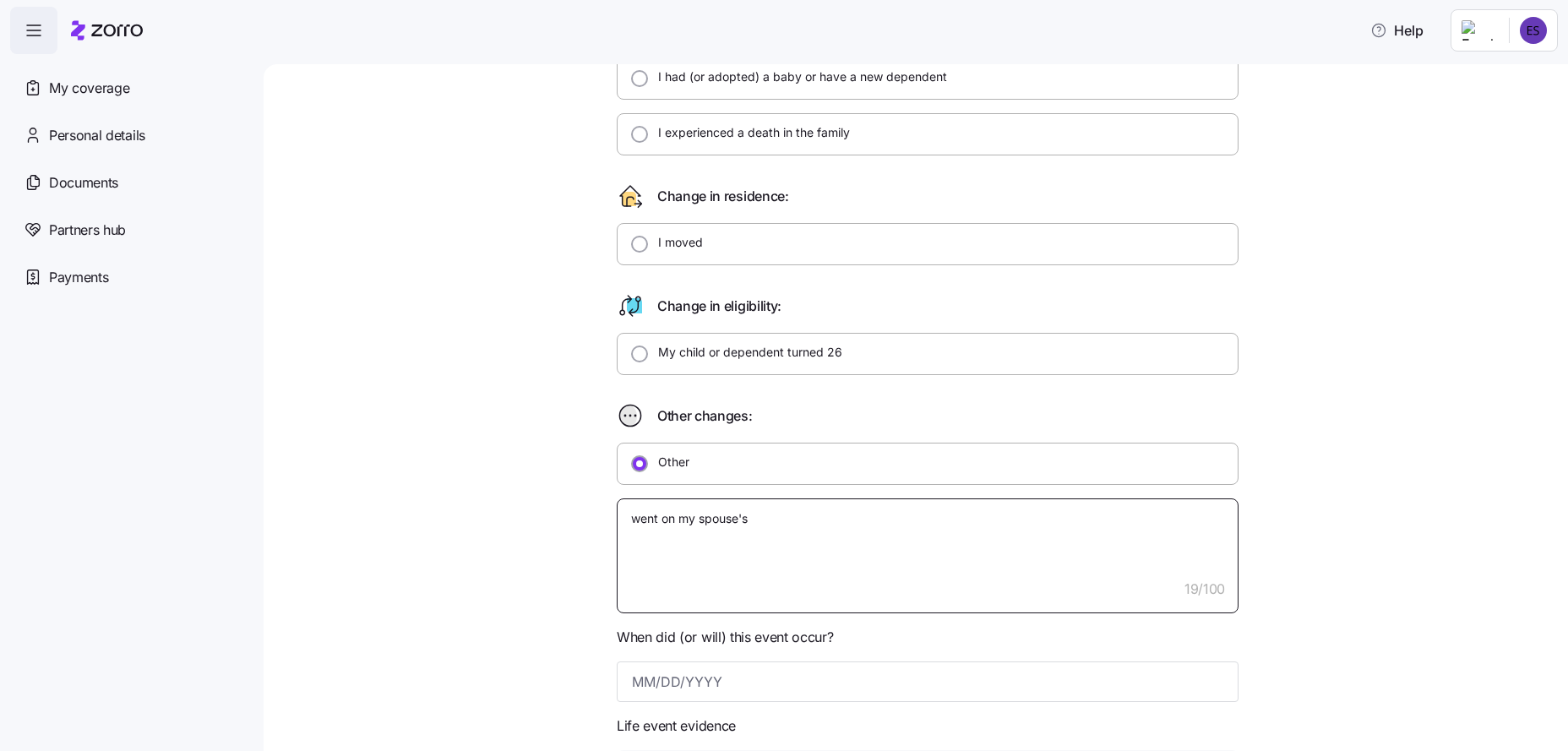
type textarea "went on my spouse's"
type textarea "x"
type textarea "went on my spouse's i"
type textarea "x"
type textarea "went on my spouse's in"
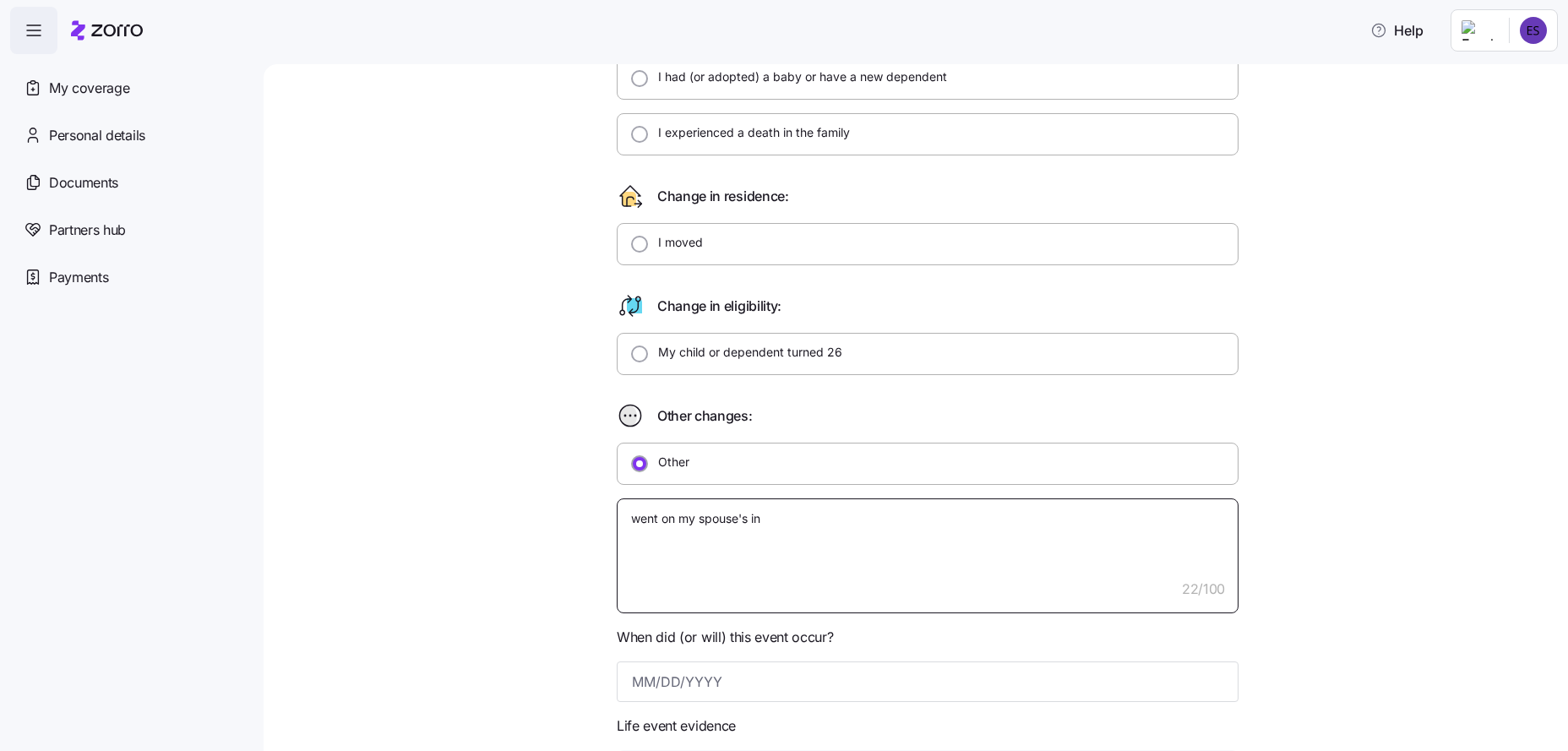
type textarea "x"
type textarea "went on my spouse's ins"
type textarea "x"
type textarea "went on my spouse's insu"
type textarea "x"
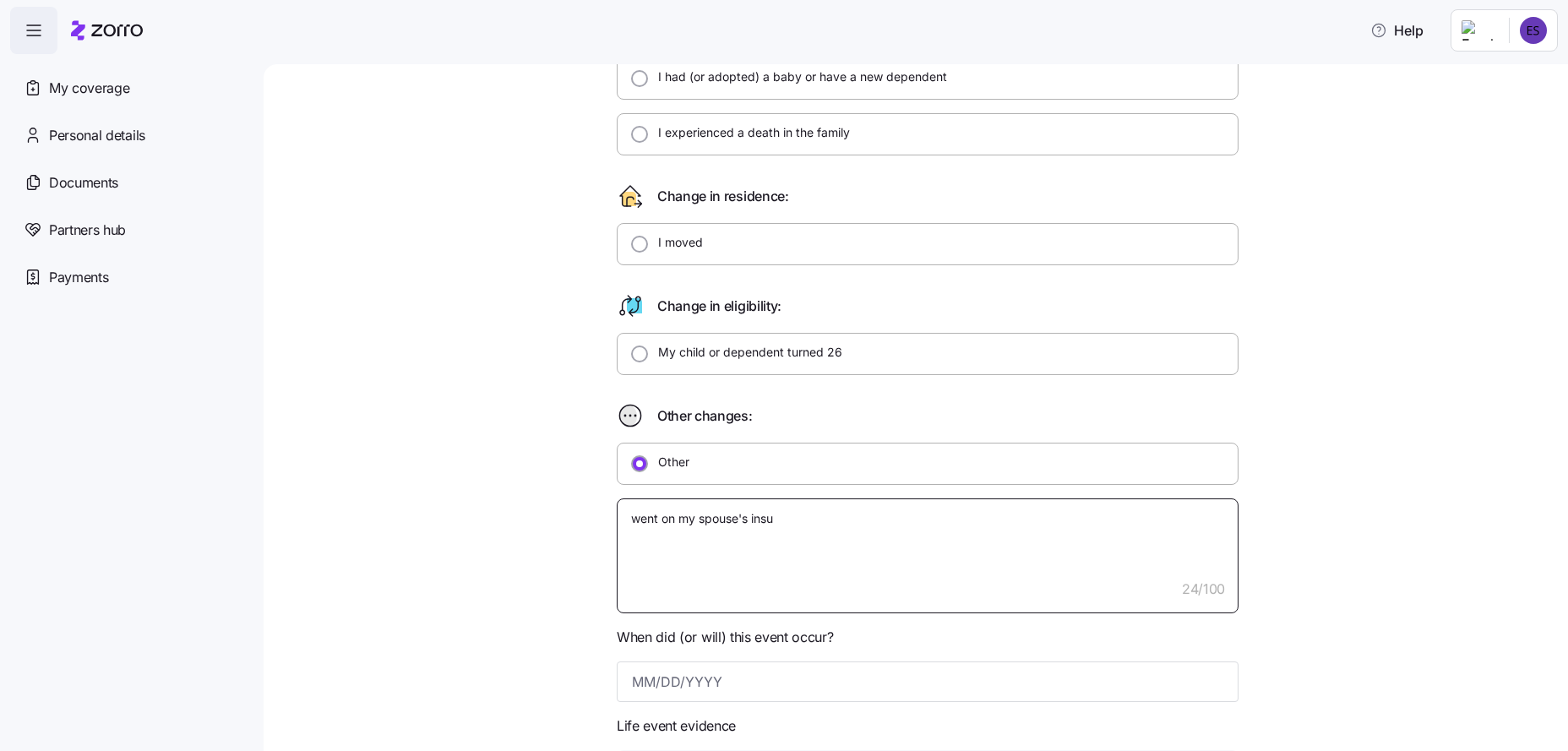
type textarea "went on my spouse's insur"
type textarea "x"
type textarea "went on my spouse's insura"
type textarea "x"
type textarea "went on my spouse's insuran"
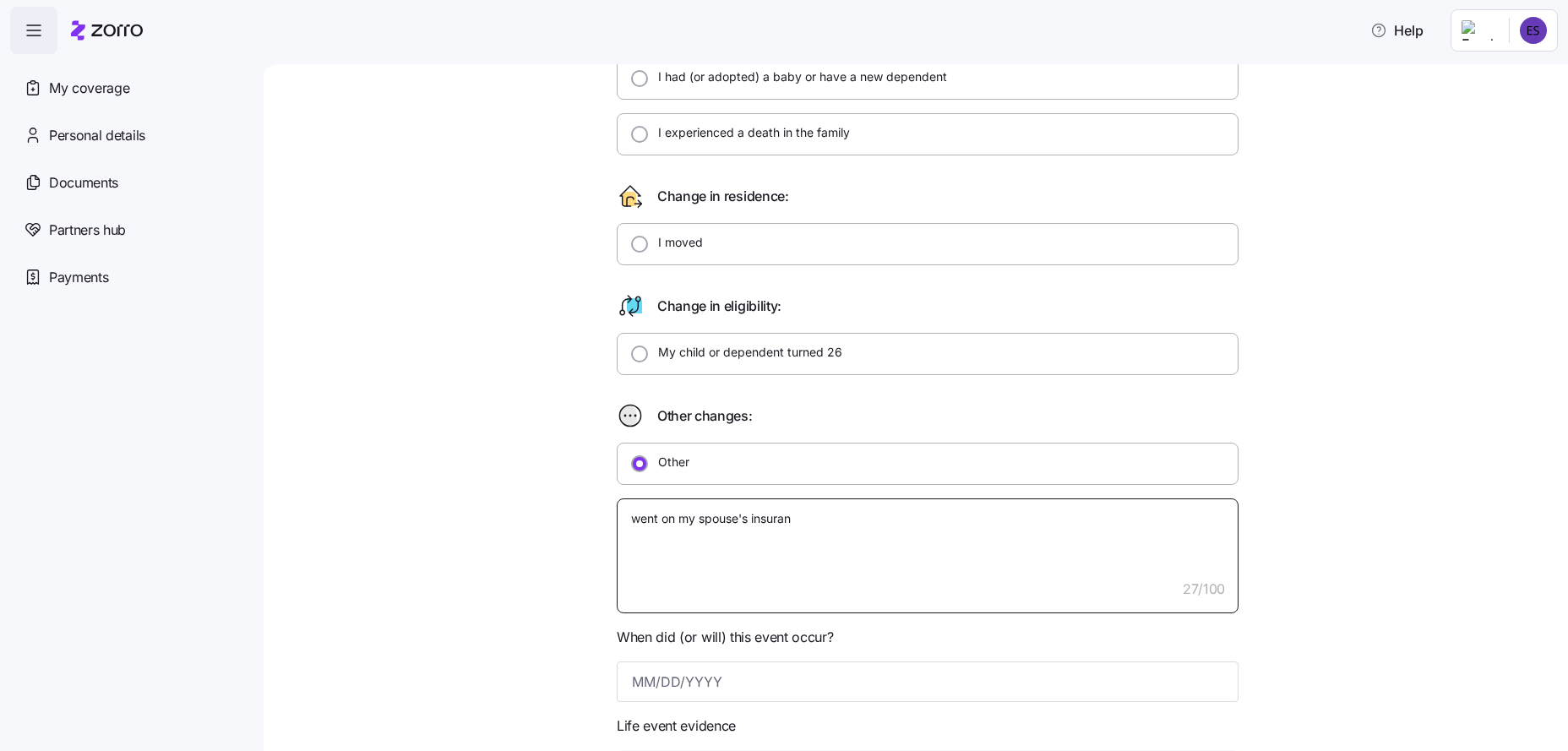
type textarea "x"
type textarea "went on my spouse's insuranc"
type textarea "x"
type textarea "went on my spouse's insurance"
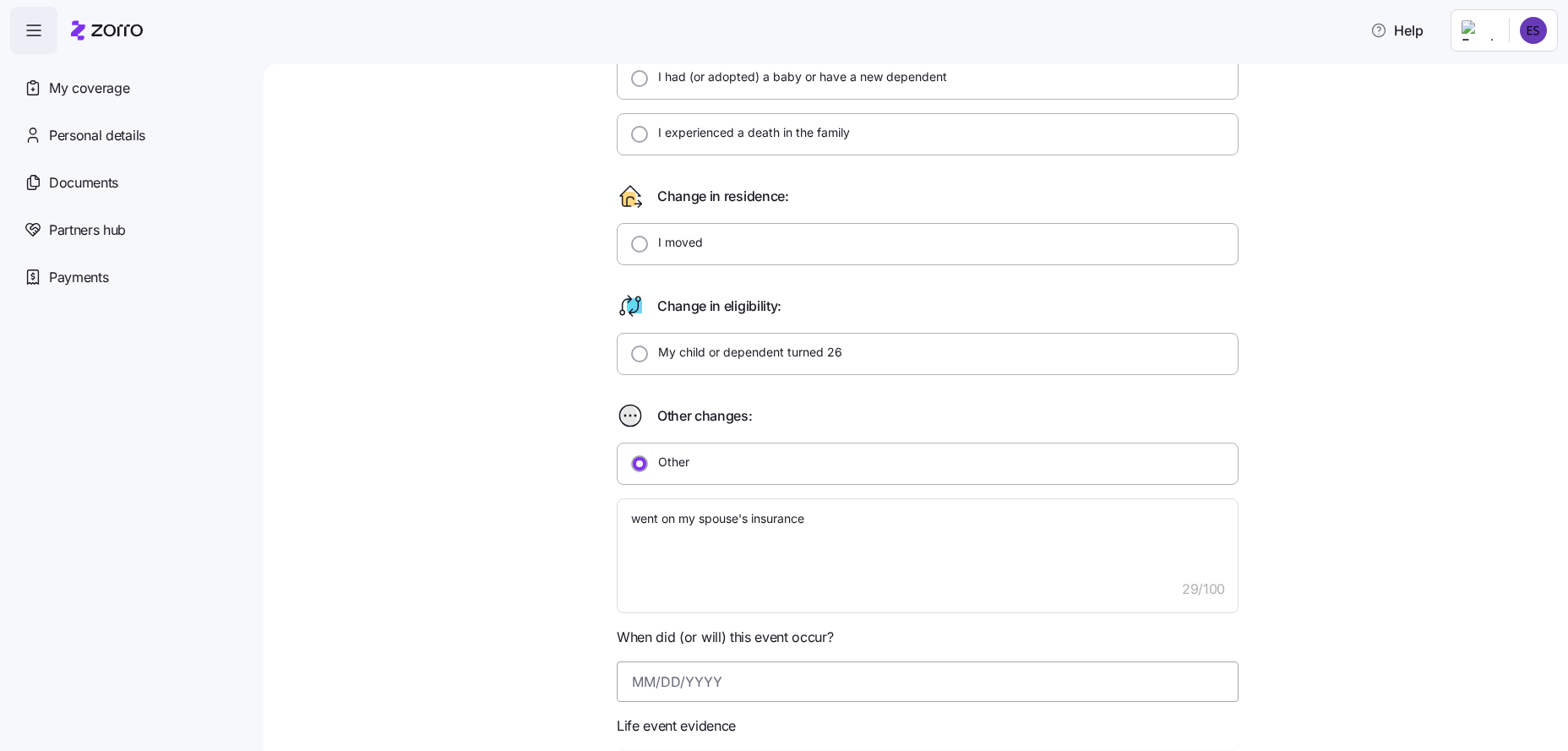
click at [722, 690] on input at bounding box center [928, 681] width 622 height 40
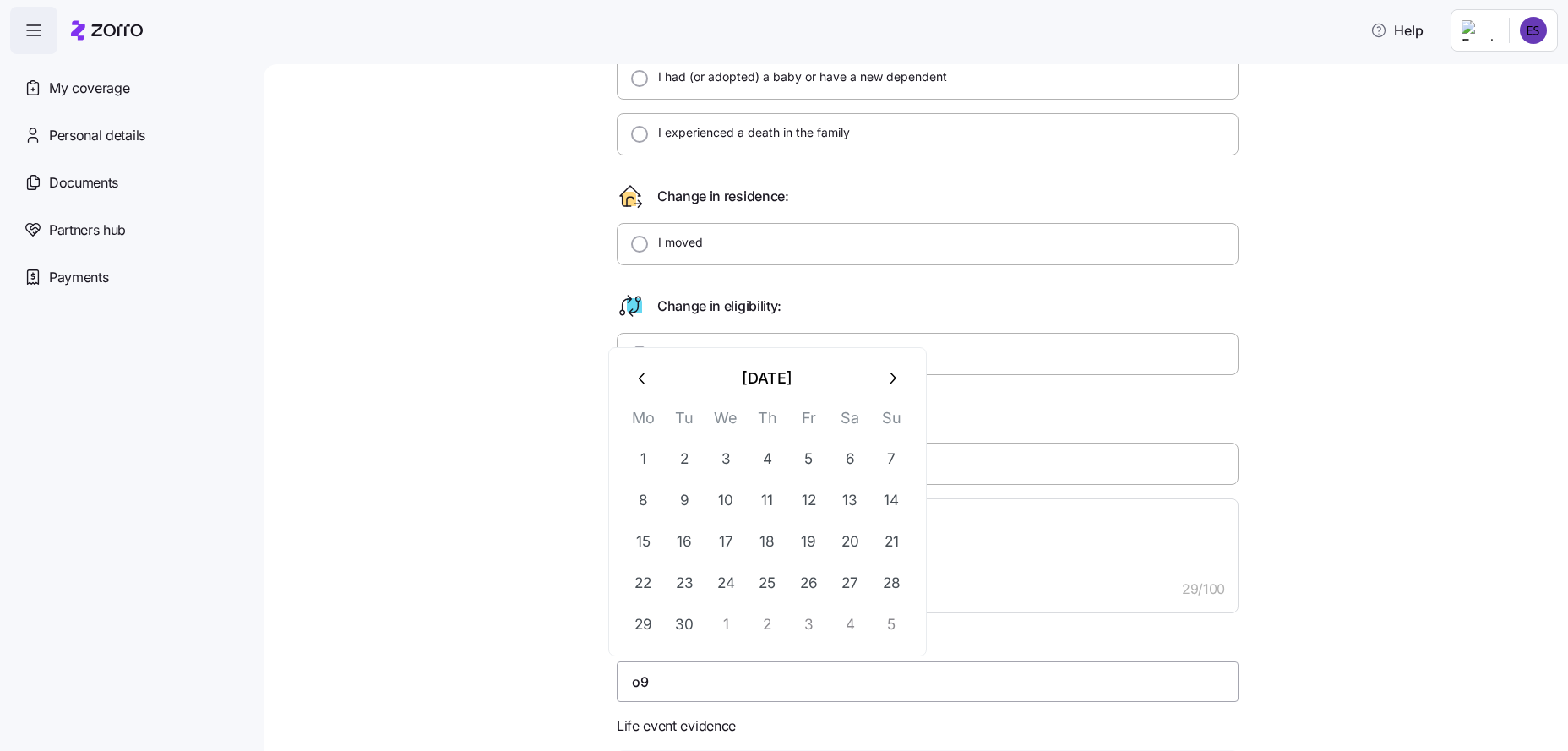
type input "o"
type input "[DATE]"
type textarea "x"
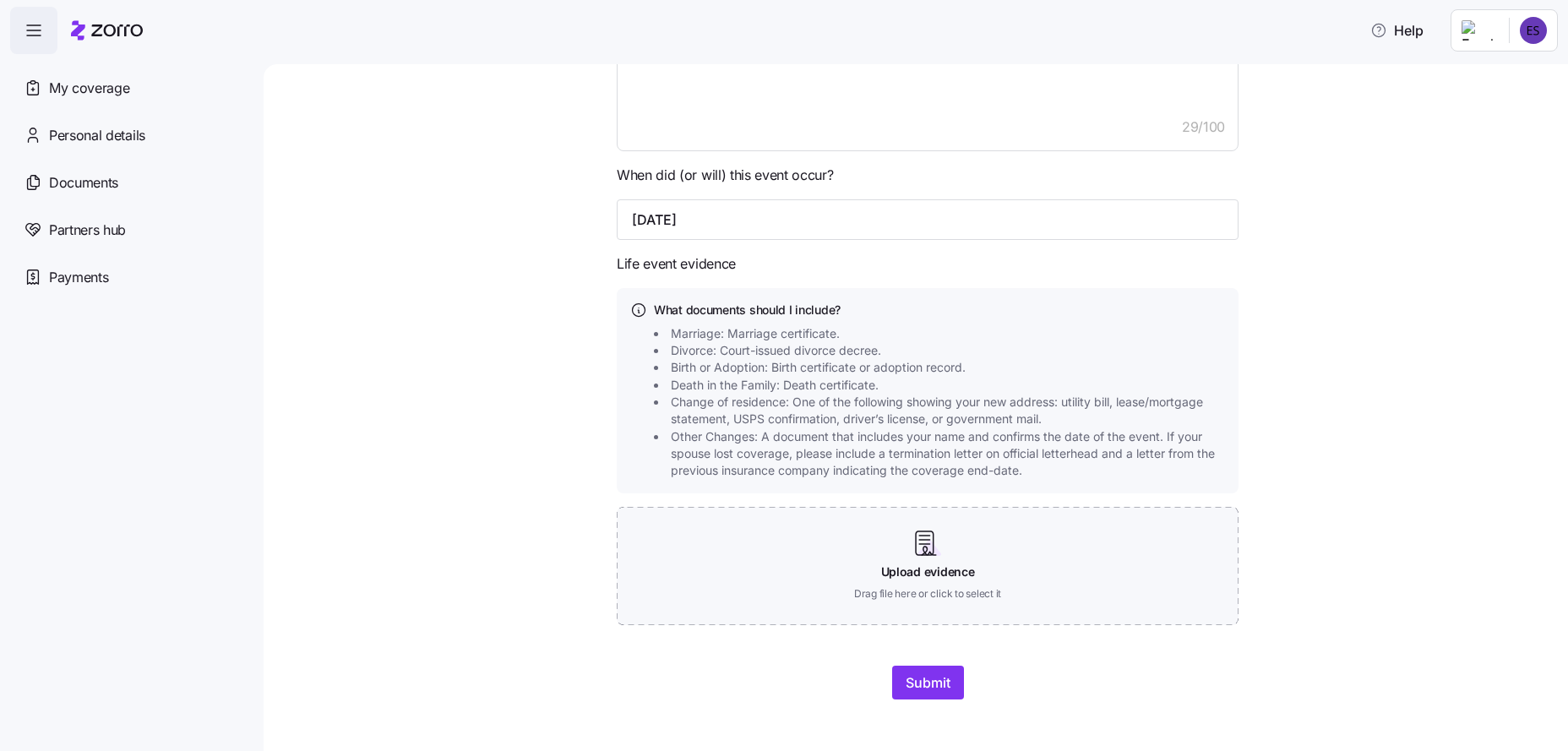
scroll to position [735, 0]
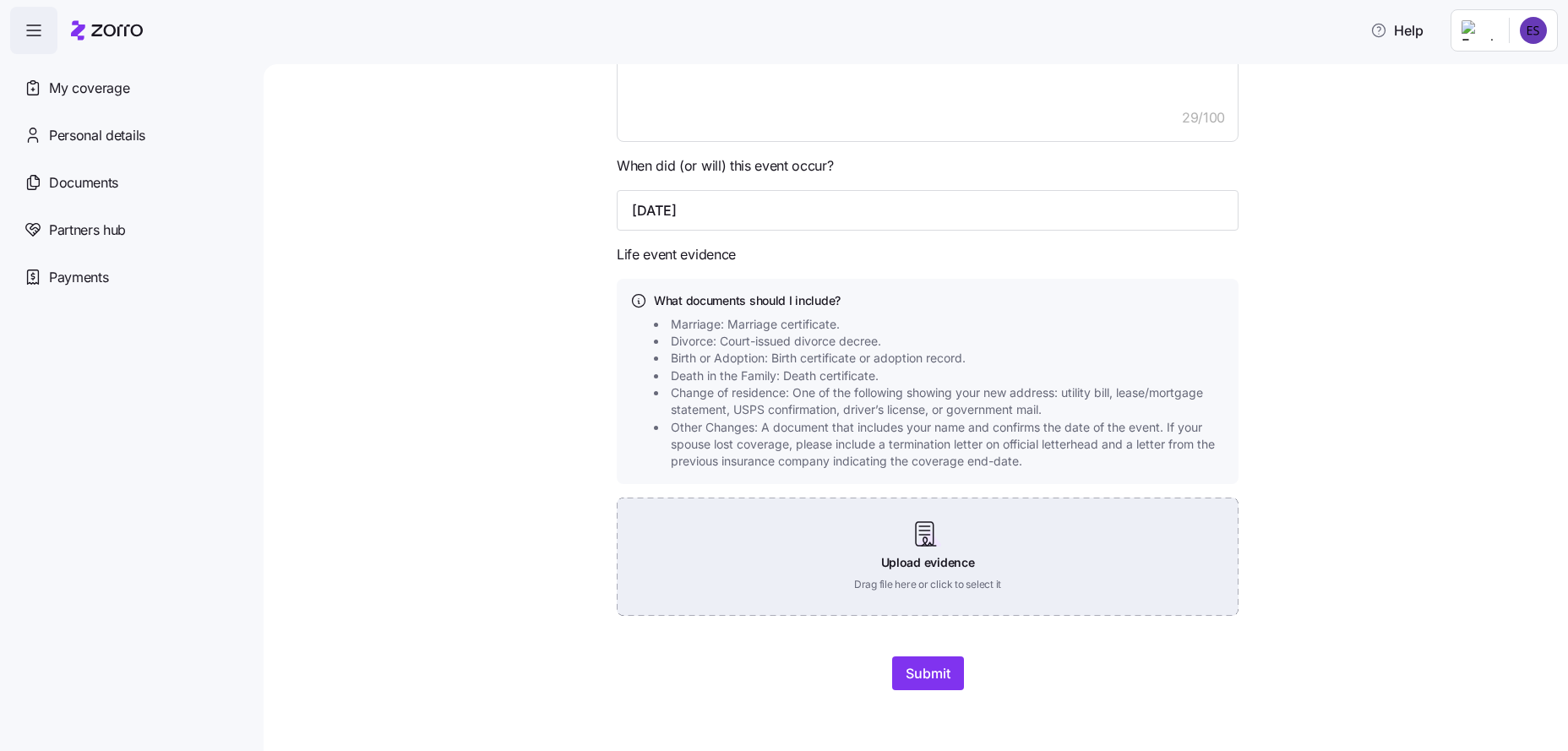
type input "[DATE]"
click at [949, 560] on div "Upload evidence Drag file here or click to select it" at bounding box center [928, 557] width 622 height 119
type input "C:\fakepath\ins card 2025.pdf"
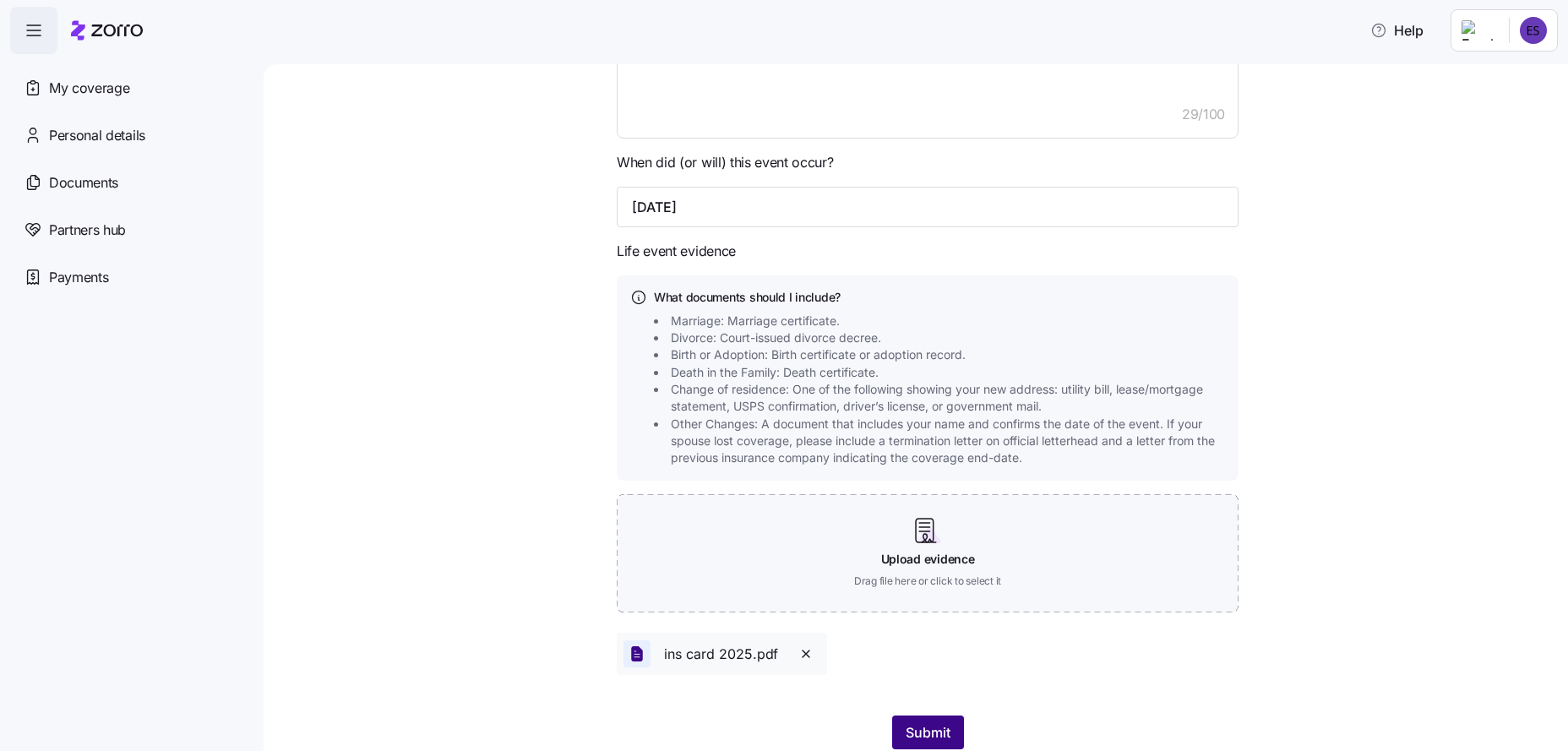
click at [924, 729] on span "Submit" at bounding box center [928, 732] width 45 height 21
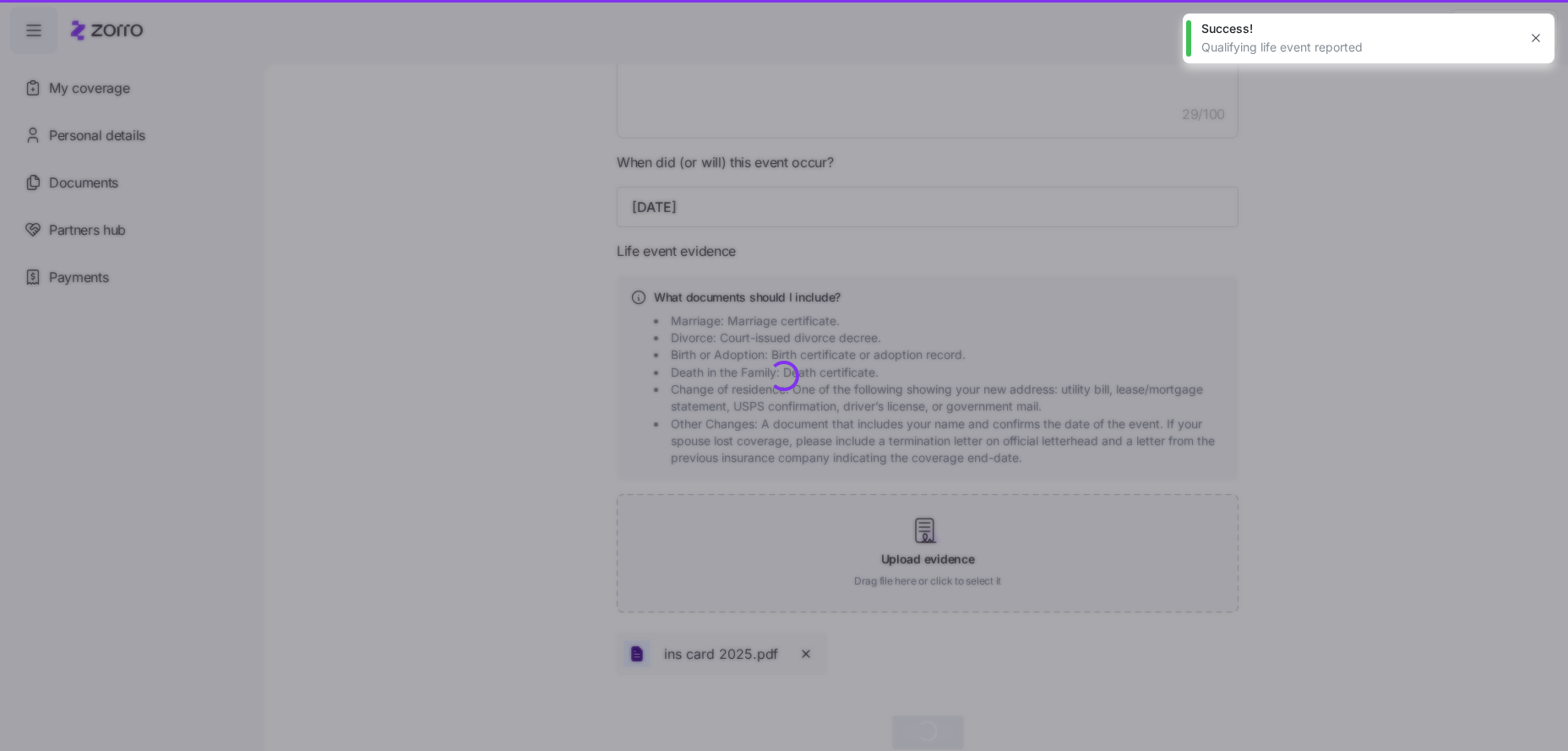
type textarea "x"
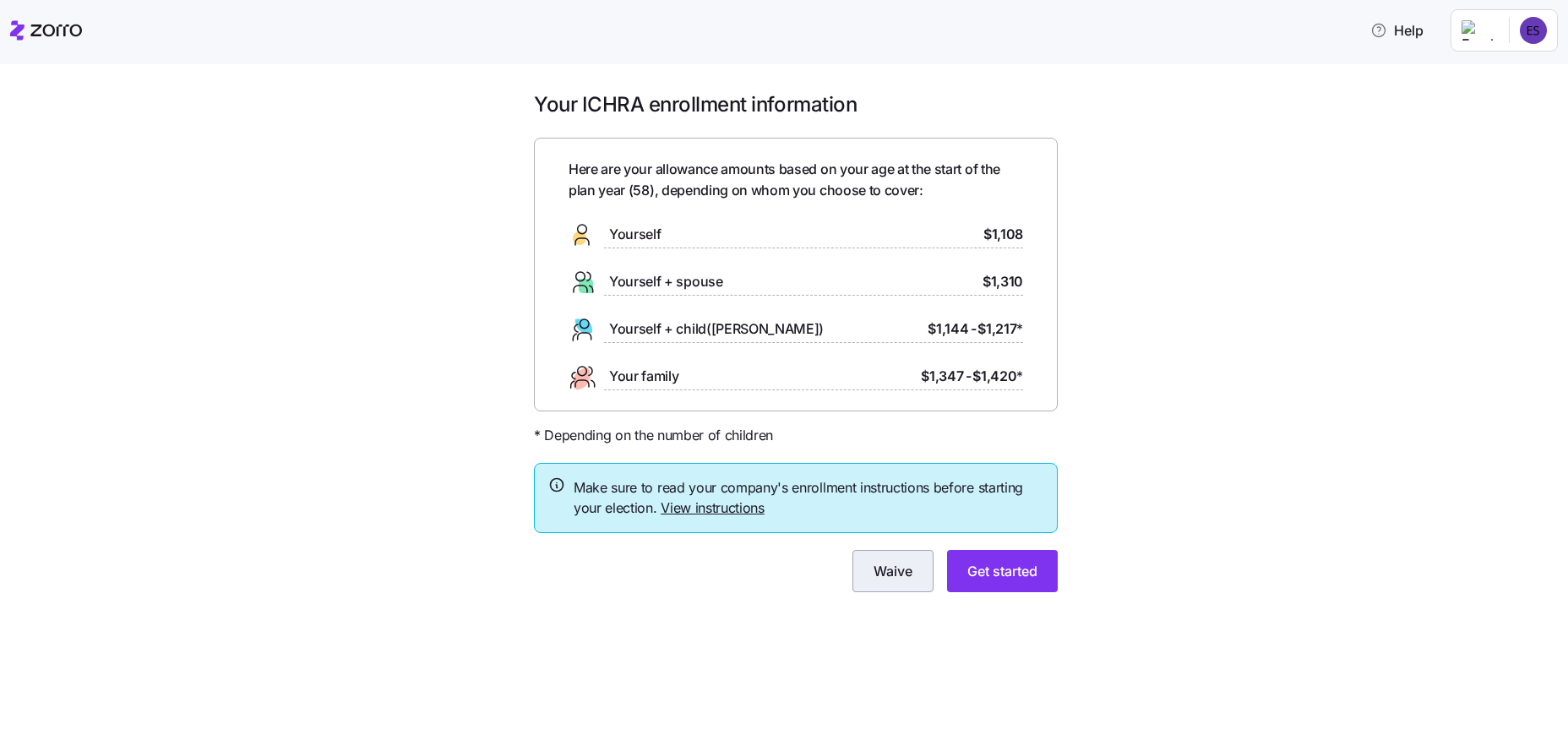
click at [883, 570] on span "Waive" at bounding box center [893, 571] width 39 height 21
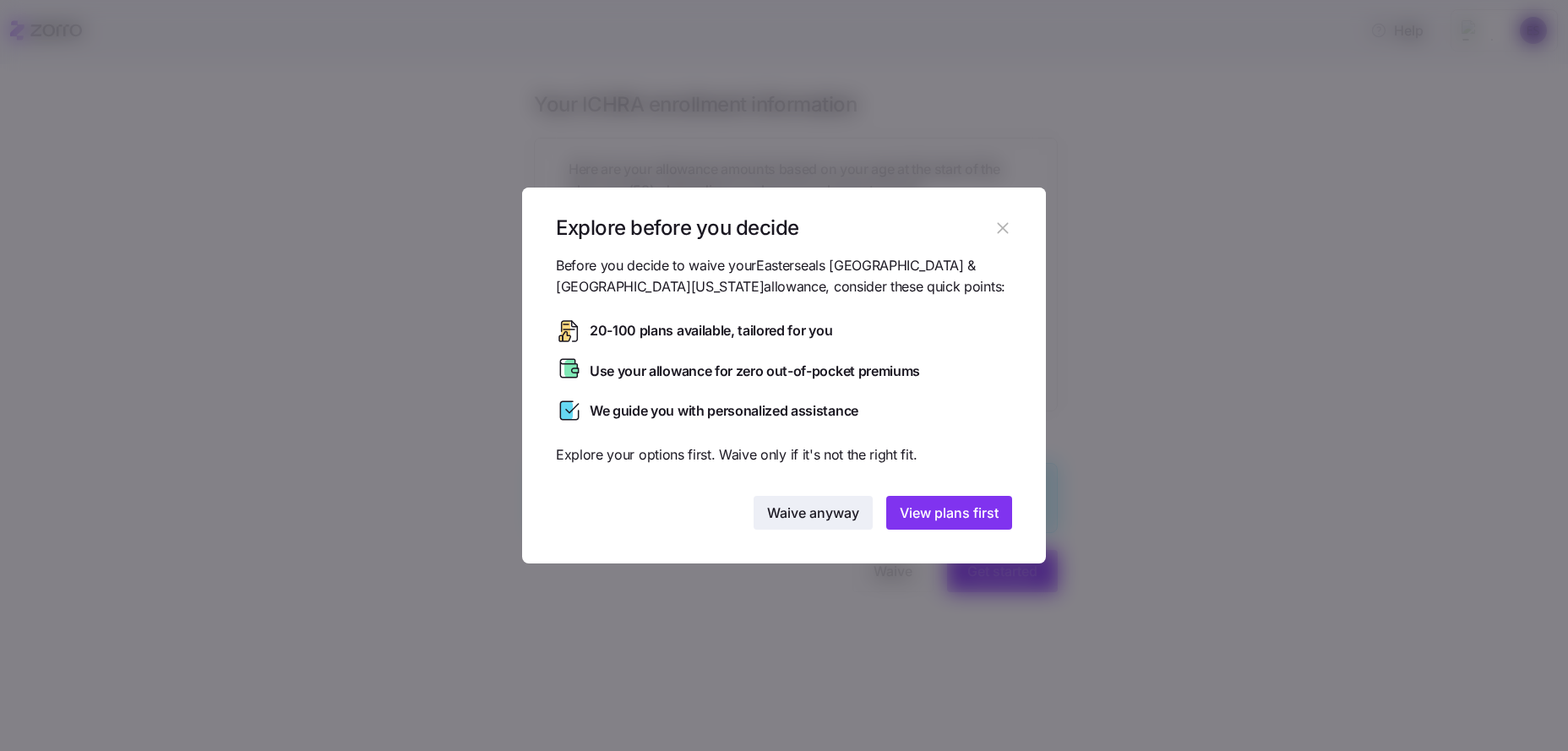
click at [834, 517] on span "Waive anyway" at bounding box center [813, 513] width 93 height 21
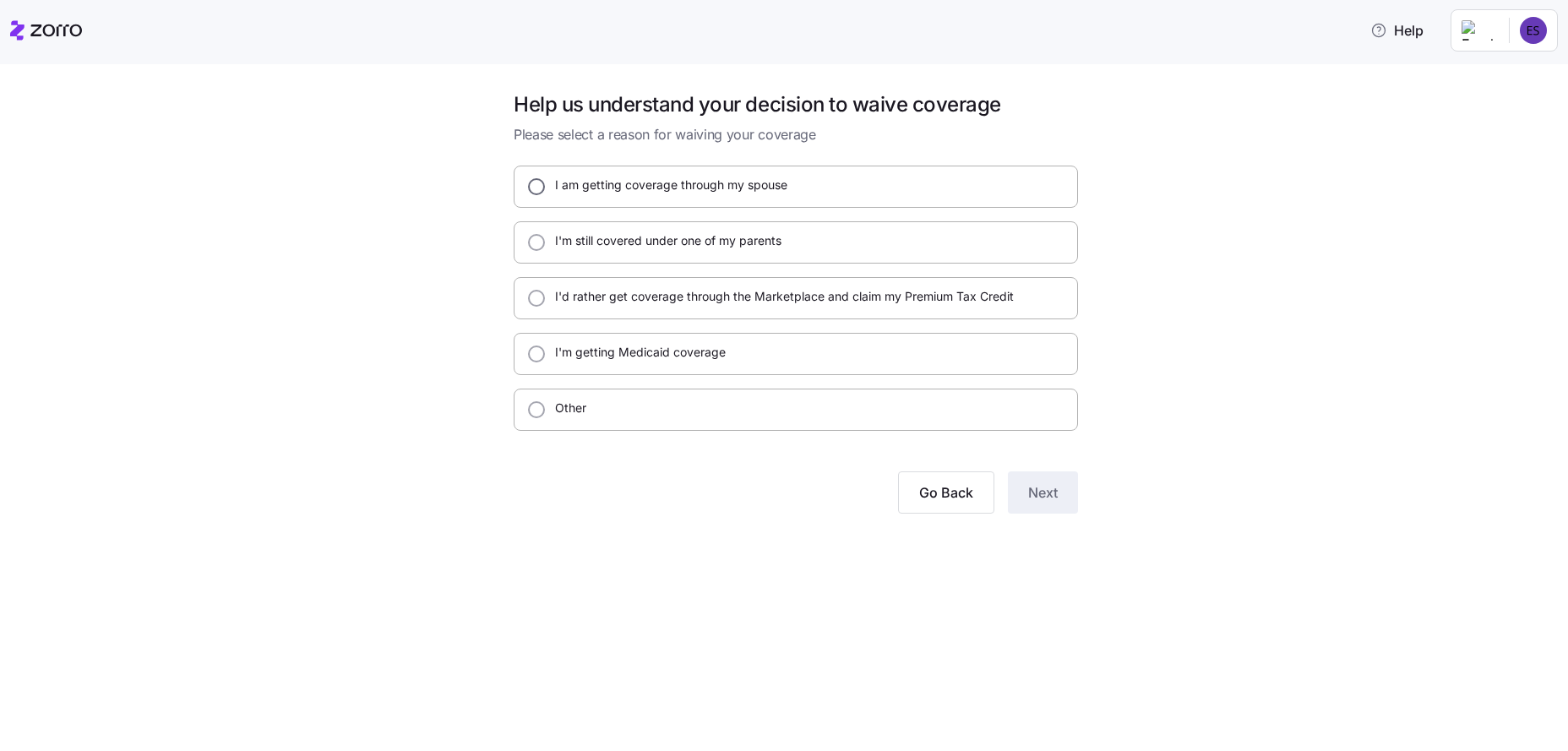
click at [531, 191] on input "I am getting coverage through my spouse" at bounding box center [536, 187] width 17 height 17
radio input "true"
click at [1040, 501] on span "Next" at bounding box center [1044, 492] width 30 height 21
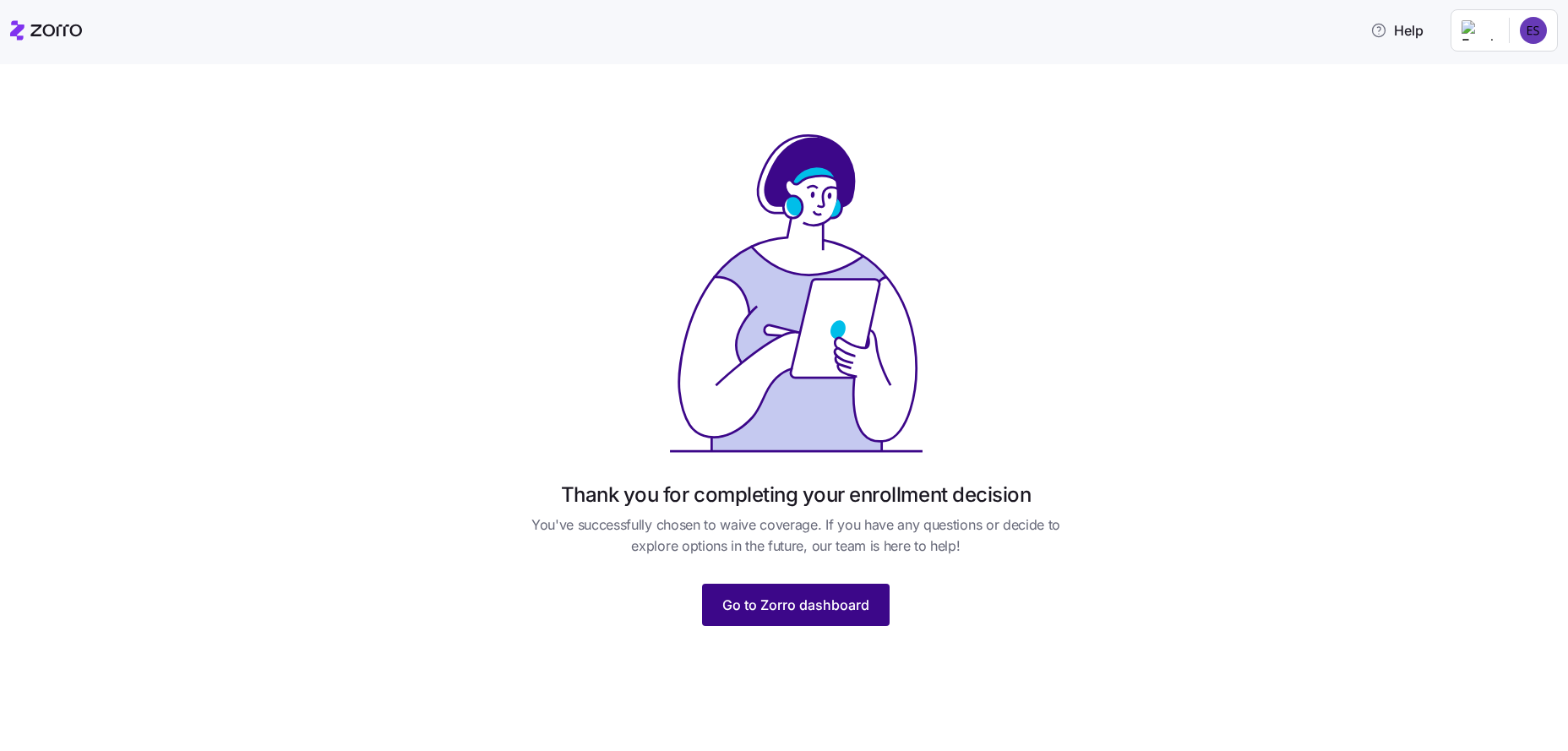
click at [831, 606] on span "Go to Zorro dashboard" at bounding box center [795, 605] width 147 height 21
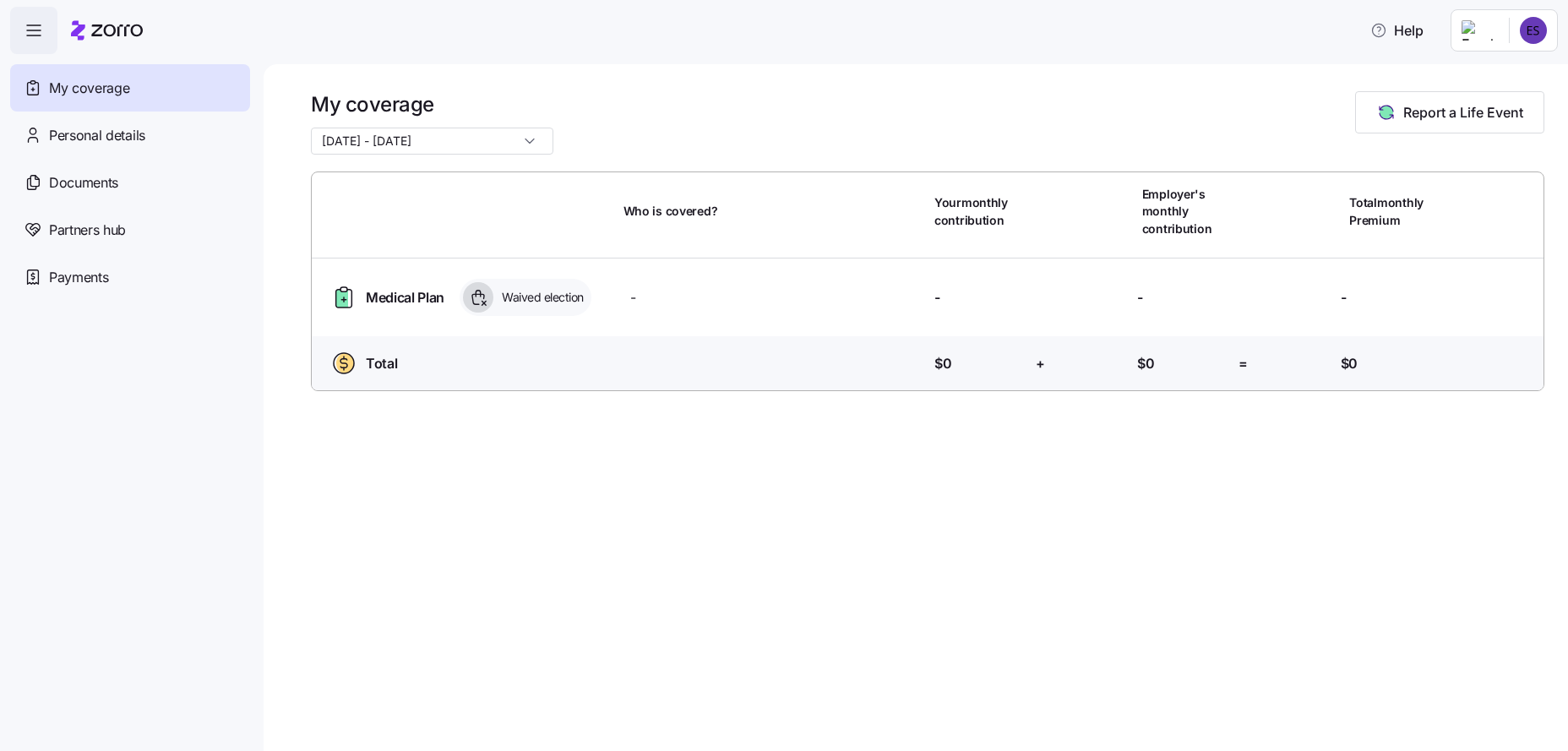
click at [467, 296] on div at bounding box center [478, 297] width 31 height 31
click at [97, 186] on span "Documents" at bounding box center [83, 182] width 69 height 21
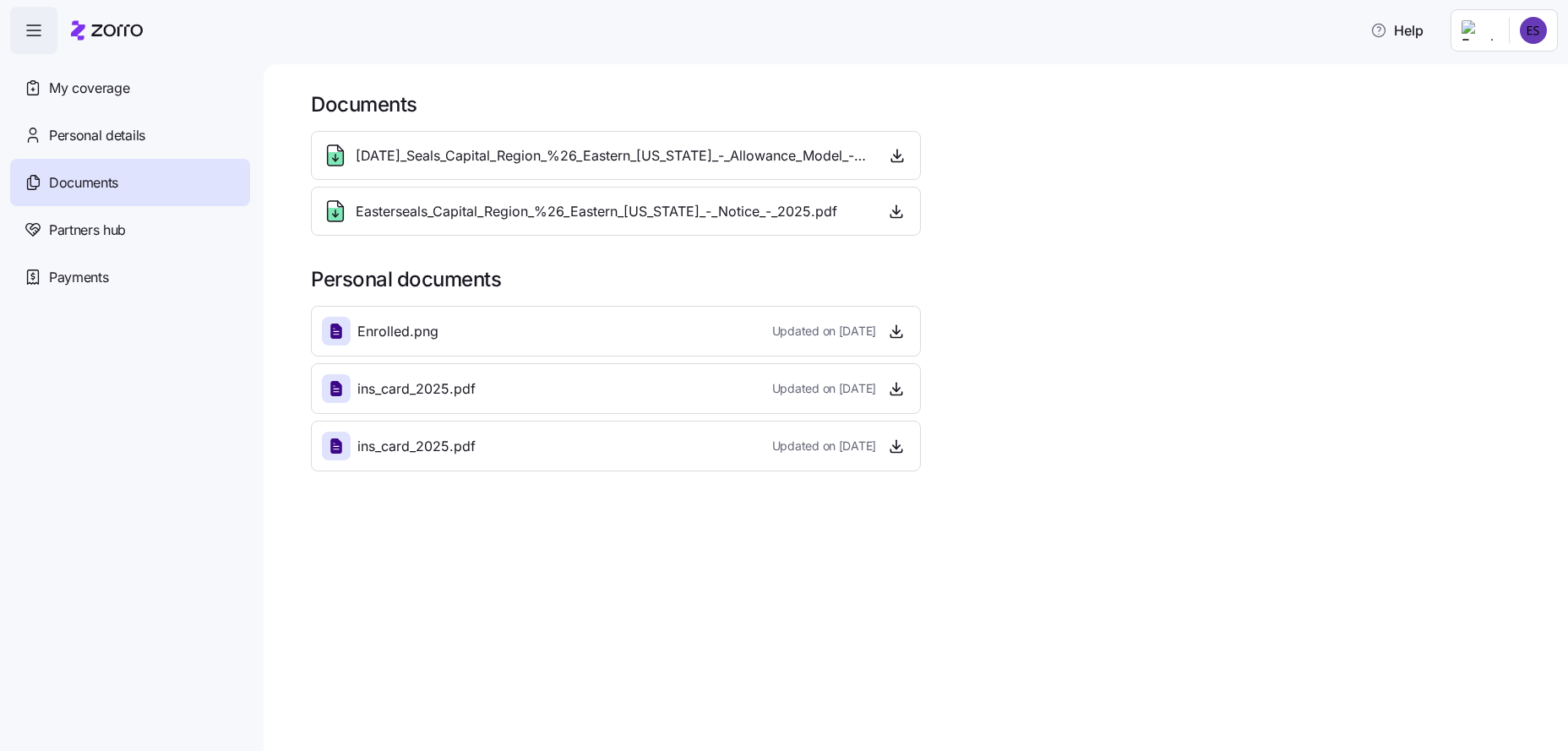
click at [614, 385] on div "ins_card_2025.pdf Updated on [DATE]" at bounding box center [616, 389] width 588 height 29
click at [101, 80] on span "My coverage" at bounding box center [89, 88] width 80 height 21
